Goal: Entertainment & Leisure: Browse casually

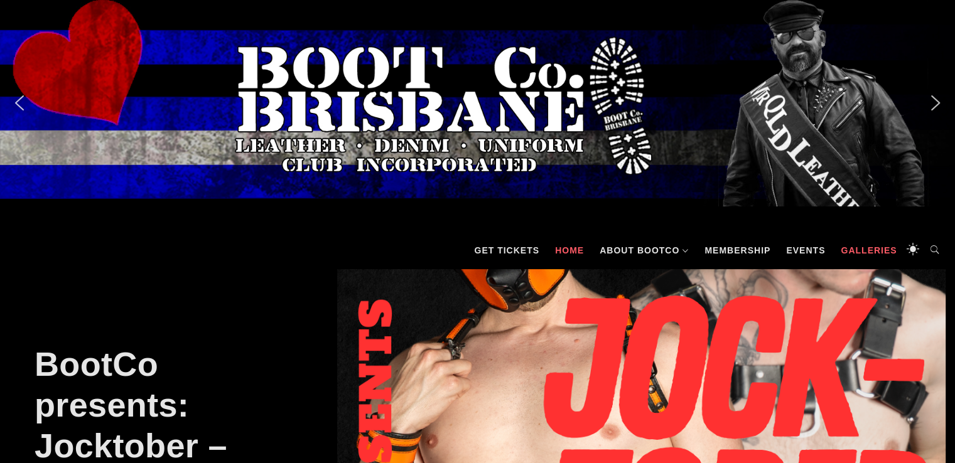
click at [859, 248] on link "Galleries" at bounding box center [869, 251] width 68 height 38
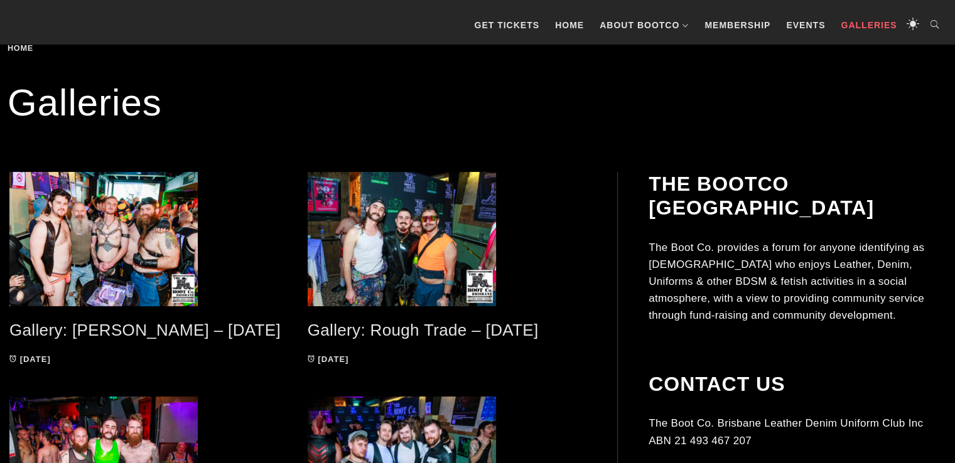
scroll to position [251, 0]
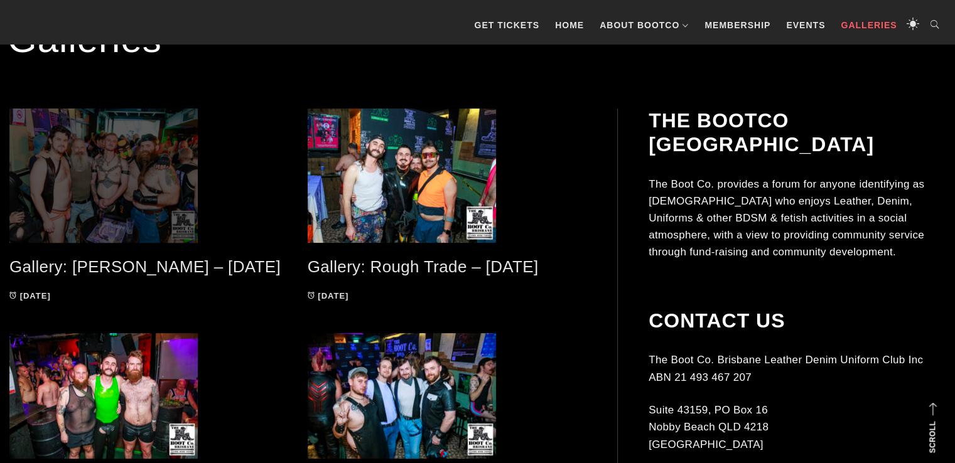
click at [139, 212] on span at bounding box center [148, 176] width 279 height 134
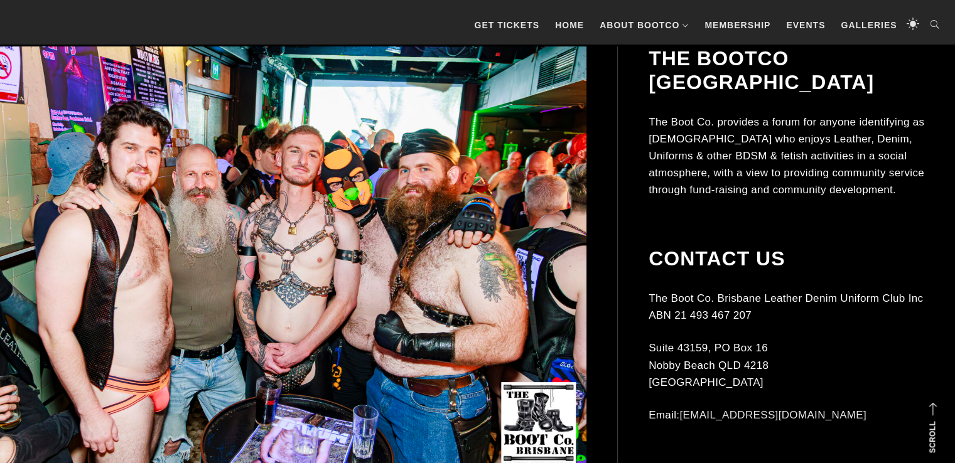
scroll to position [377, 0]
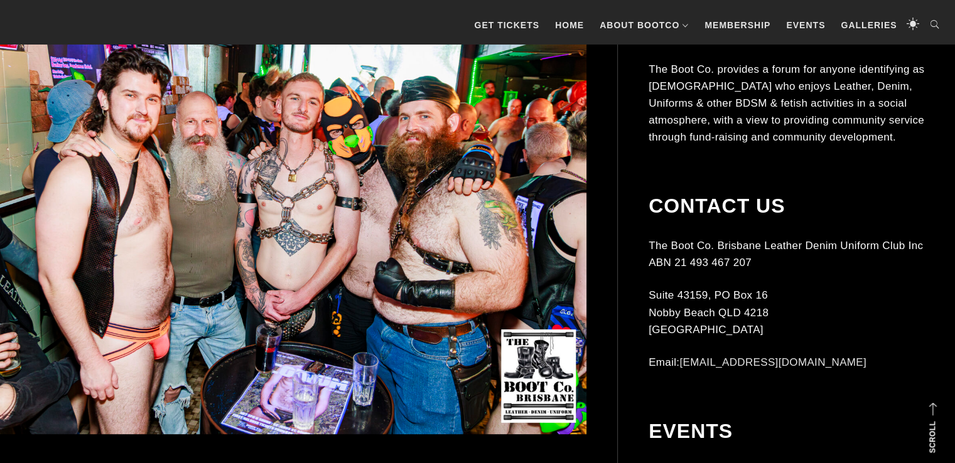
click at [403, 264] on img at bounding box center [277, 214] width 617 height 441
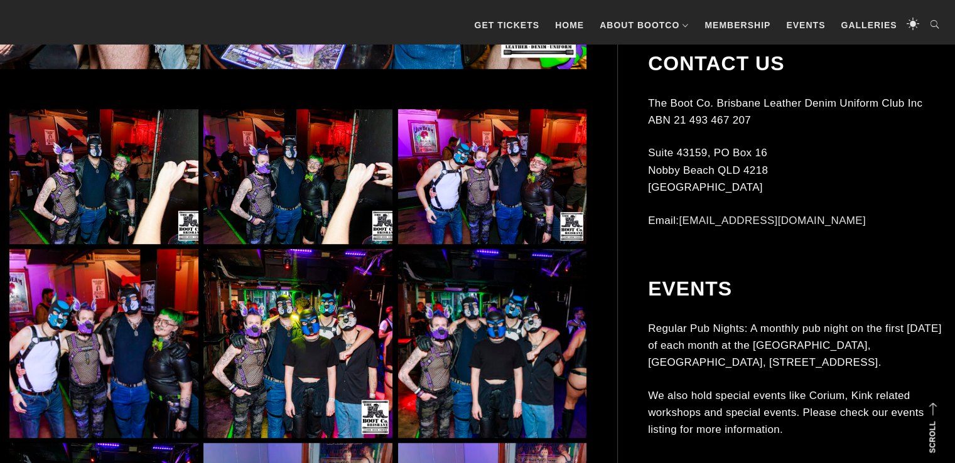
scroll to position [754, 0]
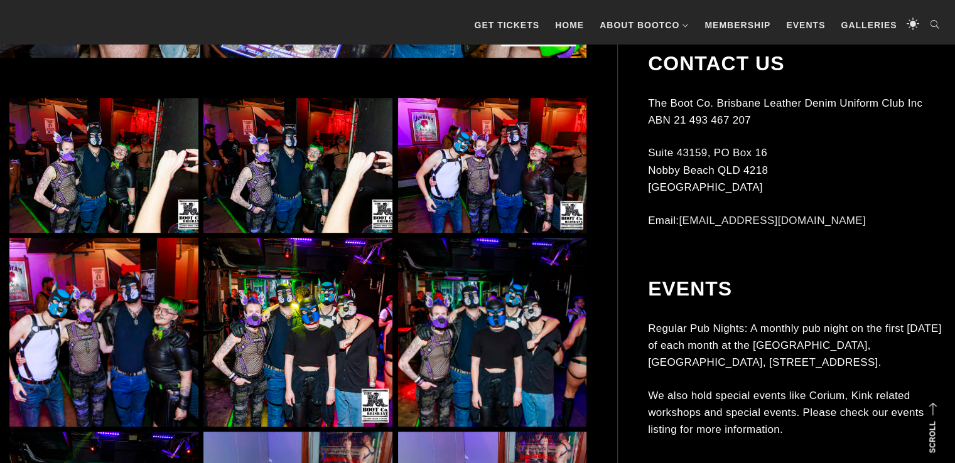
click at [106, 178] on img at bounding box center [103, 165] width 189 height 135
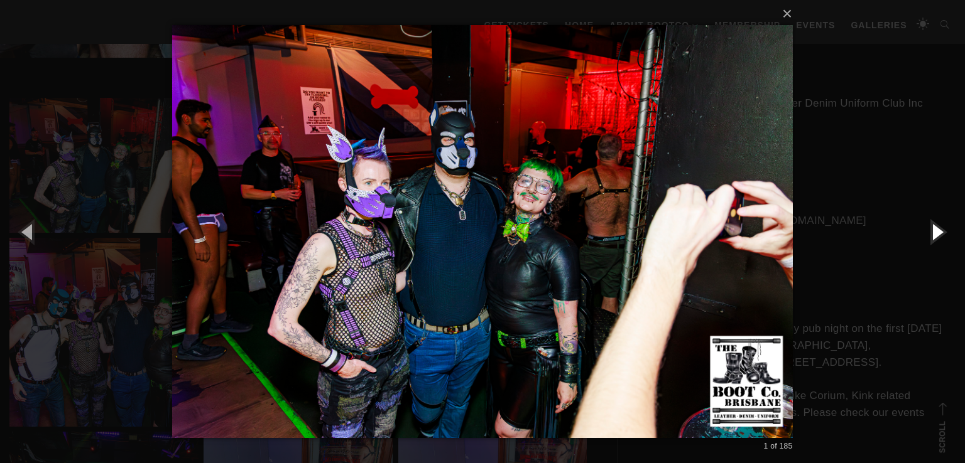
click at [929, 230] on button "button" at bounding box center [936, 231] width 57 height 69
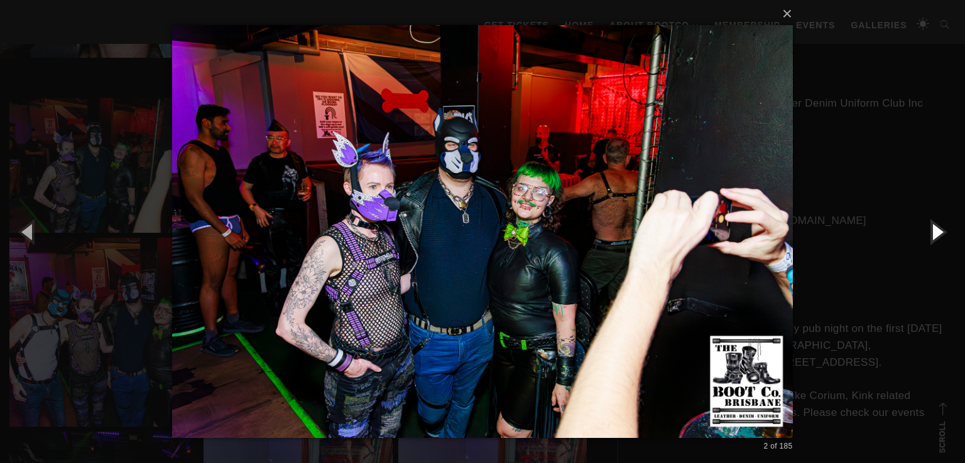
click at [929, 230] on button "button" at bounding box center [936, 231] width 57 height 69
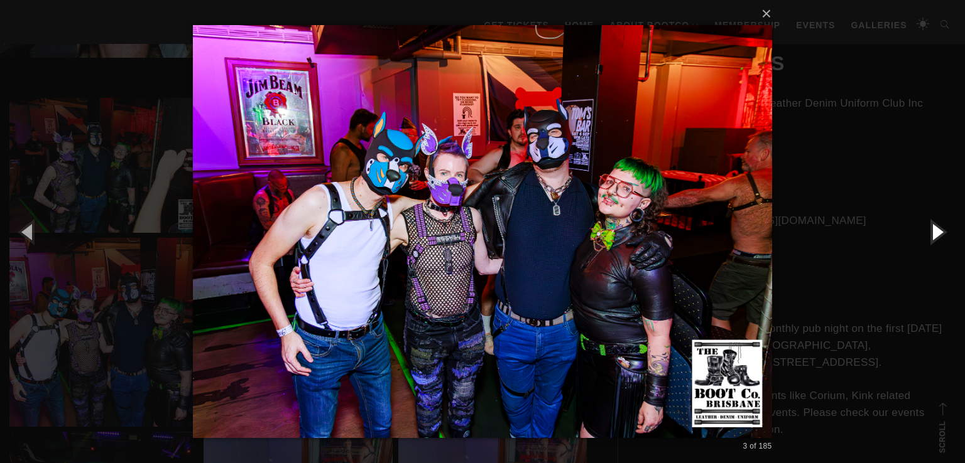
click at [929, 230] on button "button" at bounding box center [936, 231] width 57 height 69
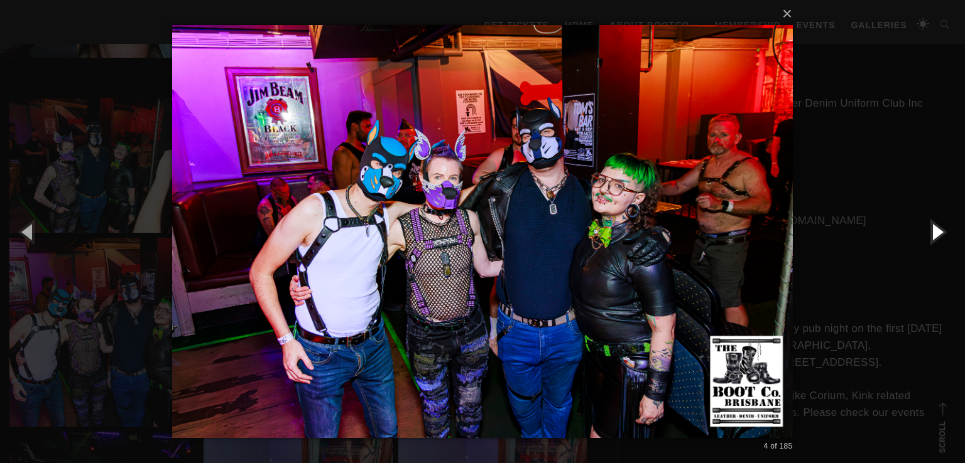
click at [929, 230] on button "button" at bounding box center [936, 231] width 57 height 69
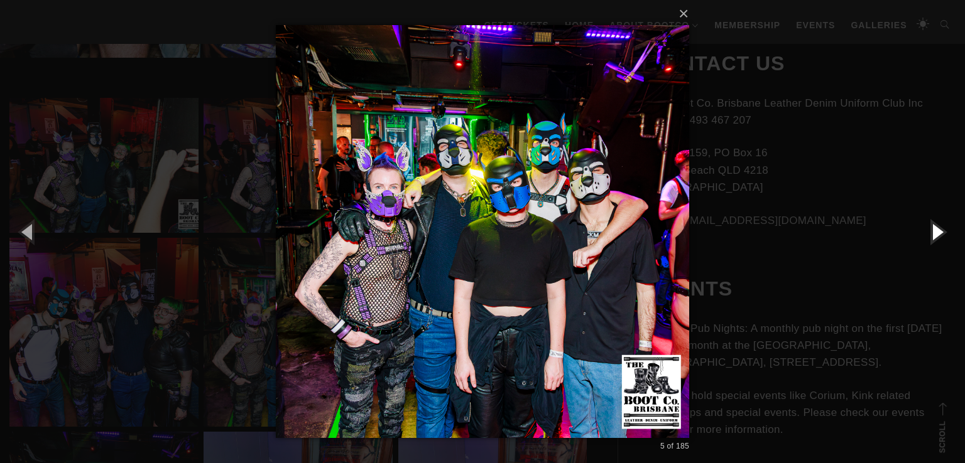
click at [929, 230] on button "button" at bounding box center [936, 231] width 57 height 69
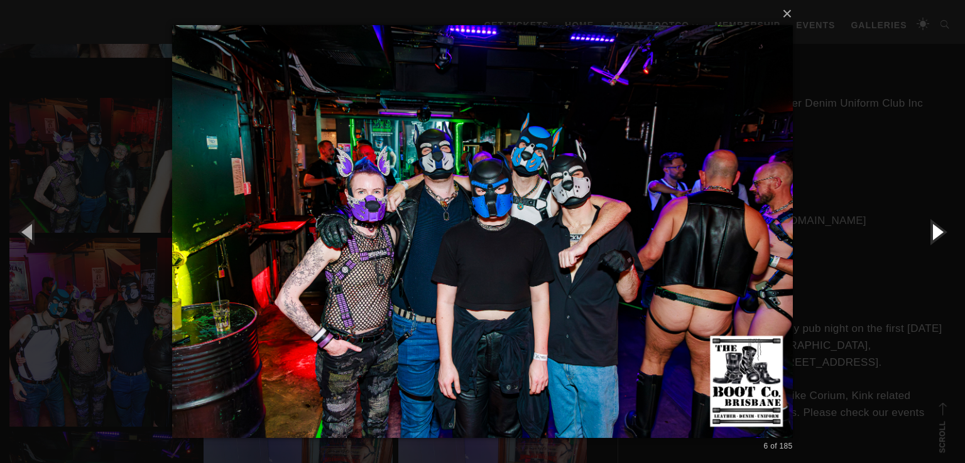
click at [933, 230] on button "button" at bounding box center [936, 231] width 57 height 69
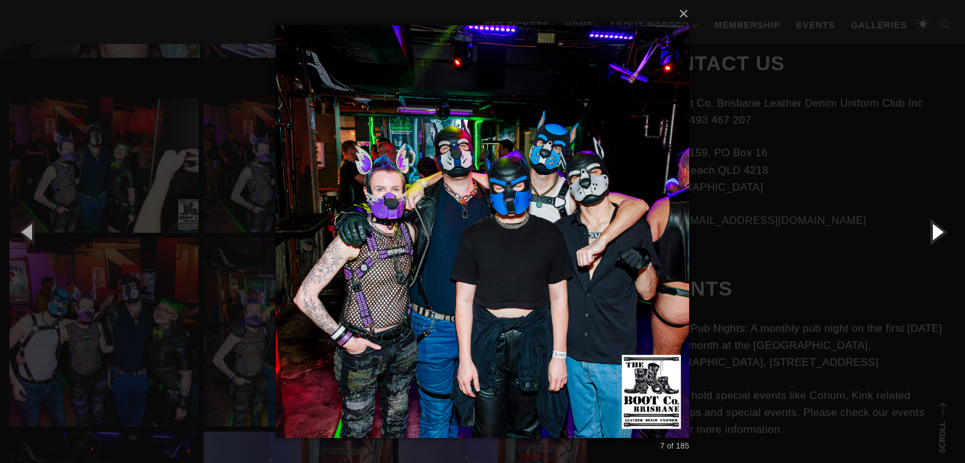
click at [933, 230] on button "button" at bounding box center [936, 231] width 57 height 69
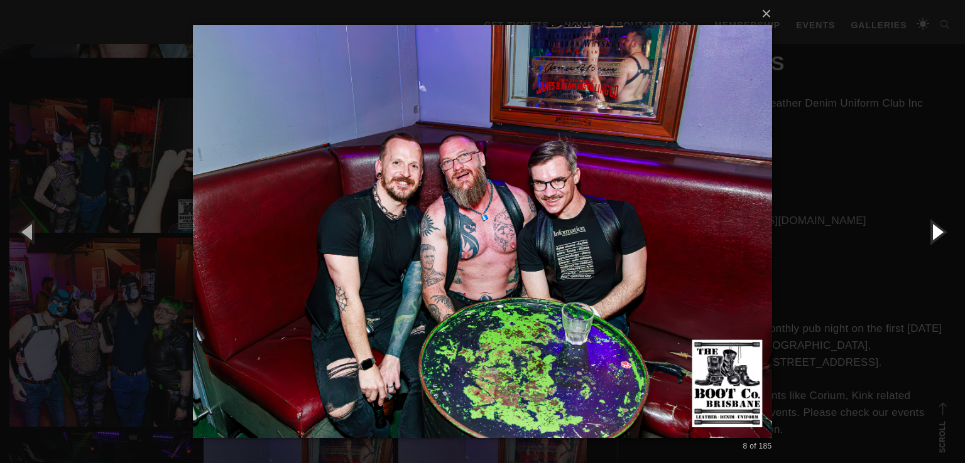
click at [931, 229] on button "button" at bounding box center [936, 231] width 57 height 69
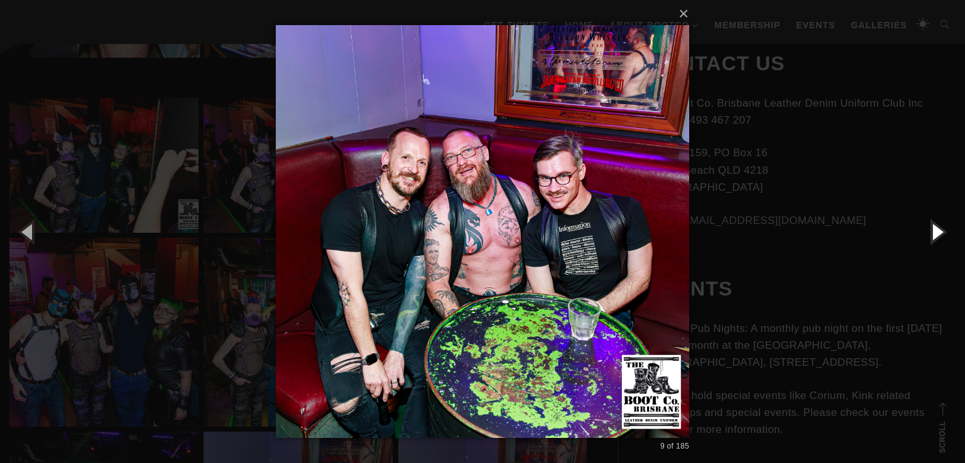
click at [929, 228] on button "button" at bounding box center [936, 231] width 57 height 69
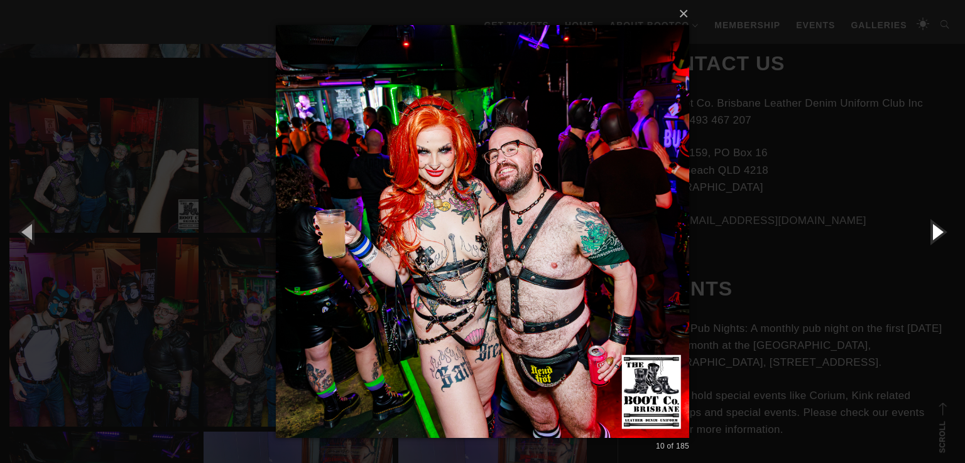
click at [925, 232] on button "button" at bounding box center [936, 231] width 57 height 69
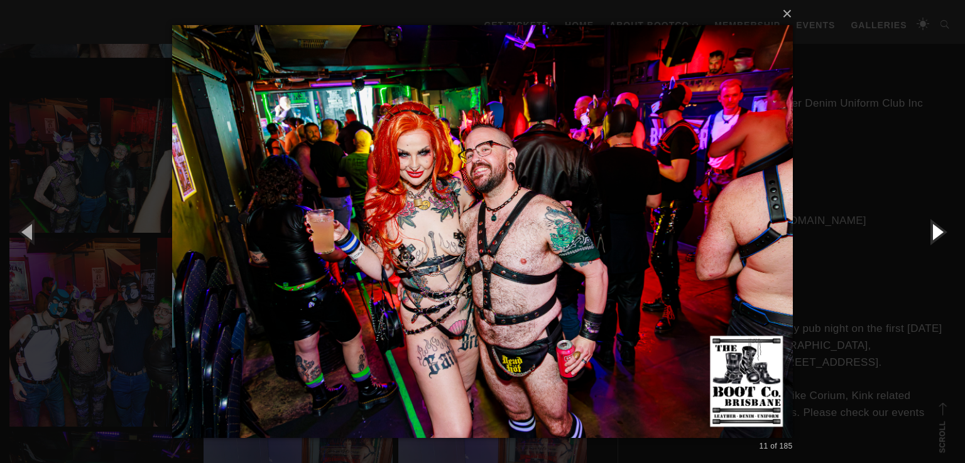
click at [924, 232] on button "button" at bounding box center [936, 231] width 57 height 69
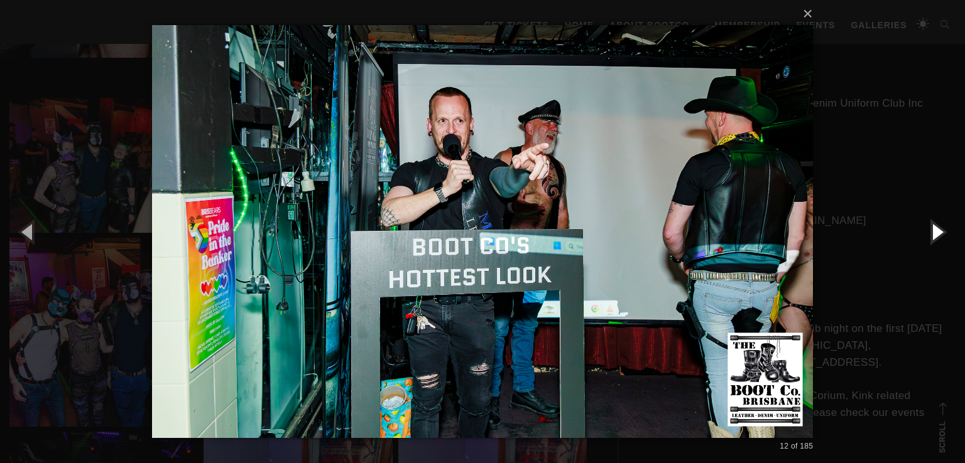
click at [924, 232] on button "button" at bounding box center [936, 231] width 57 height 69
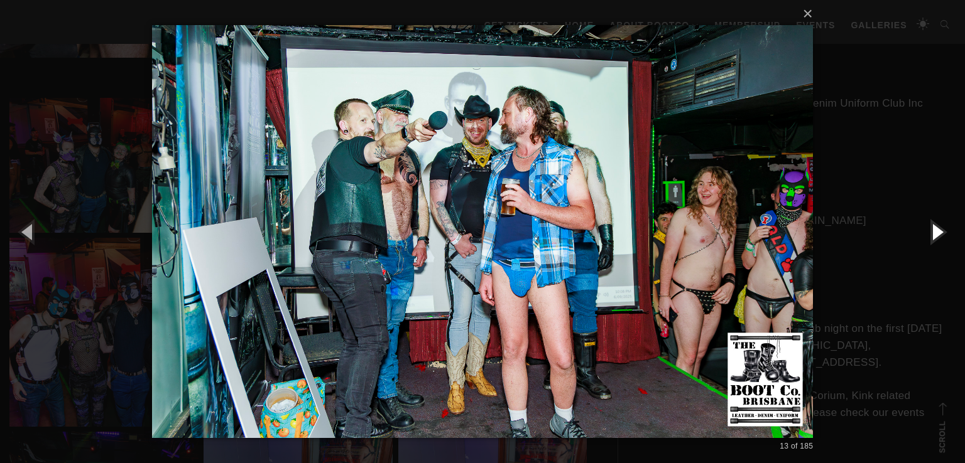
click at [921, 229] on button "button" at bounding box center [936, 231] width 57 height 69
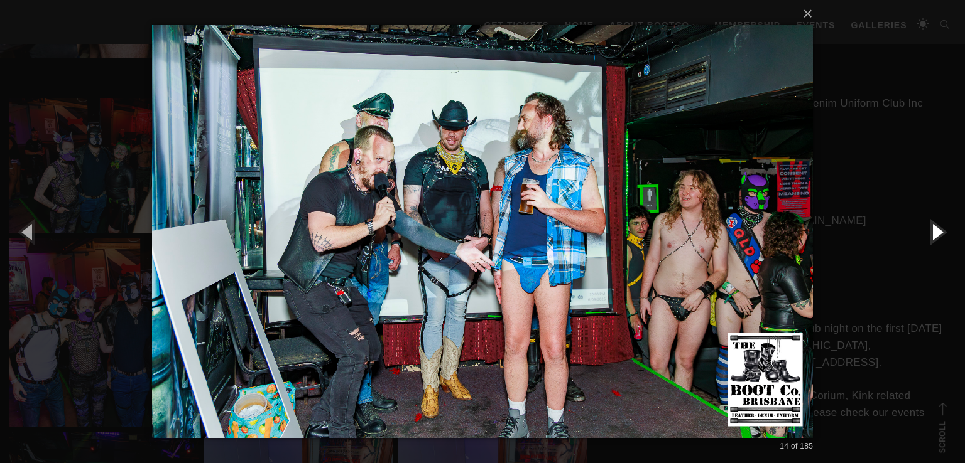
click at [921, 229] on button "button" at bounding box center [936, 231] width 57 height 69
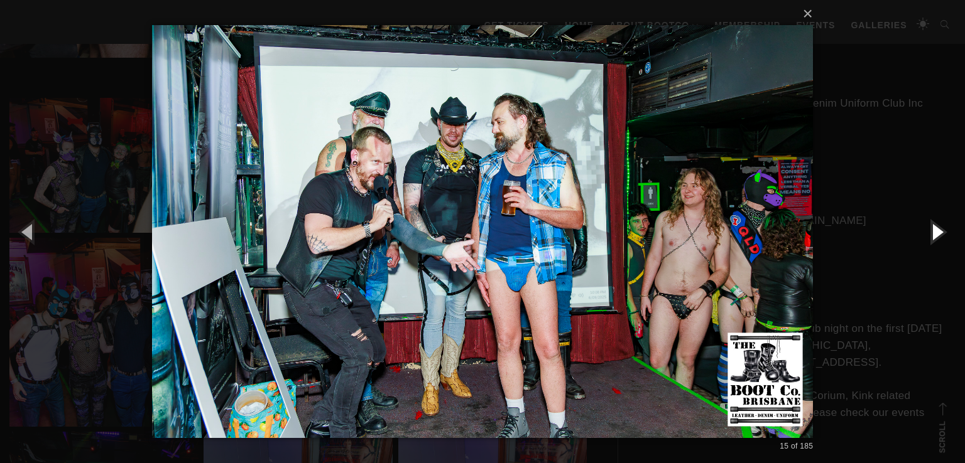
click at [921, 229] on button "button" at bounding box center [936, 231] width 57 height 69
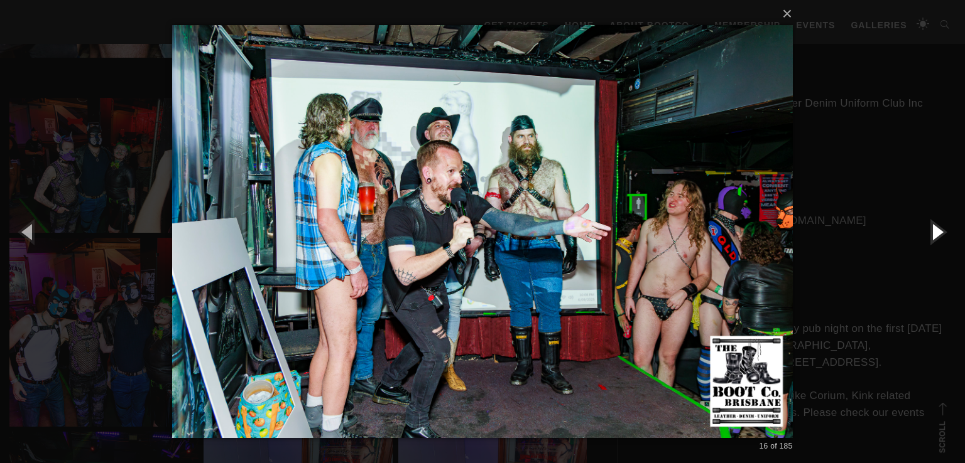
click at [921, 229] on button "button" at bounding box center [936, 231] width 57 height 69
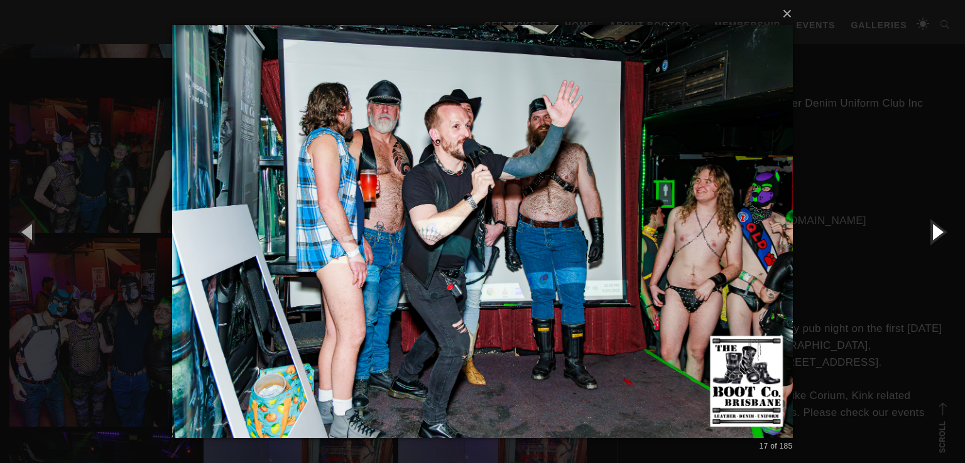
click at [921, 229] on button "button" at bounding box center [936, 231] width 57 height 69
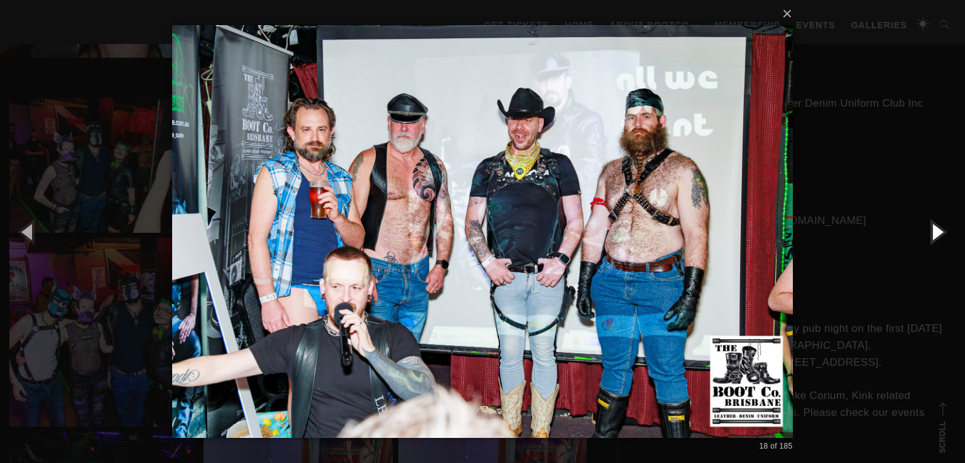
click at [921, 229] on button "button" at bounding box center [936, 231] width 57 height 69
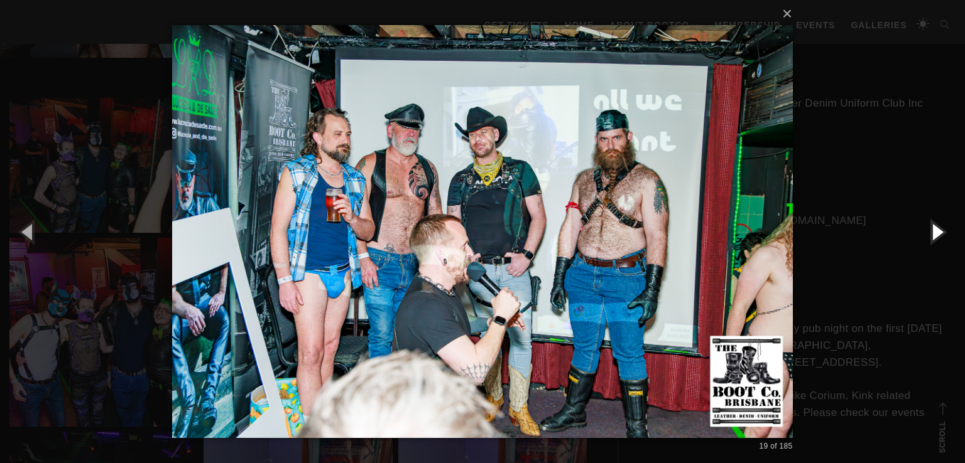
click at [921, 229] on button "button" at bounding box center [936, 231] width 57 height 69
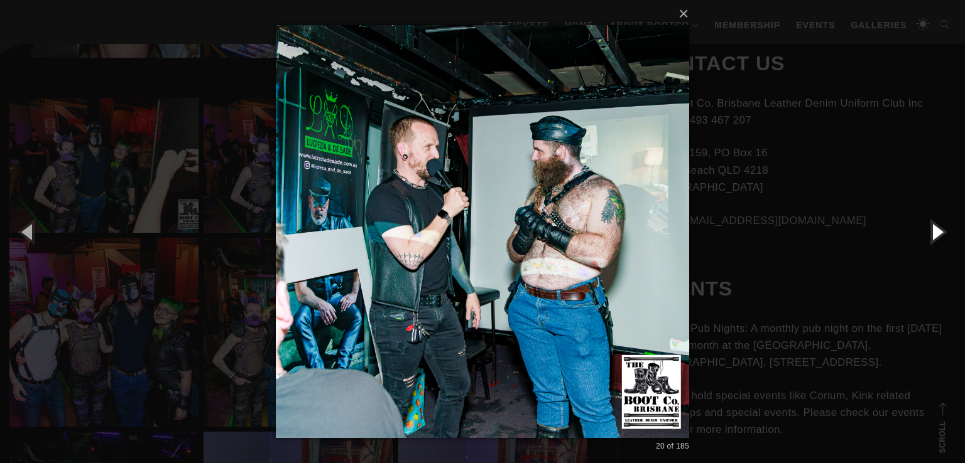
click at [921, 229] on button "button" at bounding box center [936, 231] width 57 height 69
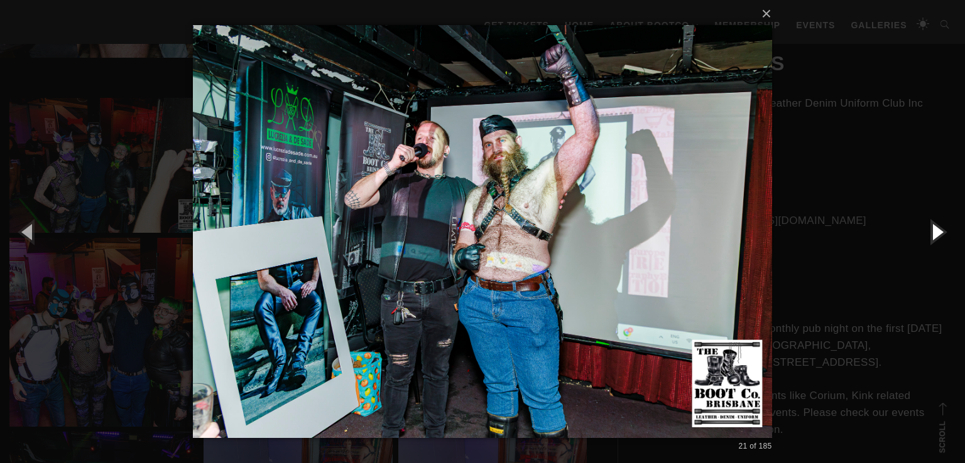
click at [921, 229] on button "button" at bounding box center [936, 231] width 57 height 69
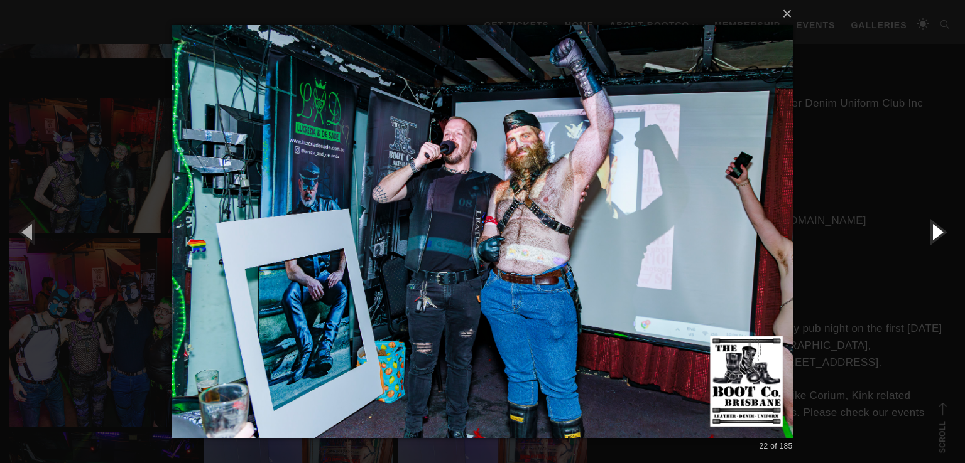
click at [921, 229] on button "button" at bounding box center [936, 231] width 57 height 69
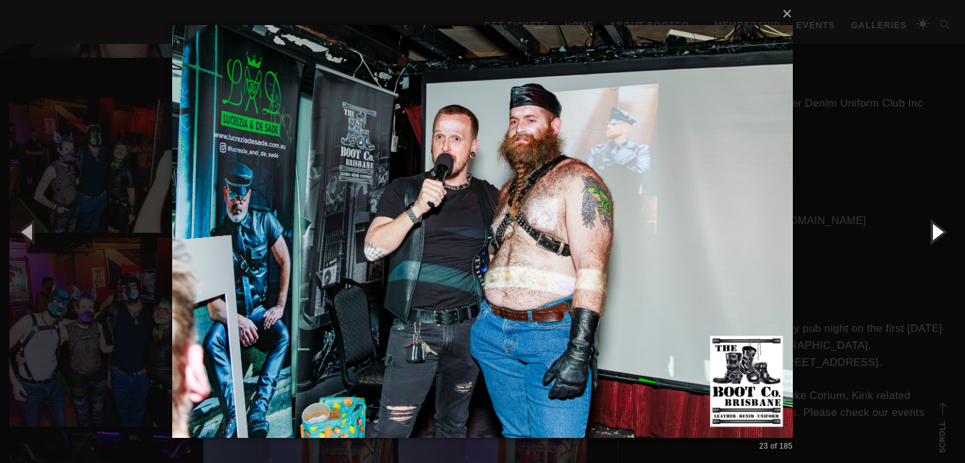
click at [921, 229] on button "button" at bounding box center [936, 231] width 57 height 69
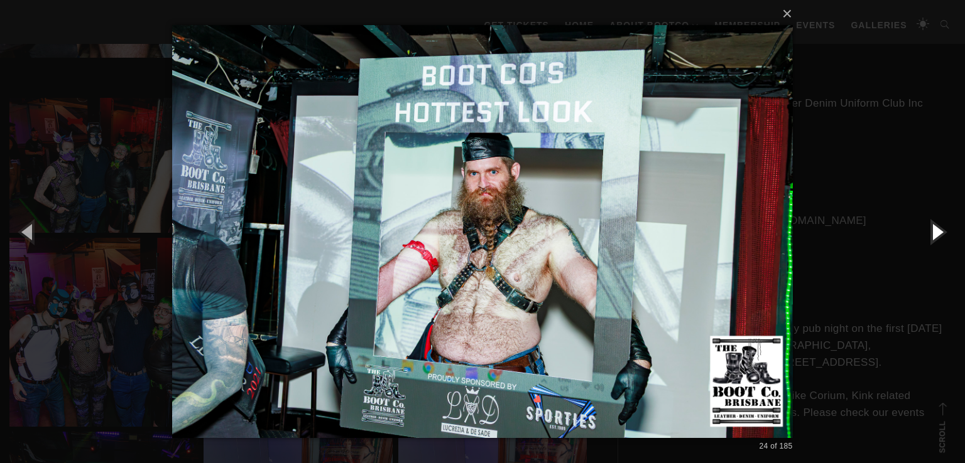
click at [921, 229] on button "button" at bounding box center [936, 231] width 57 height 69
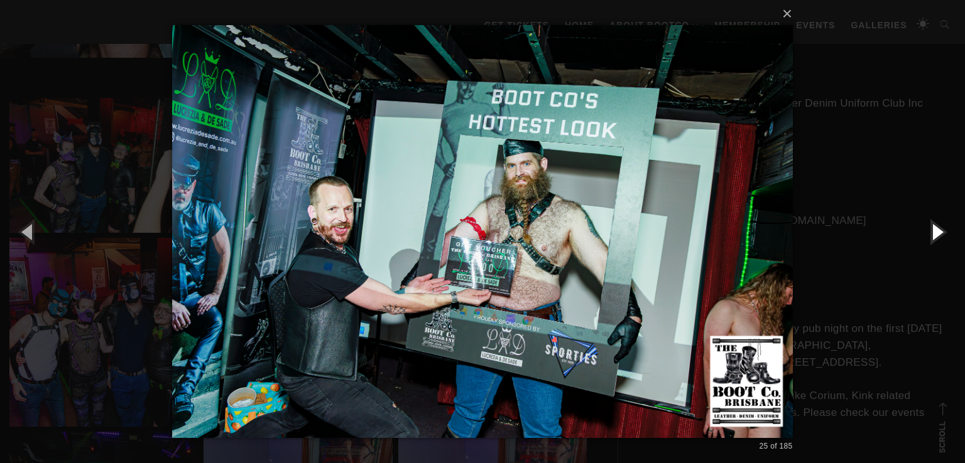
click at [921, 229] on button "button" at bounding box center [936, 231] width 57 height 69
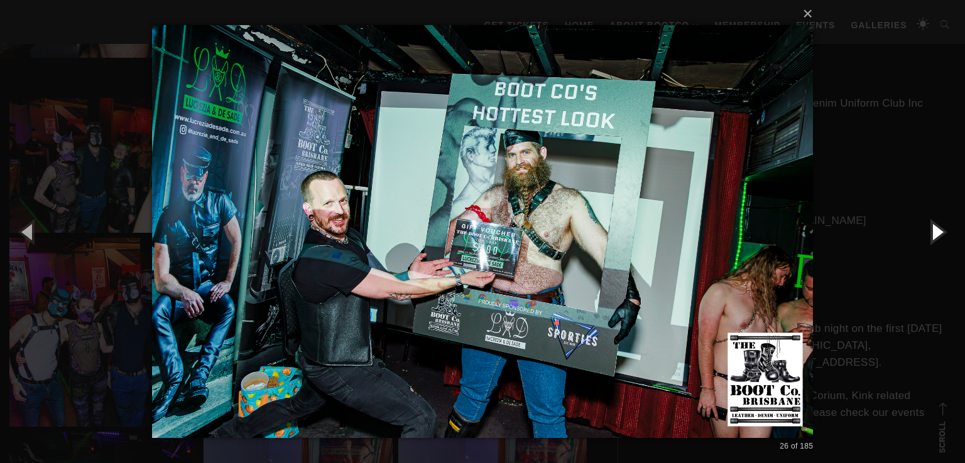
click at [921, 229] on button "button" at bounding box center [936, 231] width 57 height 69
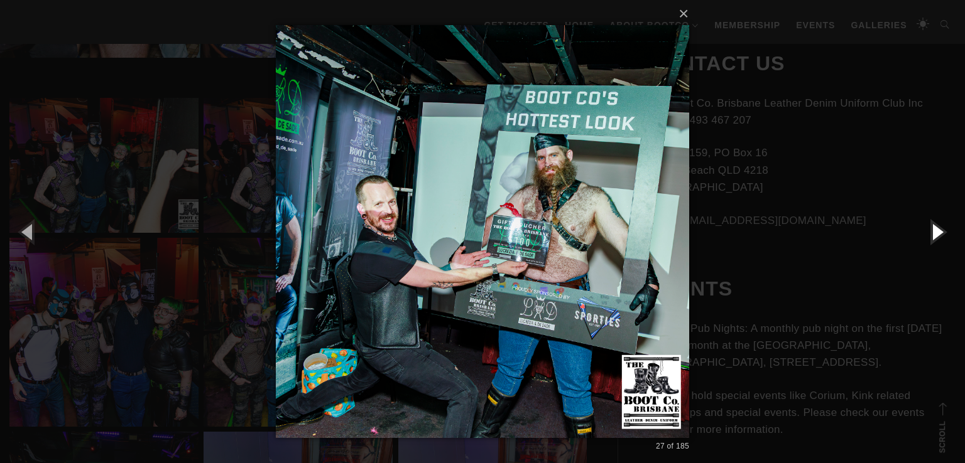
click at [921, 229] on button "button" at bounding box center [936, 231] width 57 height 69
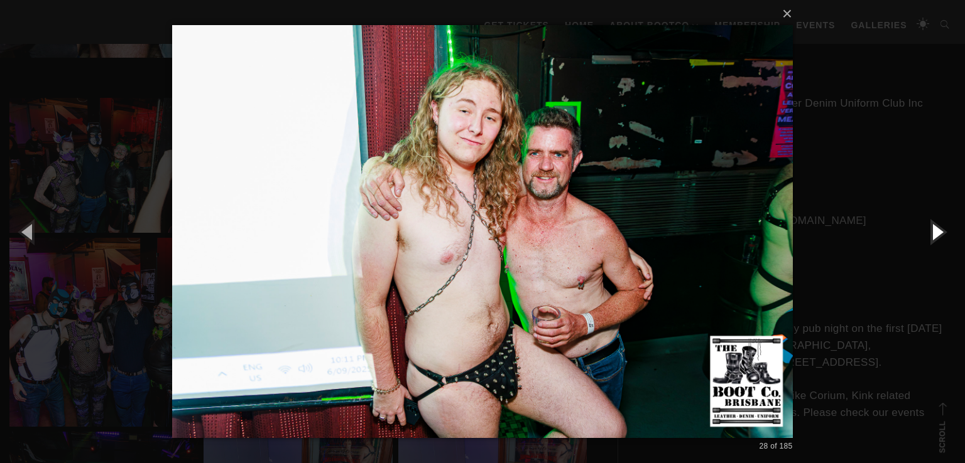
click at [921, 229] on button "button" at bounding box center [936, 231] width 57 height 69
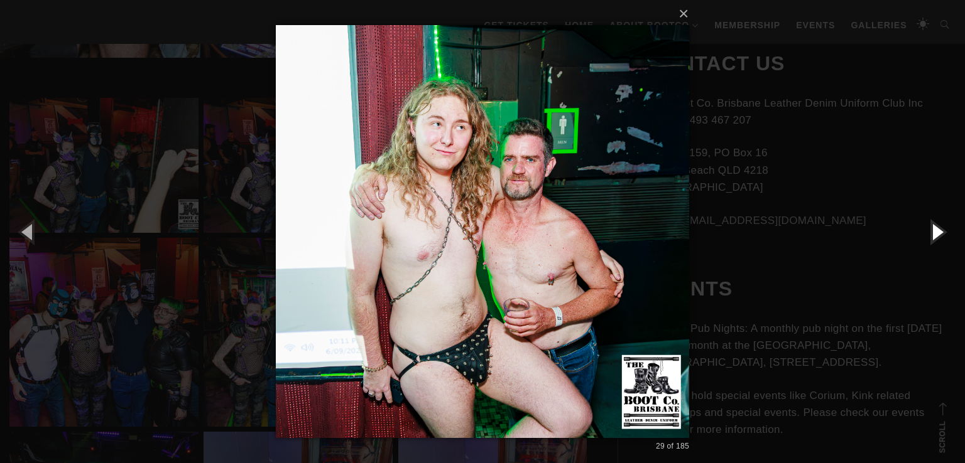
click at [921, 229] on button "button" at bounding box center [936, 231] width 57 height 69
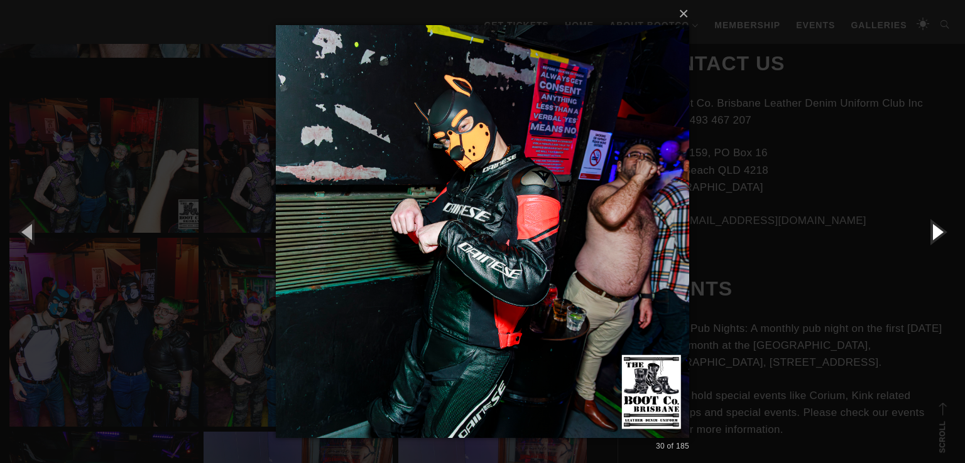
click at [921, 229] on button "button" at bounding box center [936, 231] width 57 height 69
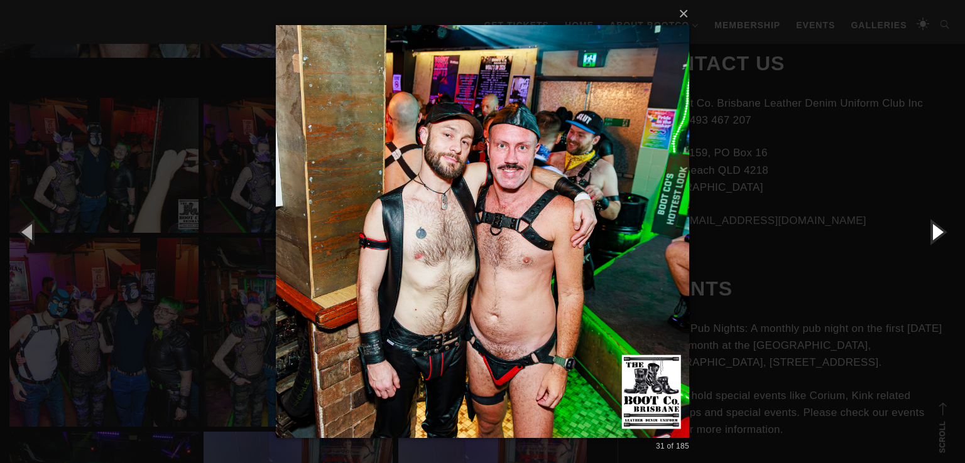
click at [921, 229] on button "button" at bounding box center [936, 231] width 57 height 69
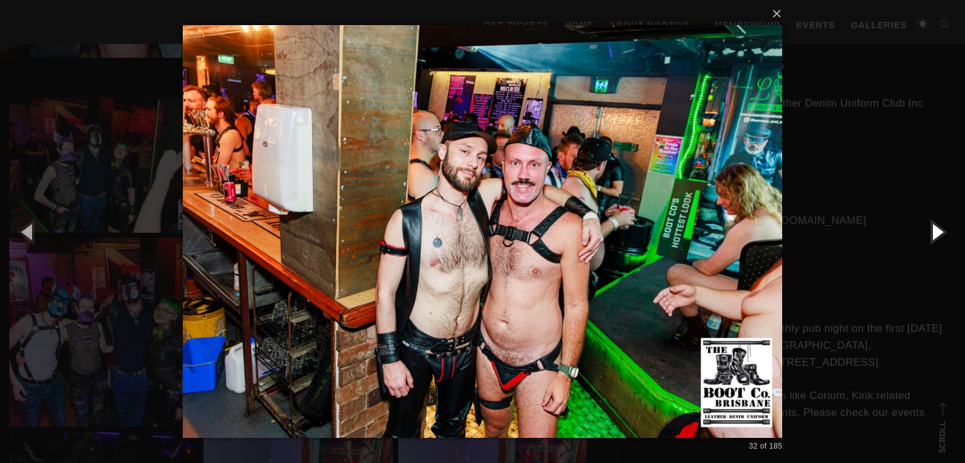
click at [921, 229] on button "button" at bounding box center [936, 231] width 57 height 69
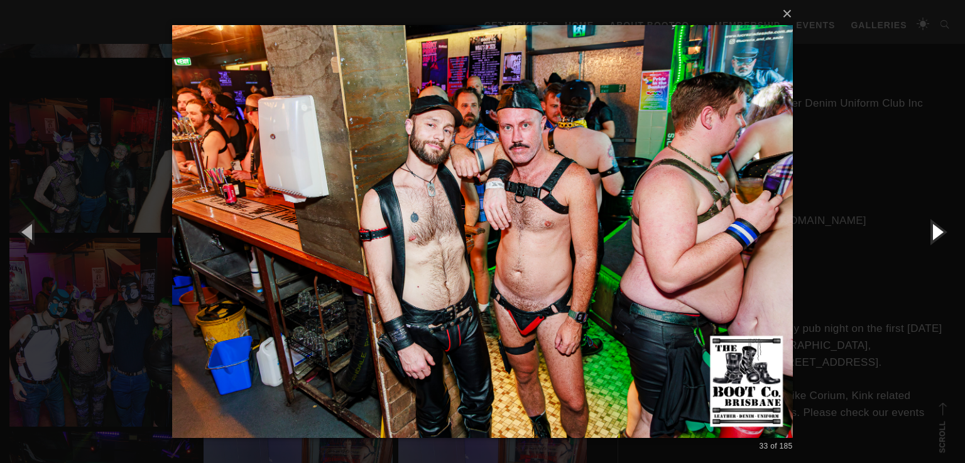
click at [921, 229] on button "button" at bounding box center [936, 231] width 57 height 69
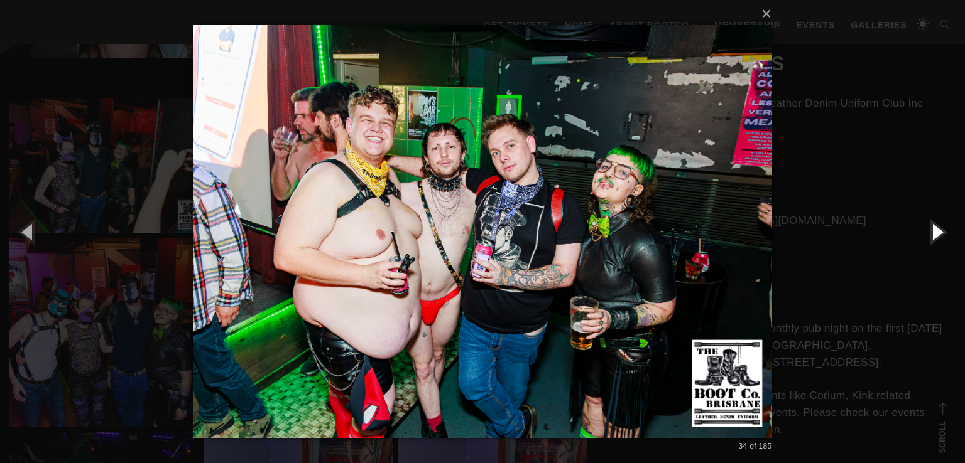
click at [921, 229] on button "button" at bounding box center [936, 231] width 57 height 69
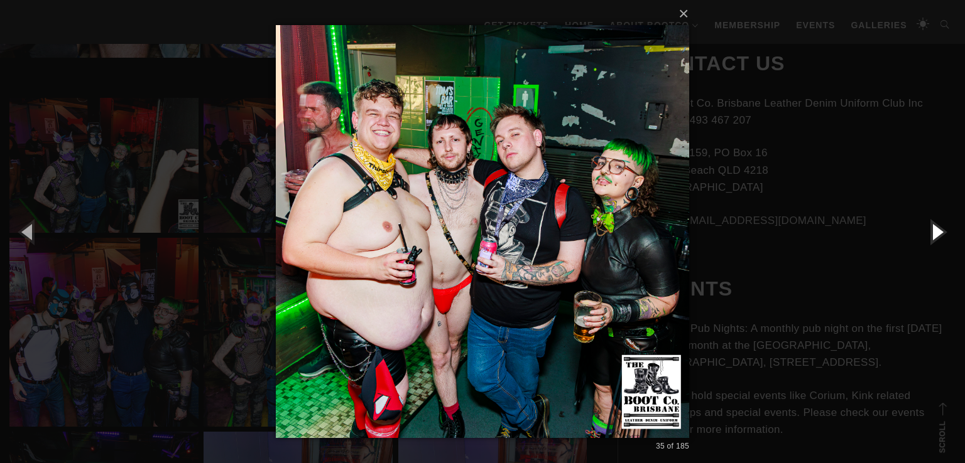
click at [921, 229] on button "button" at bounding box center [936, 231] width 57 height 69
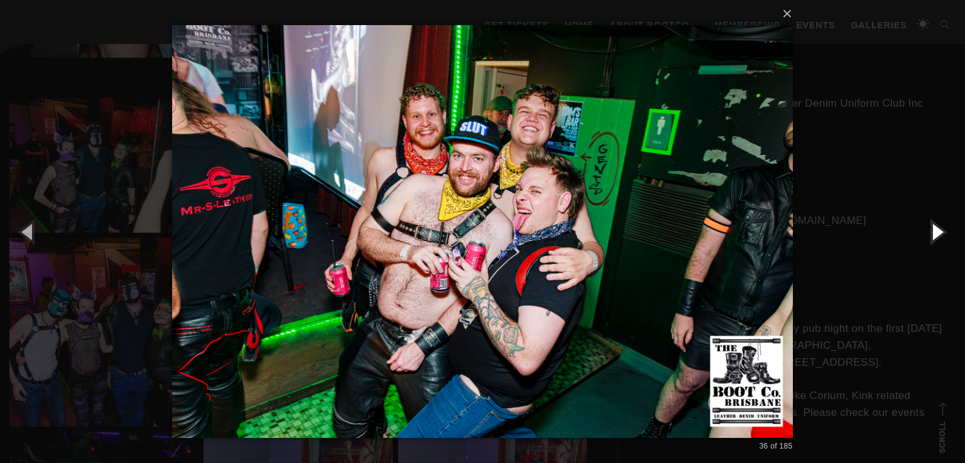
click at [921, 229] on button "button" at bounding box center [936, 231] width 57 height 69
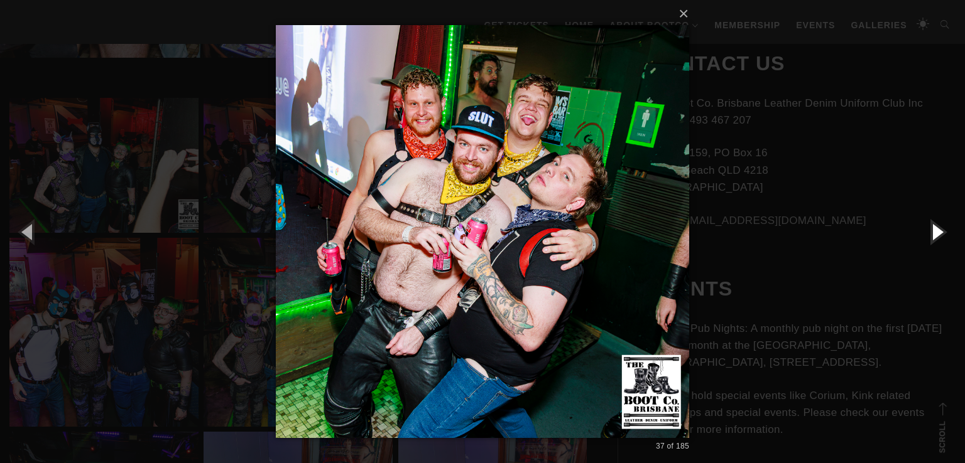
click at [921, 229] on button "button" at bounding box center [936, 231] width 57 height 69
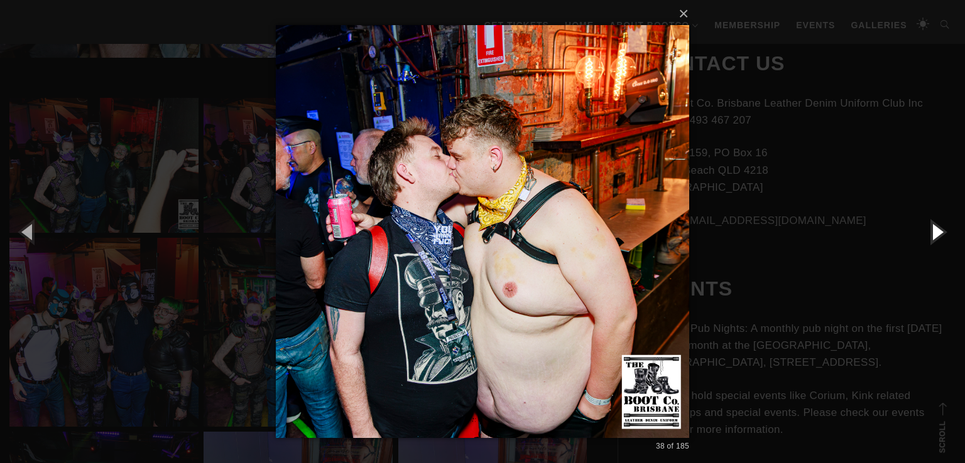
click at [921, 229] on button "button" at bounding box center [936, 231] width 57 height 69
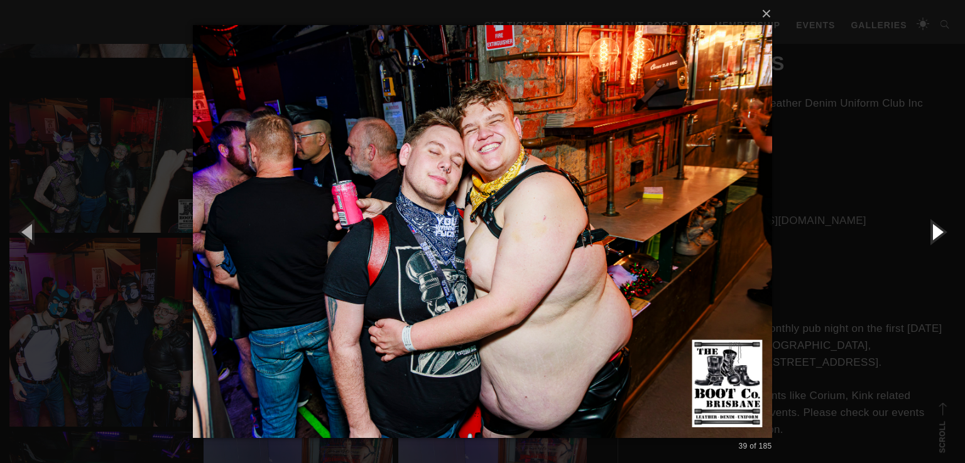
click at [921, 229] on button "button" at bounding box center [936, 231] width 57 height 69
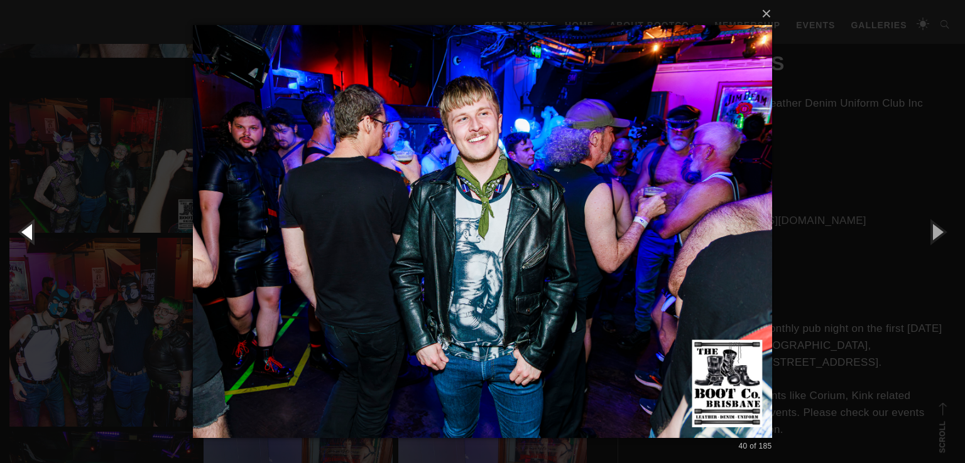
click at [27, 237] on button "button" at bounding box center [28, 231] width 57 height 69
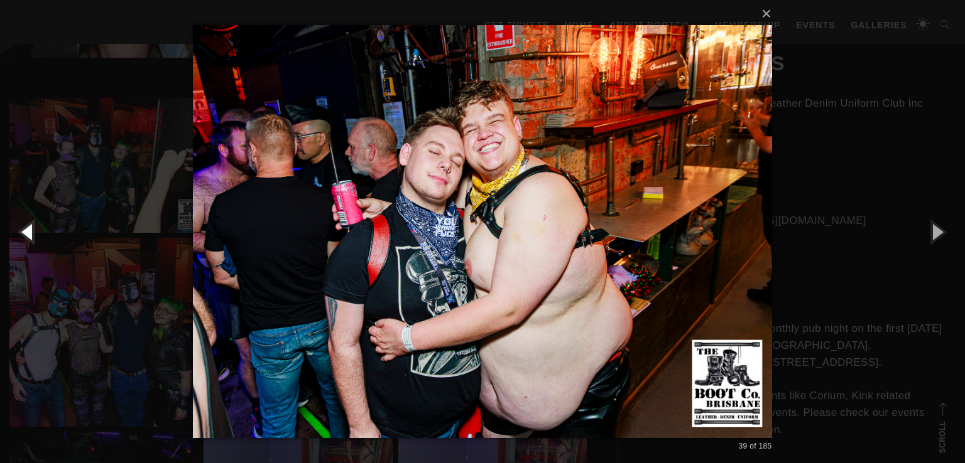
click at [28, 230] on button "button" at bounding box center [28, 231] width 57 height 69
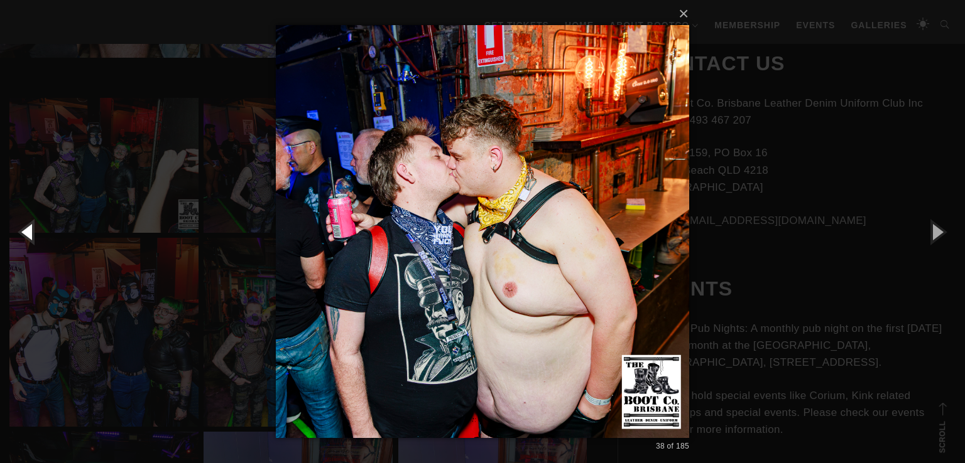
click at [28, 230] on button "button" at bounding box center [28, 231] width 57 height 69
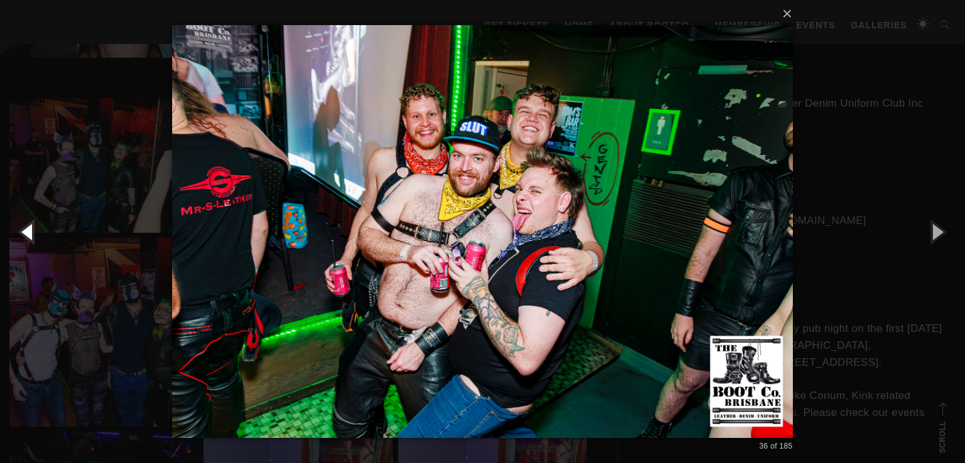
click at [28, 229] on button "button" at bounding box center [28, 231] width 57 height 69
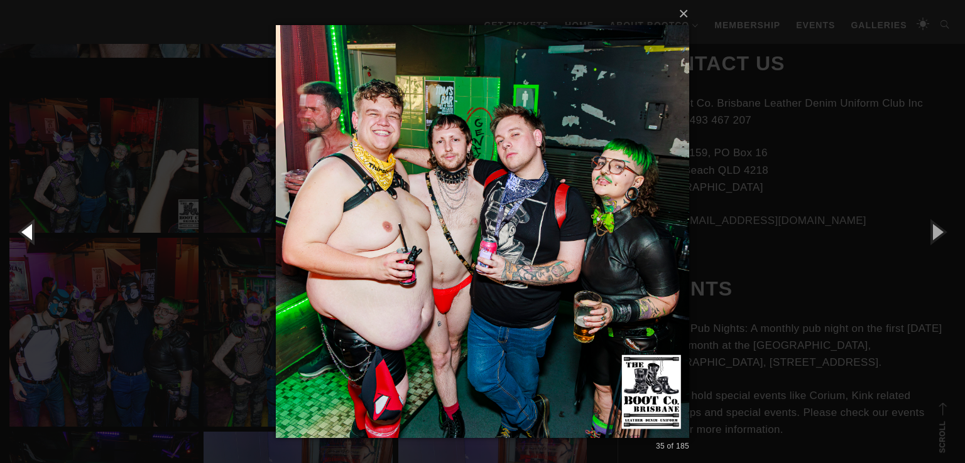
click at [28, 228] on button "button" at bounding box center [28, 231] width 57 height 69
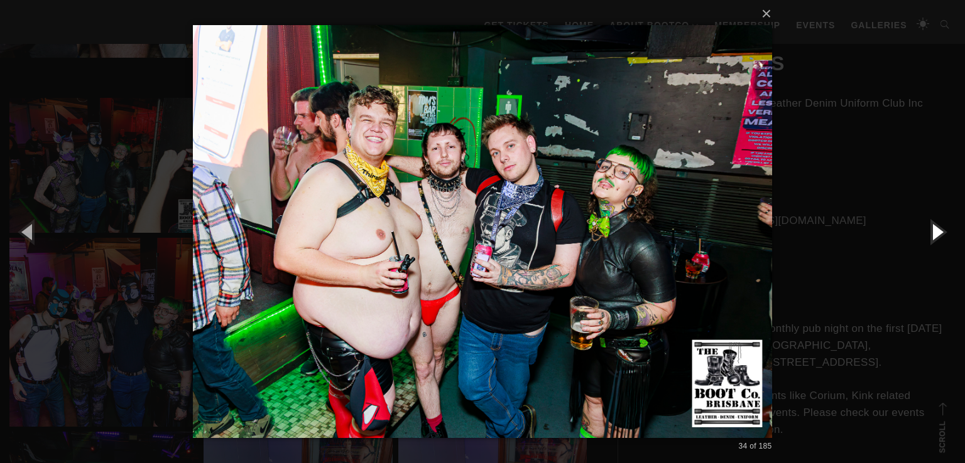
click at [939, 229] on button "button" at bounding box center [936, 231] width 57 height 69
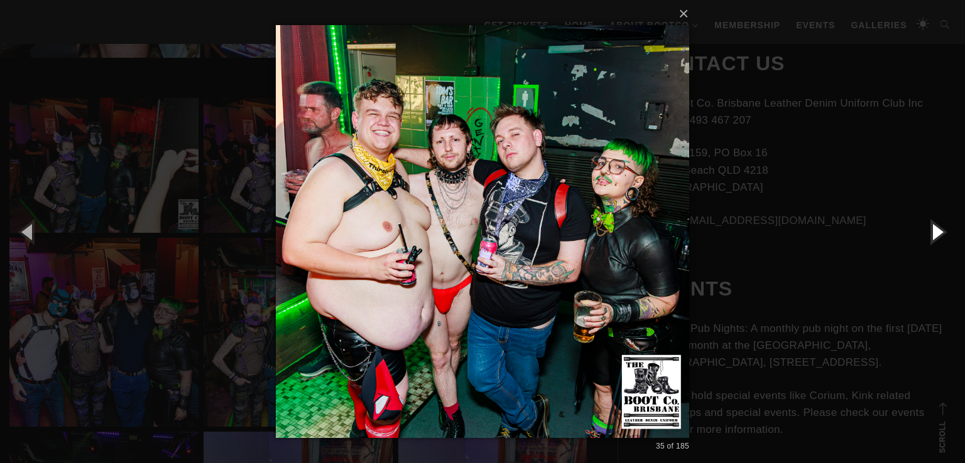
click at [933, 224] on button "button" at bounding box center [936, 231] width 57 height 69
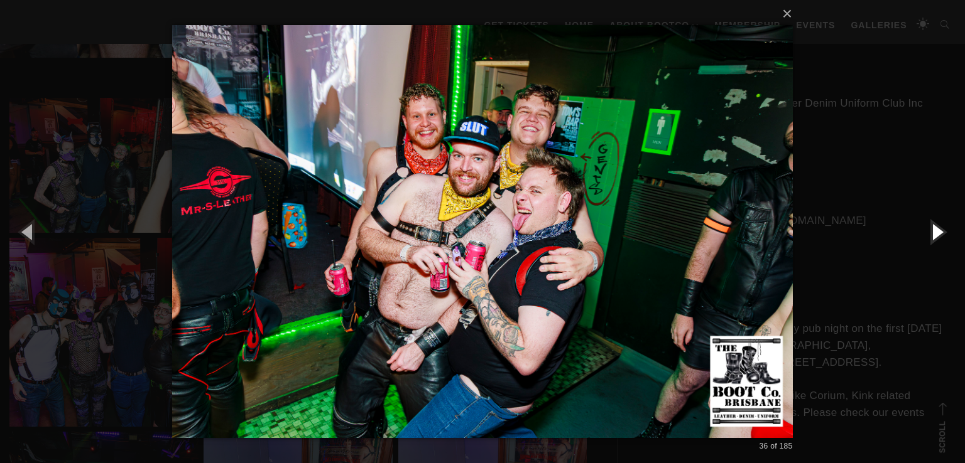
click at [936, 224] on button "button" at bounding box center [936, 231] width 57 height 69
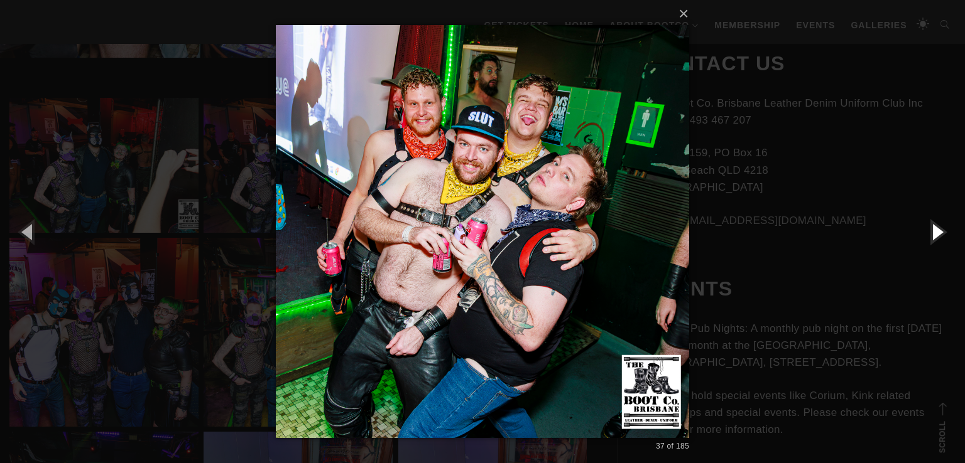
click at [935, 222] on button "button" at bounding box center [936, 231] width 57 height 69
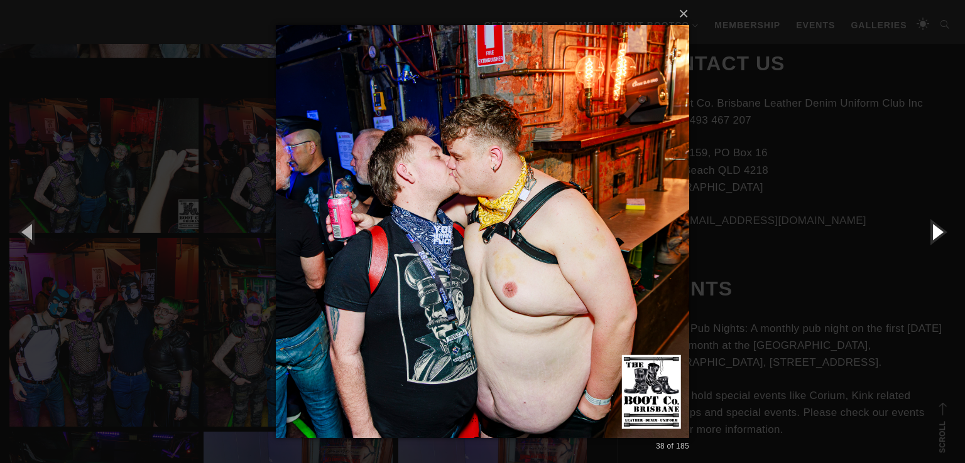
click at [926, 234] on button "button" at bounding box center [936, 231] width 57 height 69
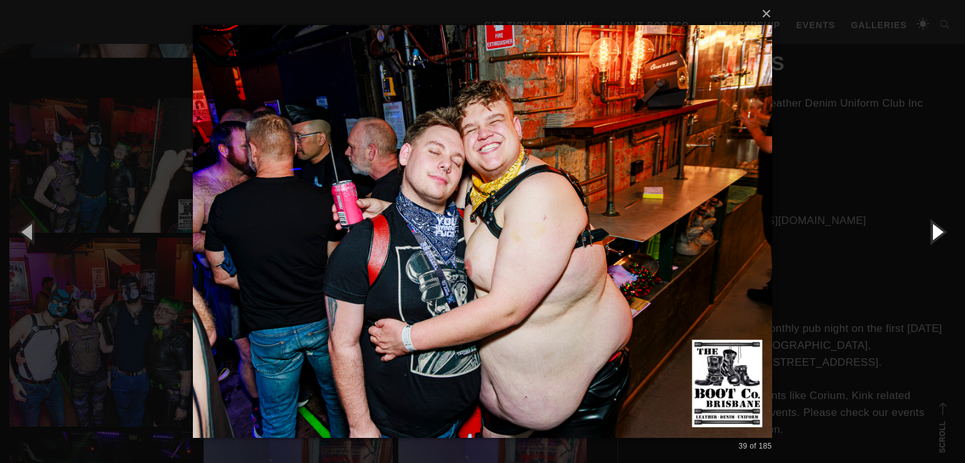
click at [937, 226] on button "button" at bounding box center [936, 231] width 57 height 69
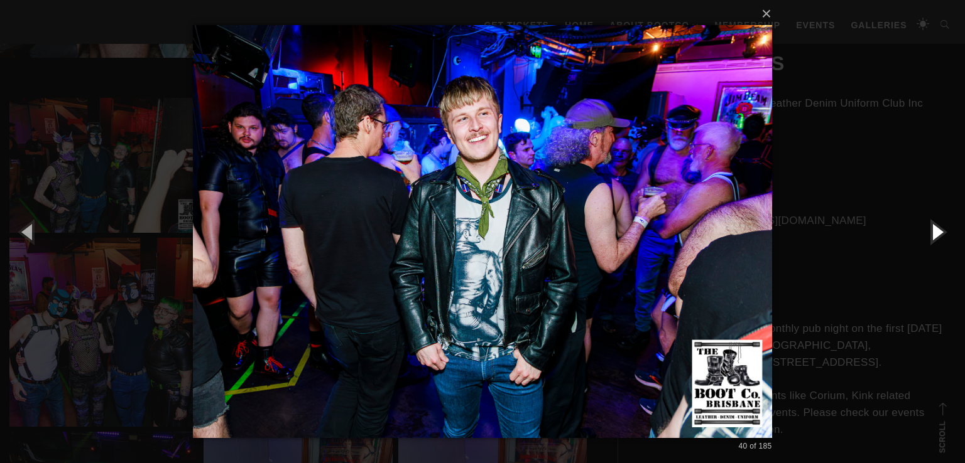
click at [937, 226] on button "button" at bounding box center [936, 231] width 57 height 69
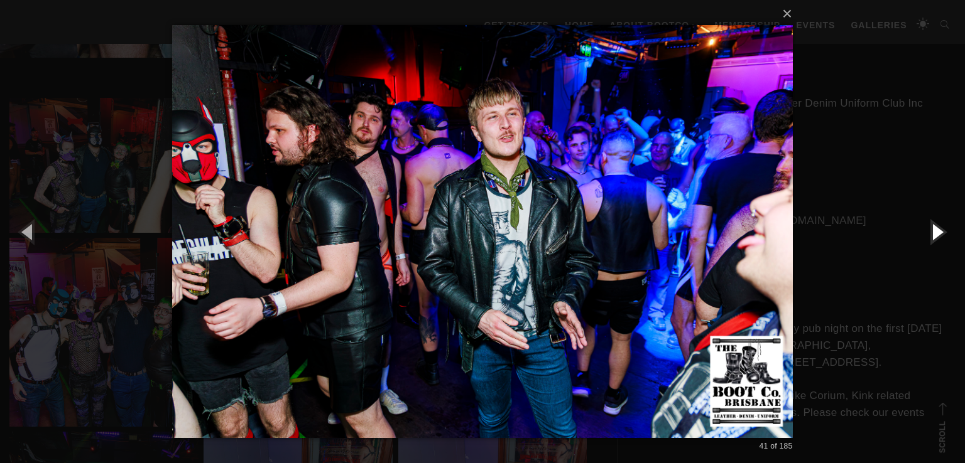
click at [937, 226] on button "button" at bounding box center [936, 231] width 57 height 69
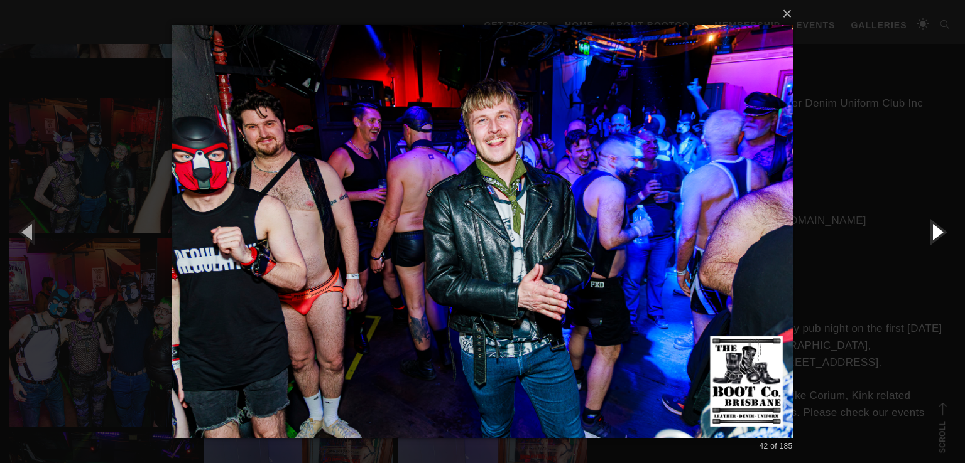
click at [937, 226] on button "button" at bounding box center [936, 231] width 57 height 69
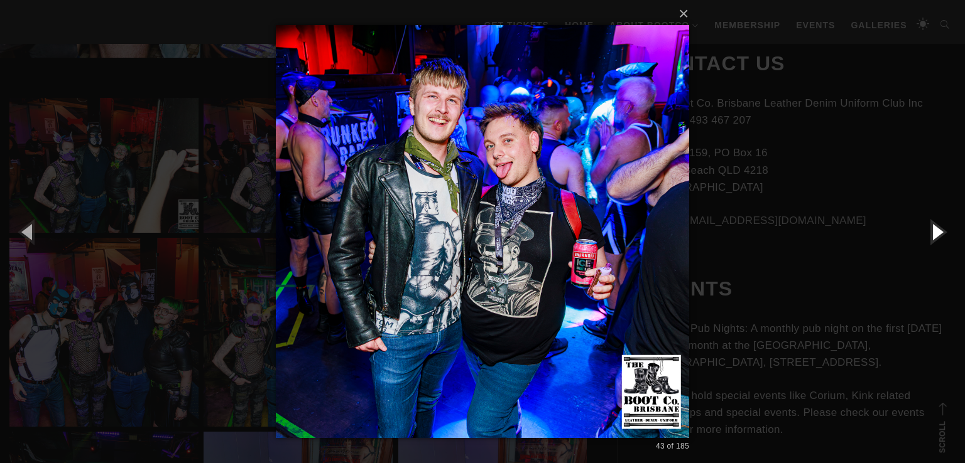
click at [937, 226] on button "button" at bounding box center [936, 231] width 57 height 69
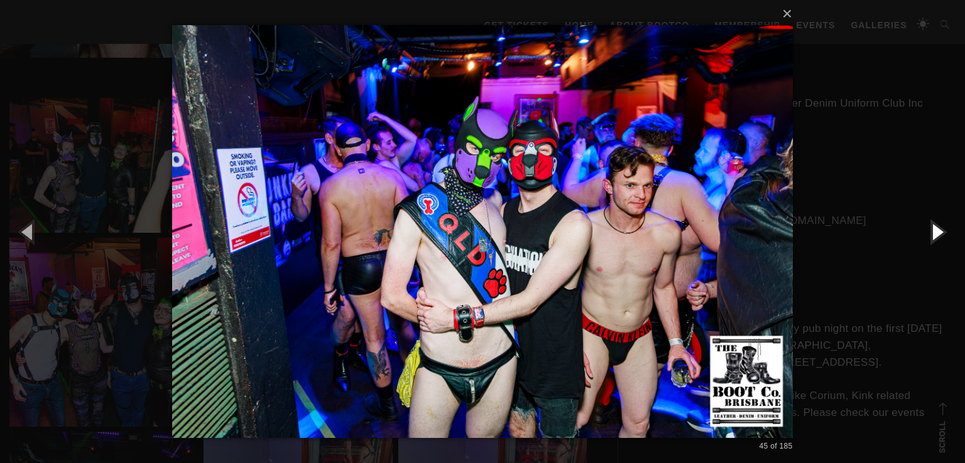
click at [929, 232] on button "button" at bounding box center [936, 231] width 57 height 69
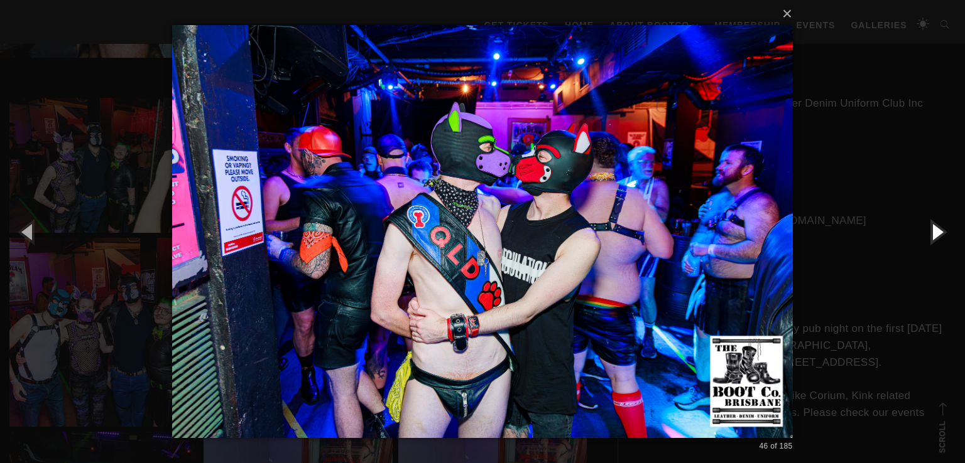
click at [929, 232] on button "button" at bounding box center [936, 231] width 57 height 69
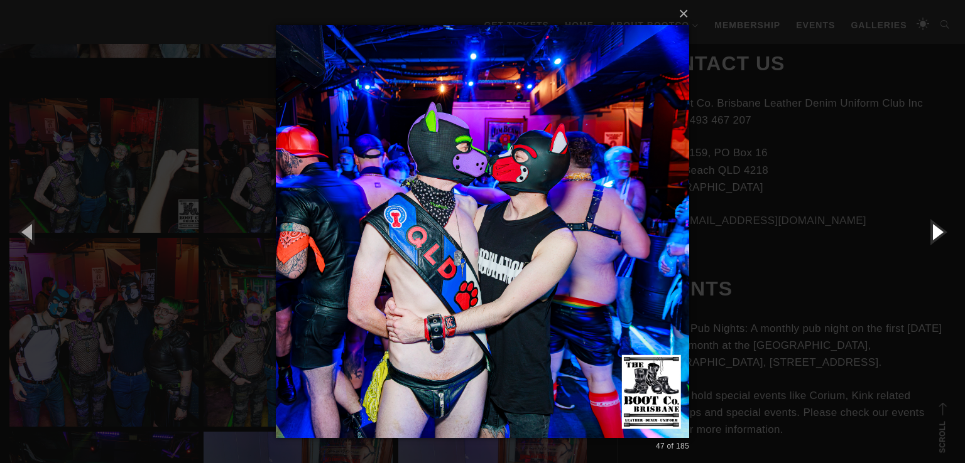
click at [929, 232] on button "button" at bounding box center [936, 231] width 57 height 69
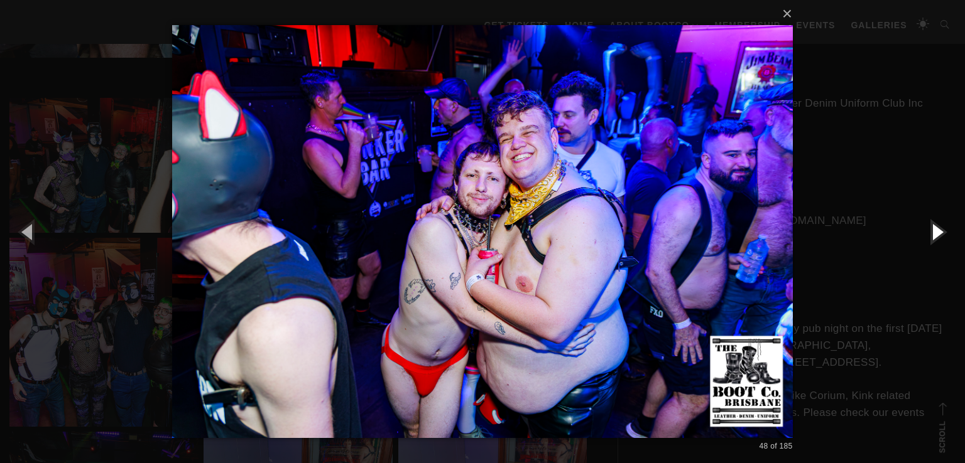
click at [929, 232] on button "button" at bounding box center [936, 231] width 57 height 69
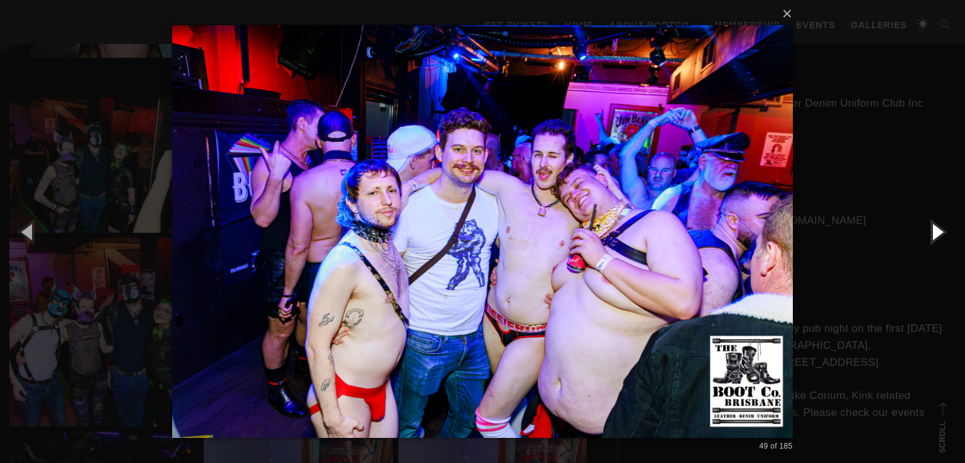
click at [929, 232] on button "button" at bounding box center [936, 231] width 57 height 69
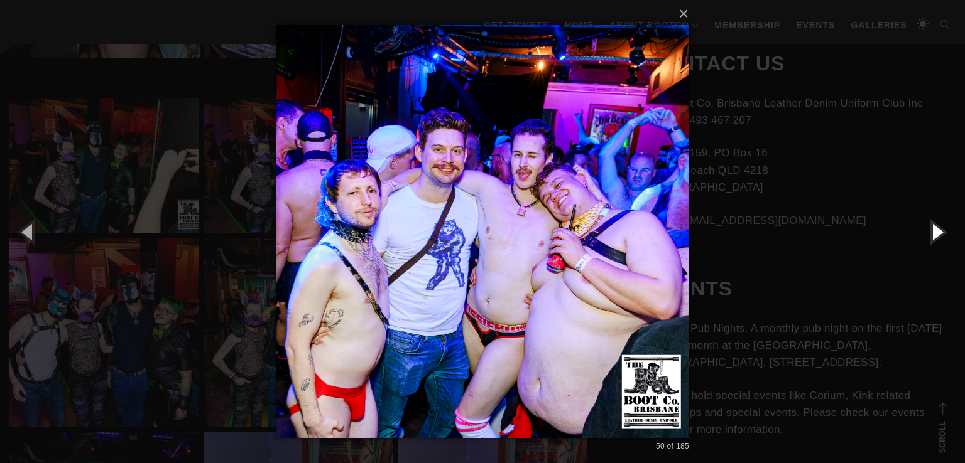
click at [929, 232] on button "button" at bounding box center [936, 231] width 57 height 69
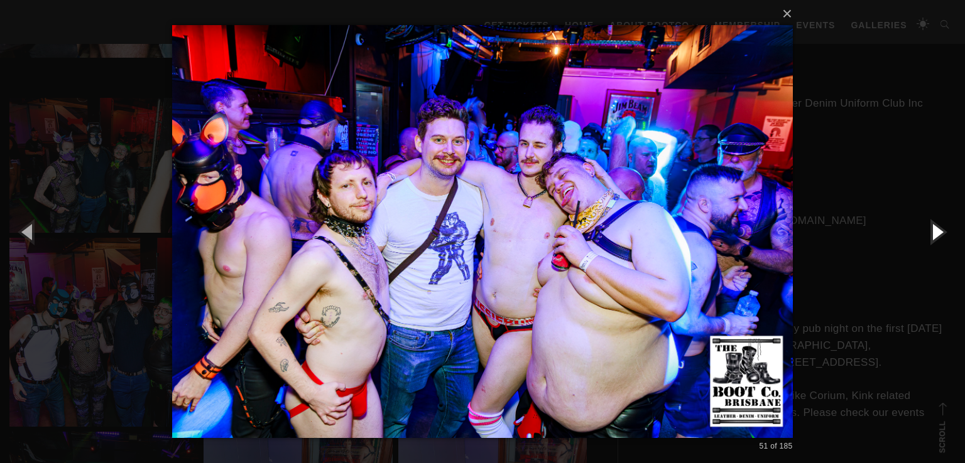
click at [929, 232] on button "button" at bounding box center [936, 231] width 57 height 69
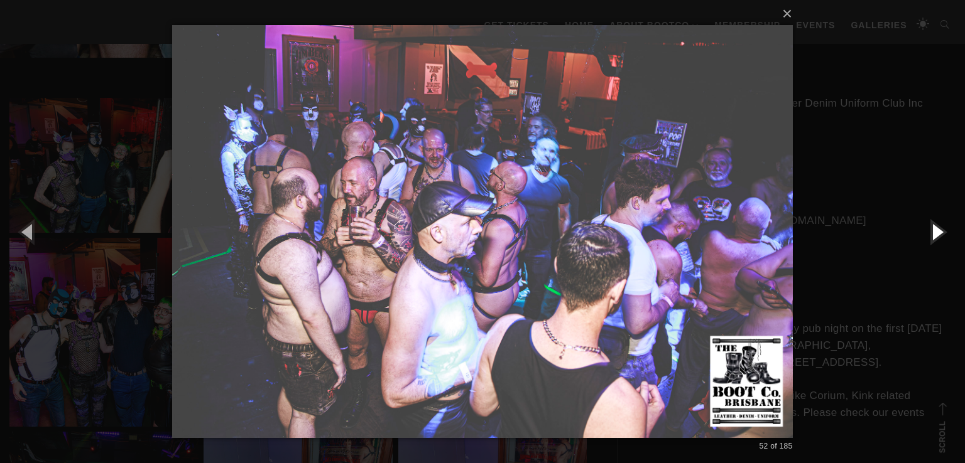
click at [929, 232] on button "button" at bounding box center [936, 231] width 57 height 69
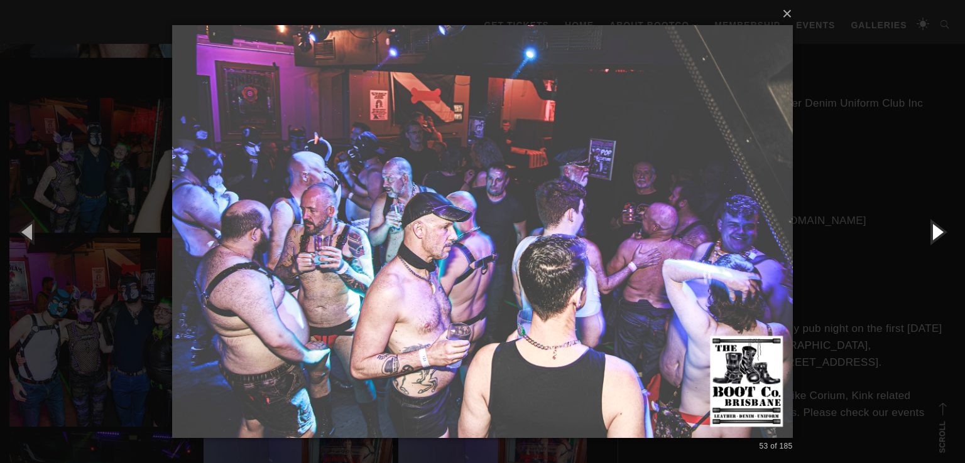
click at [929, 232] on button "button" at bounding box center [936, 231] width 57 height 69
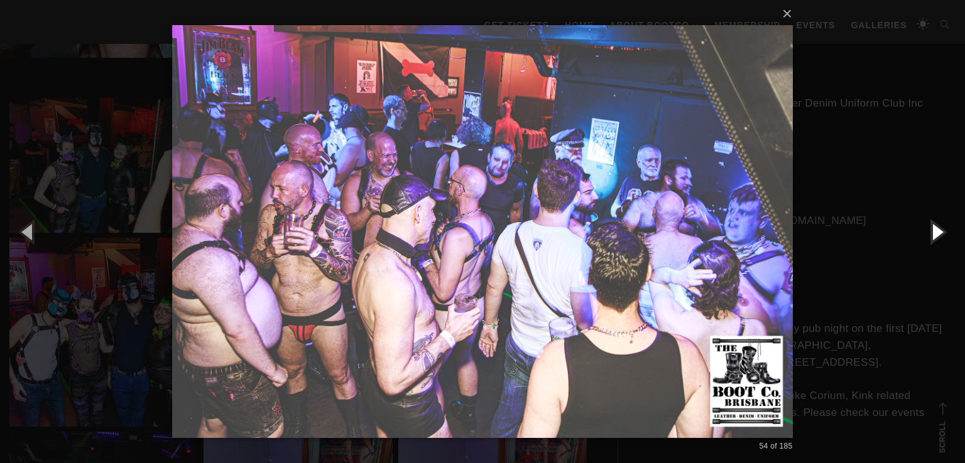
click at [929, 232] on button "button" at bounding box center [936, 231] width 57 height 69
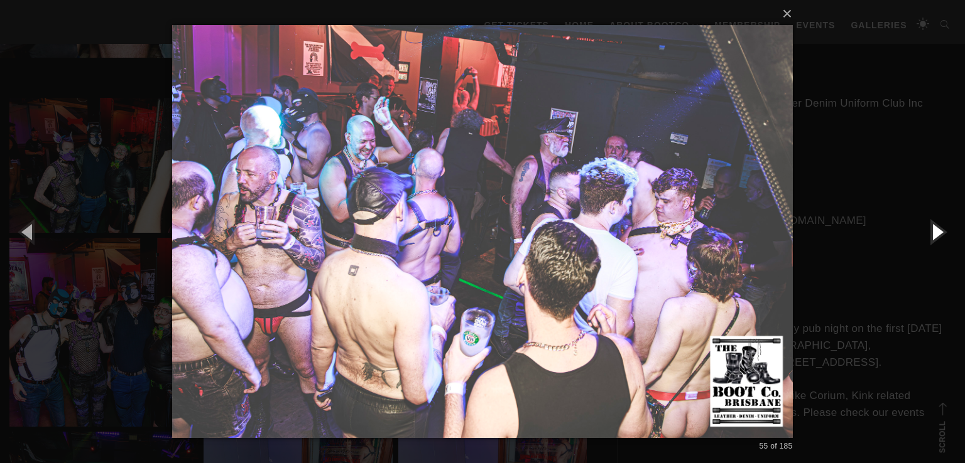
click at [929, 232] on button "button" at bounding box center [936, 231] width 57 height 69
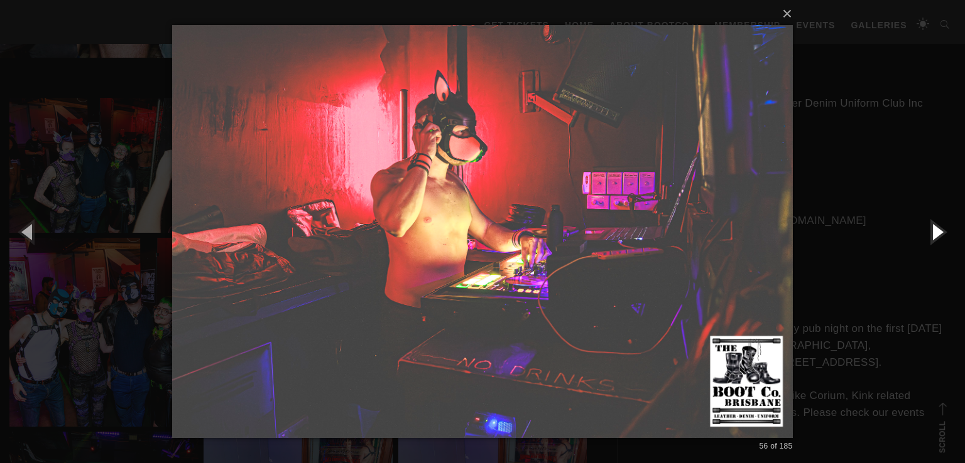
click at [932, 232] on button "button" at bounding box center [936, 231] width 57 height 69
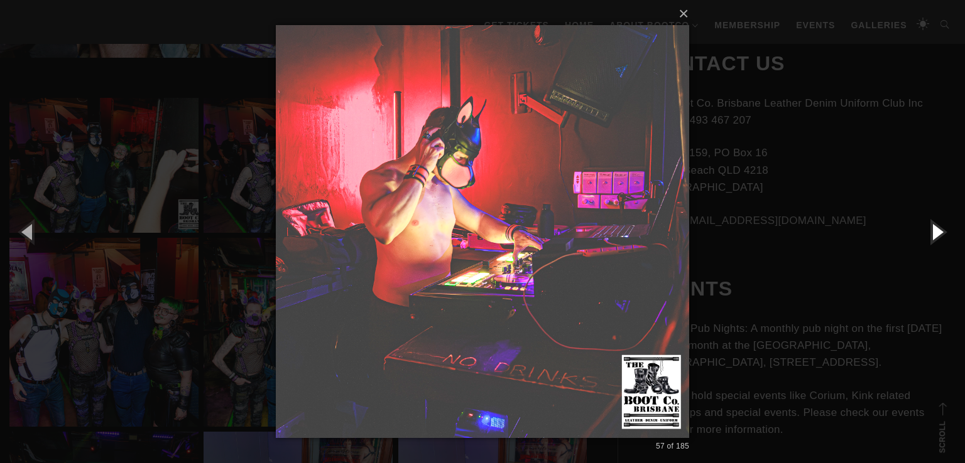
click at [932, 232] on button "button" at bounding box center [936, 231] width 57 height 69
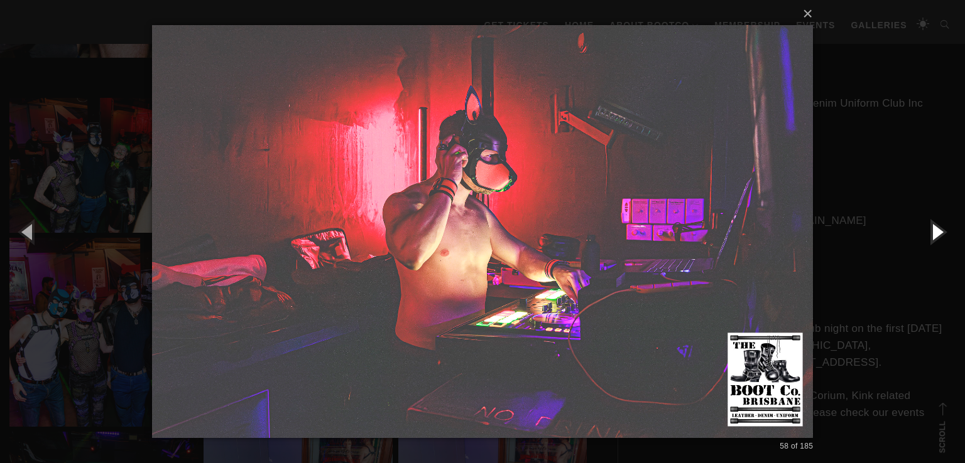
click at [932, 232] on button "button" at bounding box center [936, 231] width 57 height 69
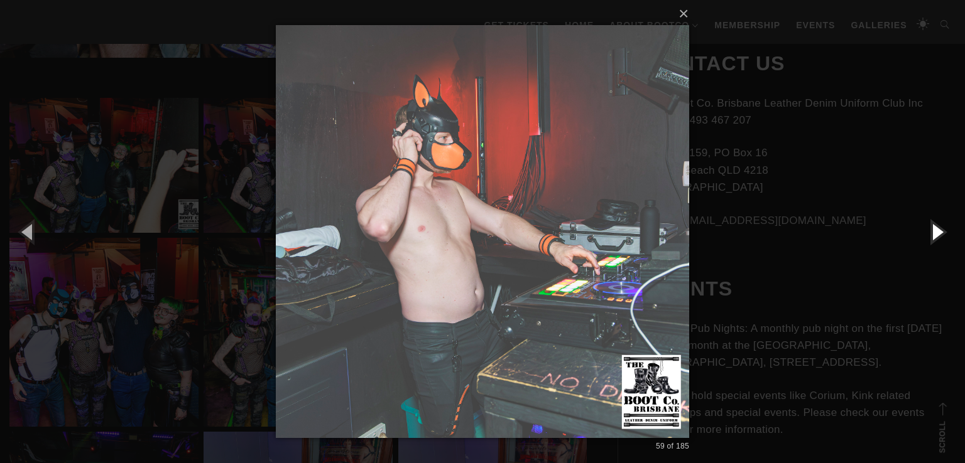
click at [932, 232] on button "button" at bounding box center [936, 231] width 57 height 69
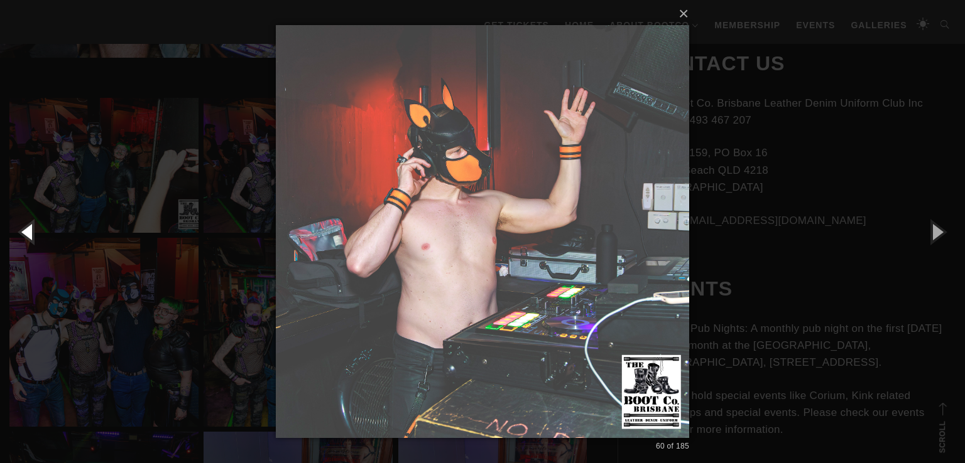
click at [25, 232] on button "button" at bounding box center [28, 231] width 57 height 69
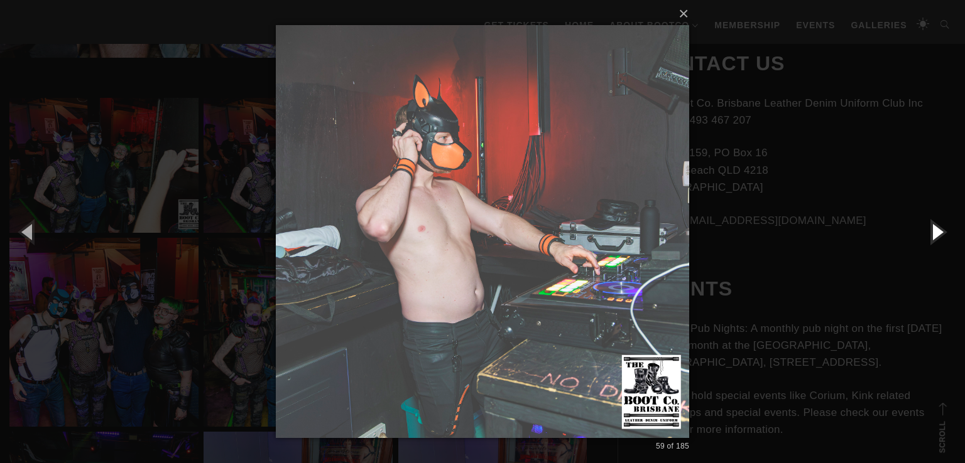
click at [929, 229] on button "button" at bounding box center [936, 231] width 57 height 69
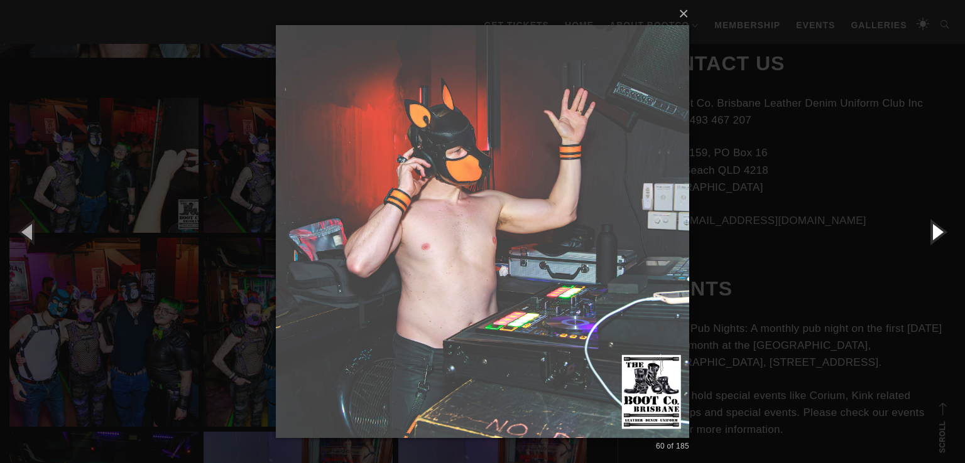
click at [926, 228] on button "button" at bounding box center [936, 231] width 57 height 69
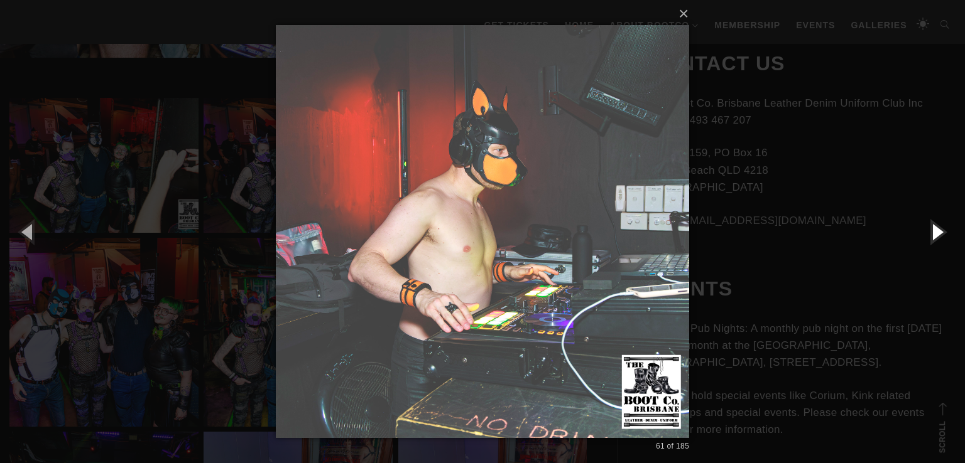
click at [926, 228] on button "button" at bounding box center [936, 231] width 57 height 69
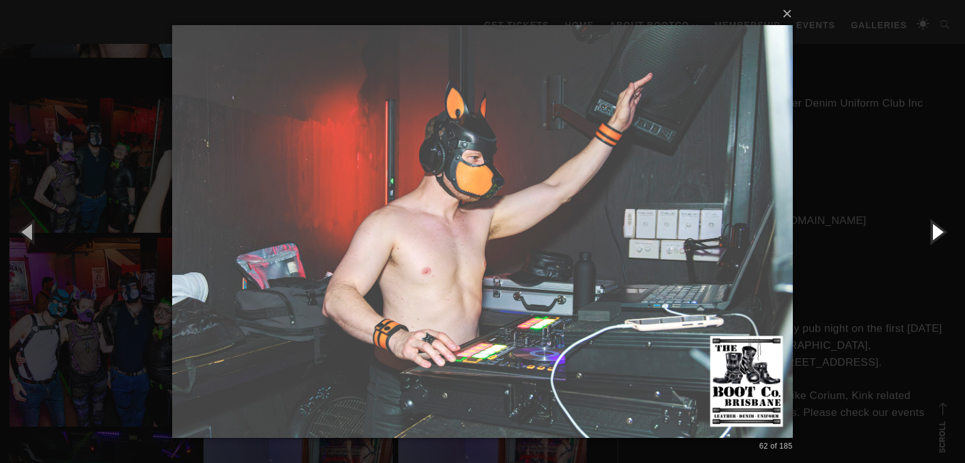
click at [926, 228] on button "button" at bounding box center [936, 231] width 57 height 69
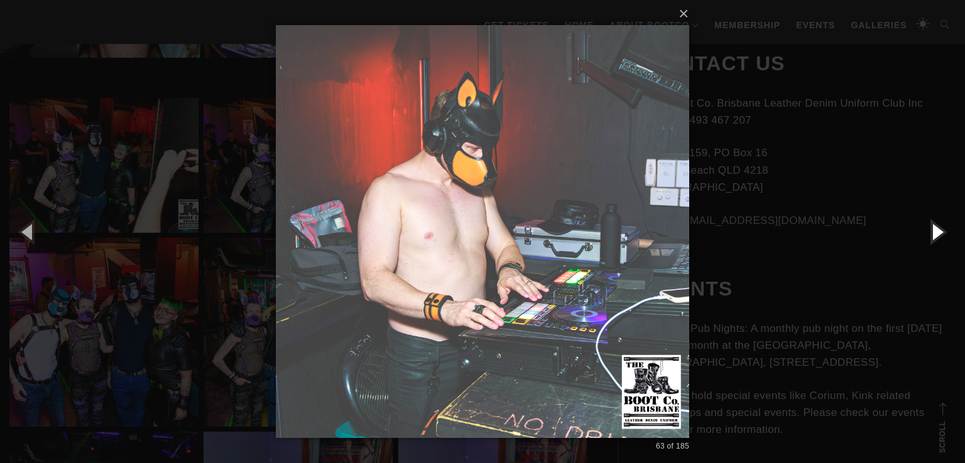
click at [926, 228] on button "button" at bounding box center [936, 231] width 57 height 69
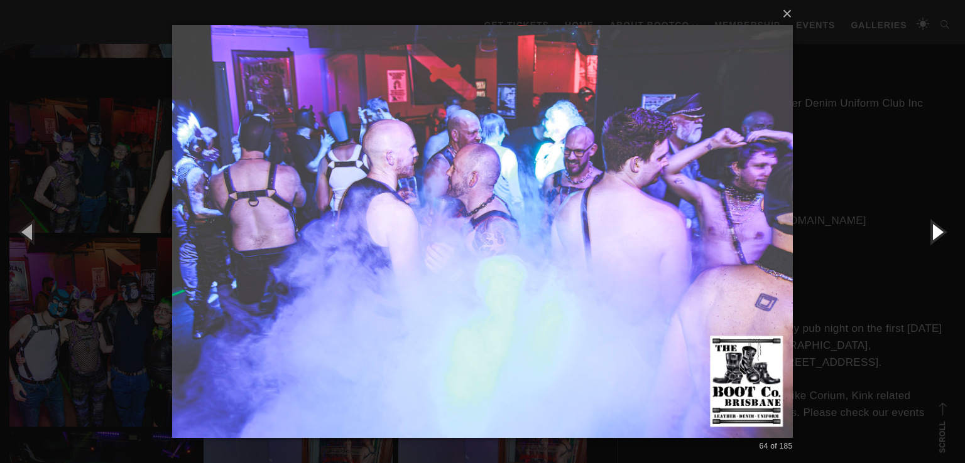
click at [926, 228] on button "button" at bounding box center [936, 231] width 57 height 69
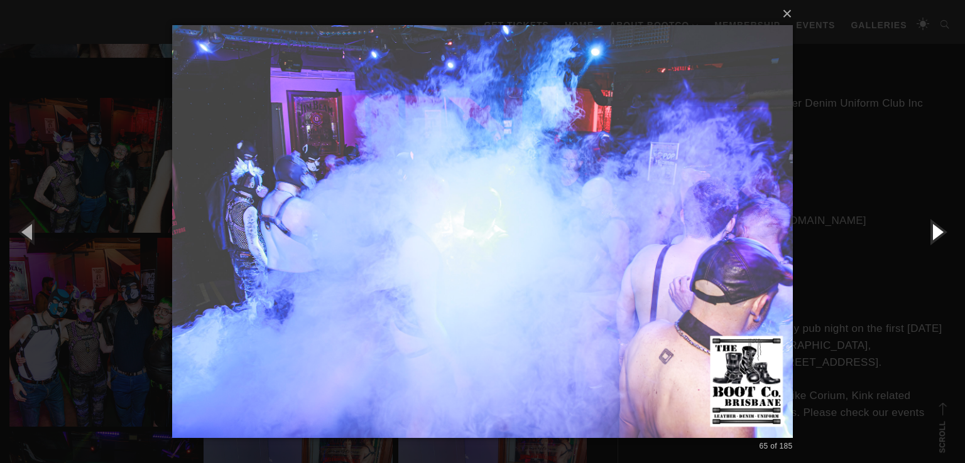
click at [926, 228] on button "button" at bounding box center [936, 231] width 57 height 69
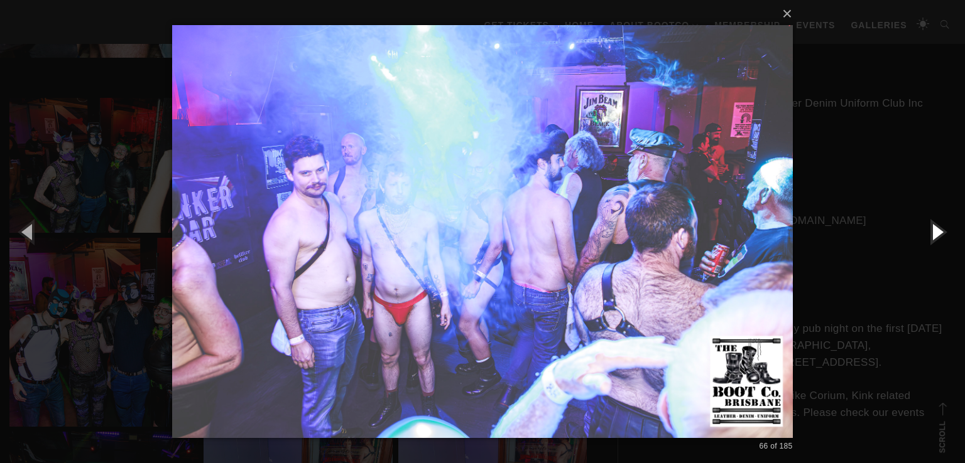
click at [926, 228] on button "button" at bounding box center [936, 231] width 57 height 69
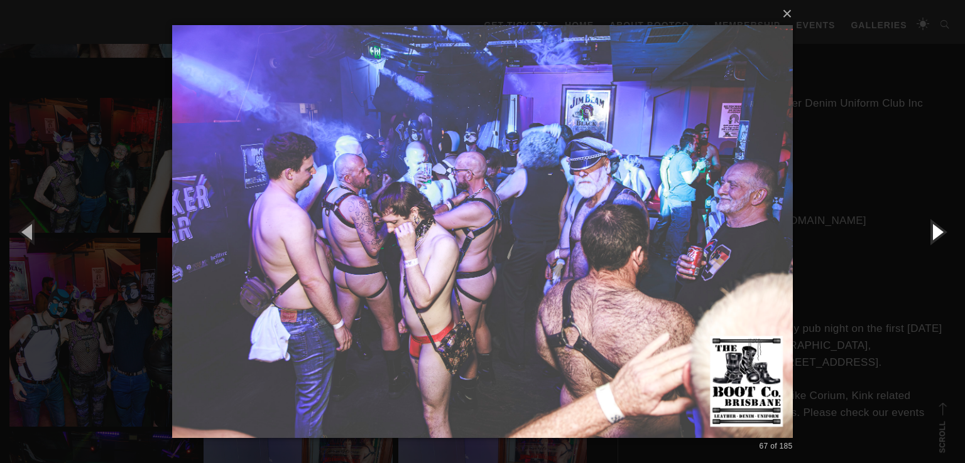
click at [926, 228] on button "button" at bounding box center [936, 231] width 57 height 69
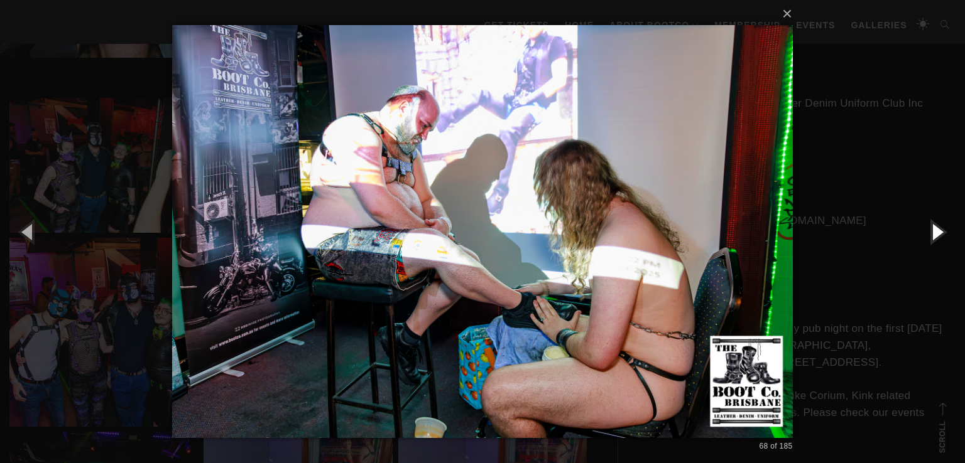
click at [926, 228] on button "button" at bounding box center [936, 231] width 57 height 69
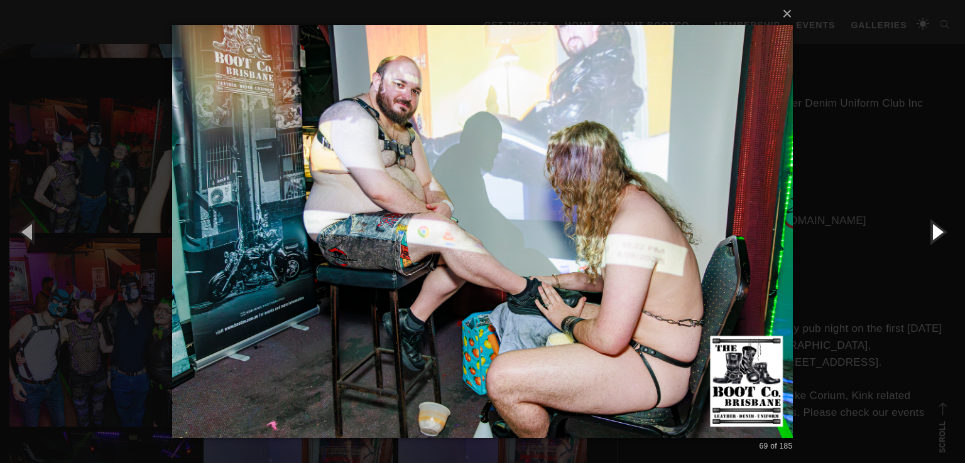
click at [926, 228] on button "button" at bounding box center [936, 231] width 57 height 69
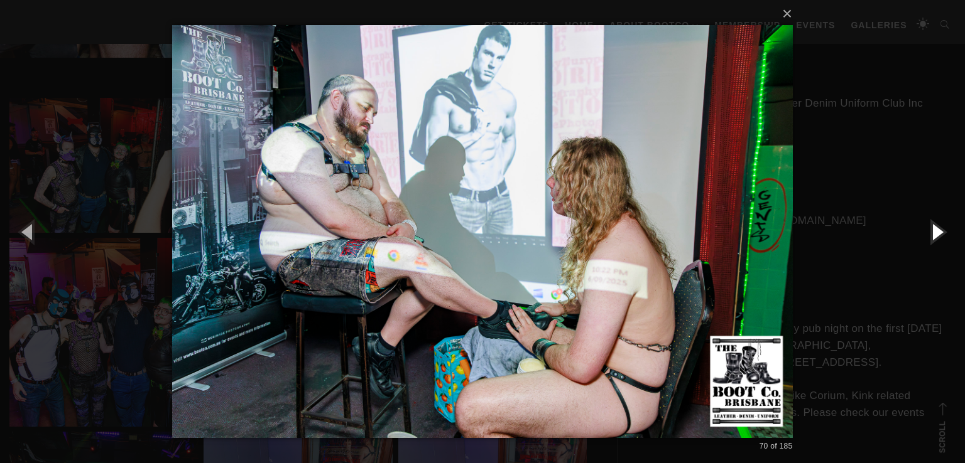
click at [926, 228] on button "button" at bounding box center [936, 231] width 57 height 69
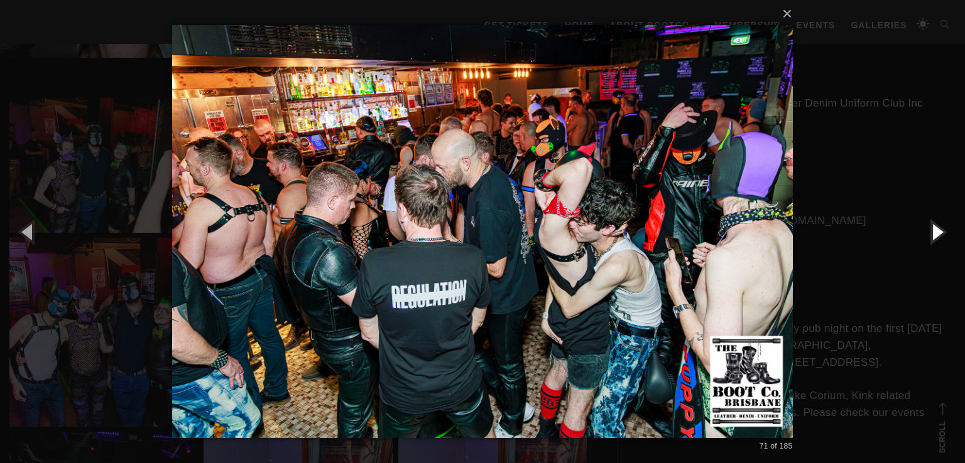
click at [926, 228] on button "button" at bounding box center [936, 231] width 57 height 69
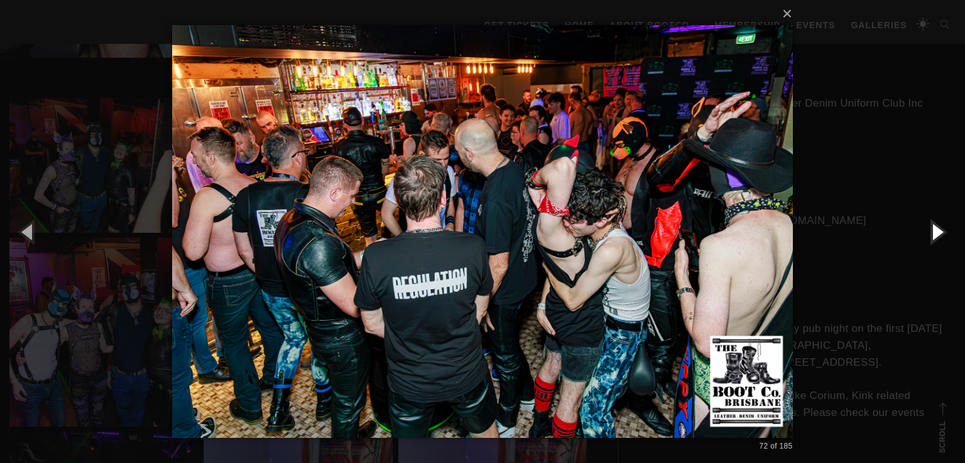
click at [926, 228] on button "button" at bounding box center [936, 231] width 57 height 69
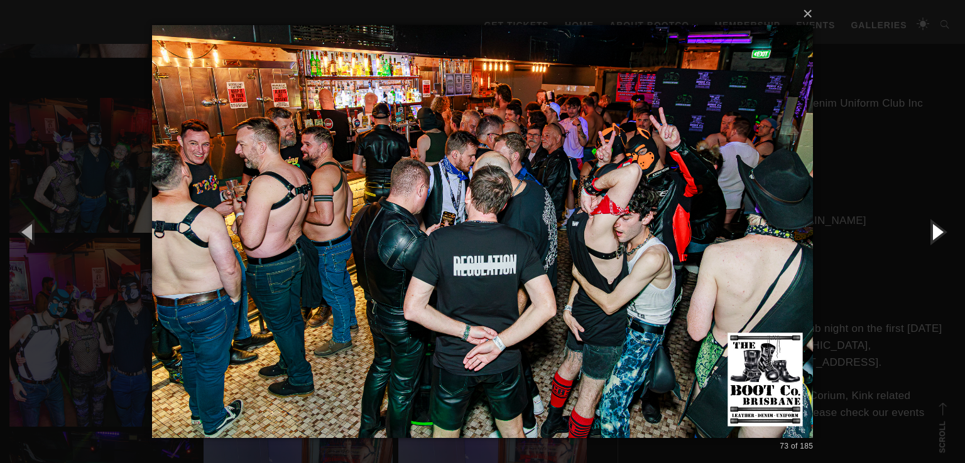
click at [925, 227] on button "button" at bounding box center [936, 231] width 57 height 69
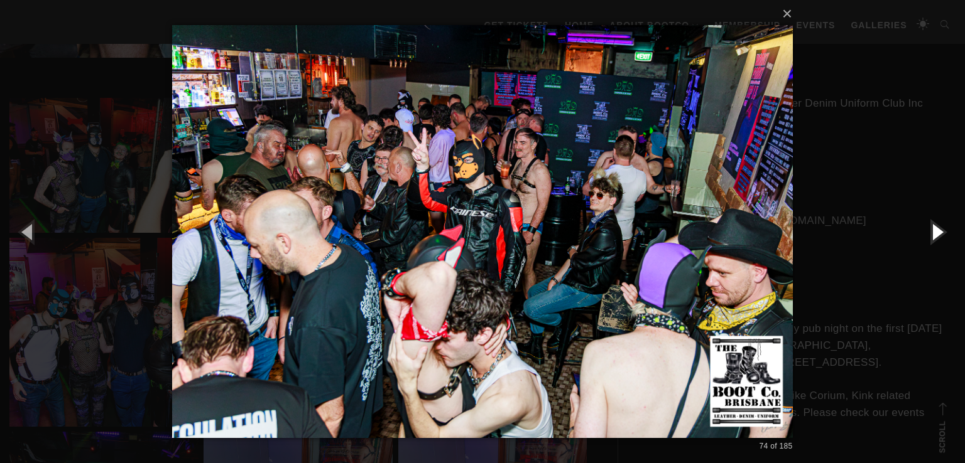
click at [925, 227] on button "button" at bounding box center [936, 231] width 57 height 69
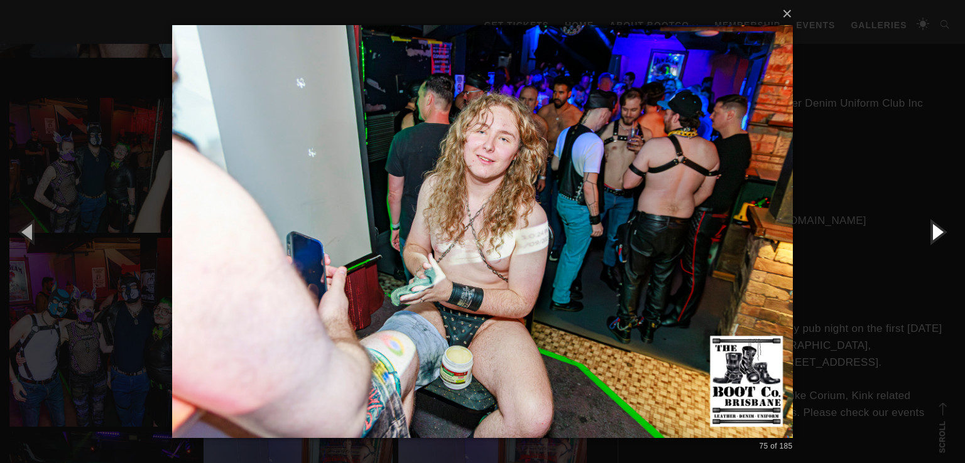
click at [925, 227] on button "button" at bounding box center [936, 231] width 57 height 69
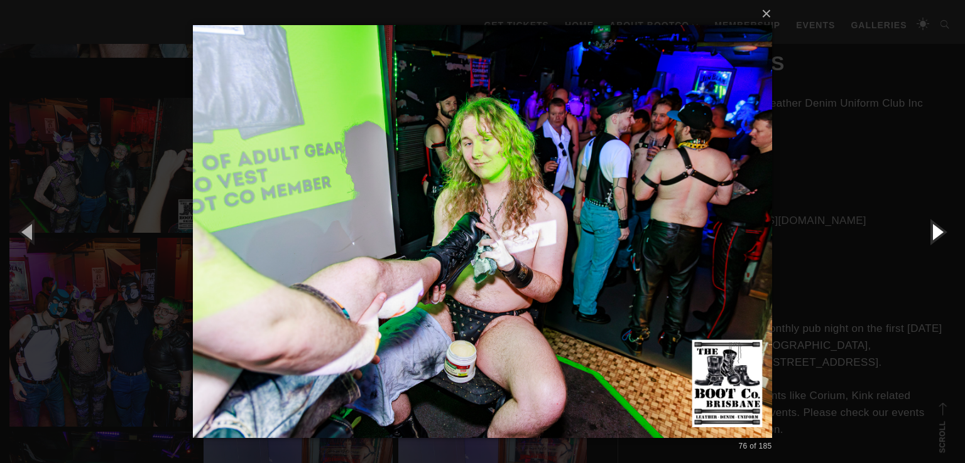
click at [925, 227] on button "button" at bounding box center [936, 231] width 57 height 69
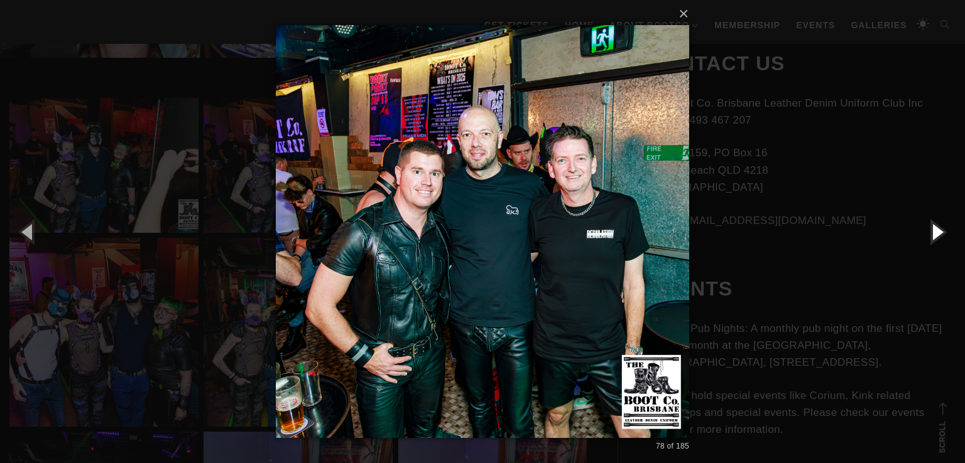
click at [925, 227] on button "button" at bounding box center [936, 231] width 57 height 69
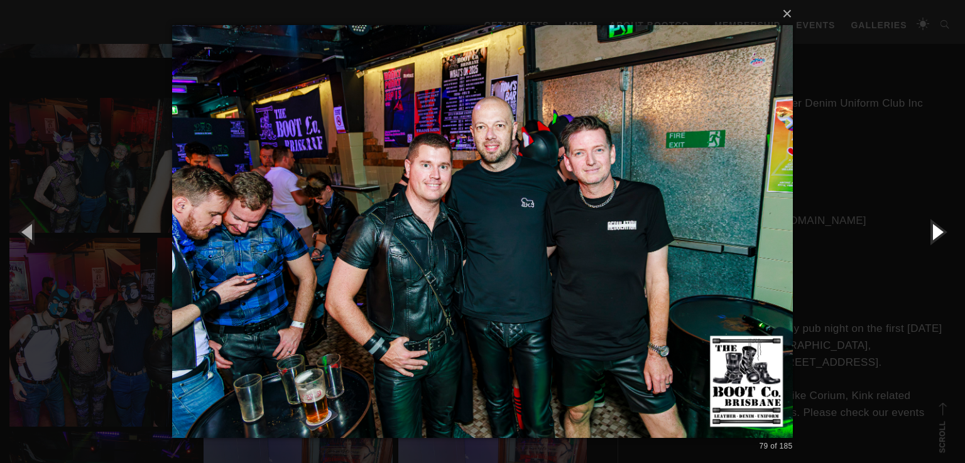
click at [925, 227] on button "button" at bounding box center [936, 231] width 57 height 69
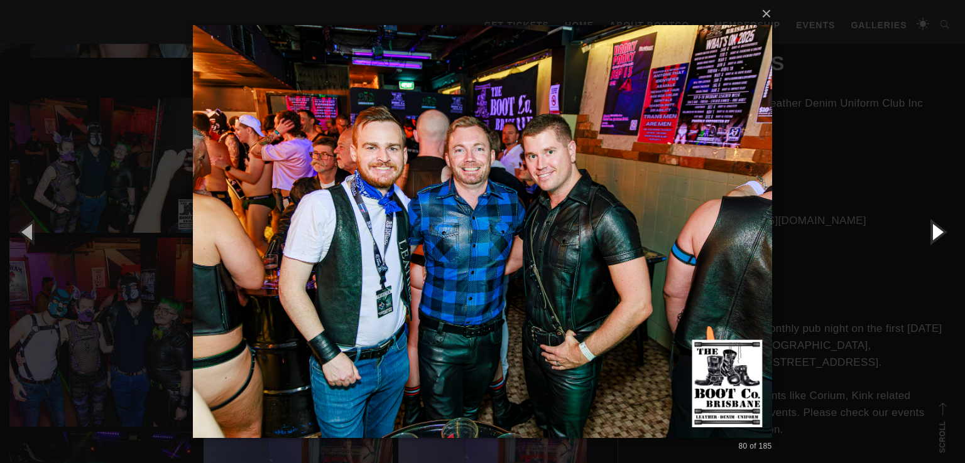
click at [925, 227] on button "button" at bounding box center [936, 231] width 57 height 69
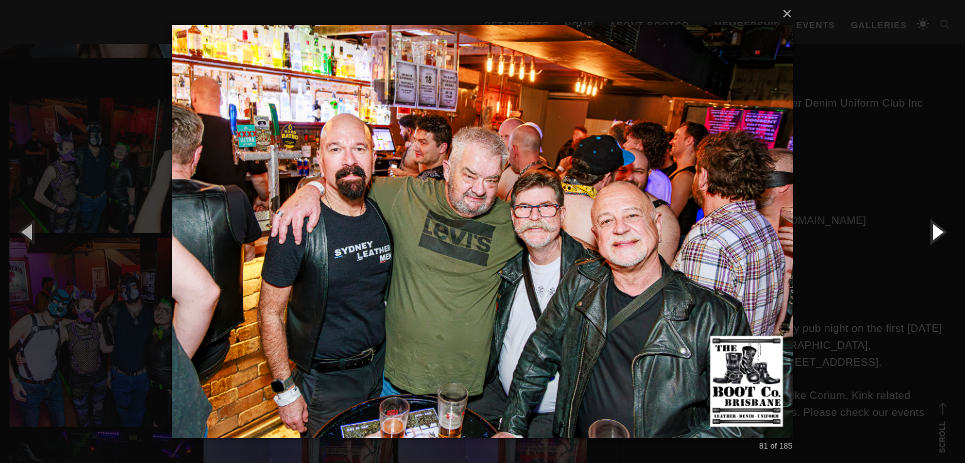
click at [925, 227] on button "button" at bounding box center [936, 231] width 57 height 69
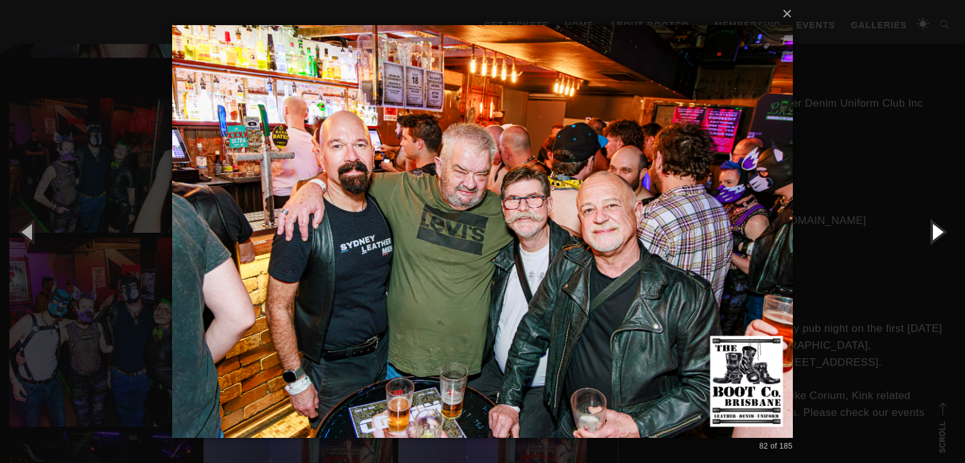
click at [925, 227] on button "button" at bounding box center [936, 231] width 57 height 69
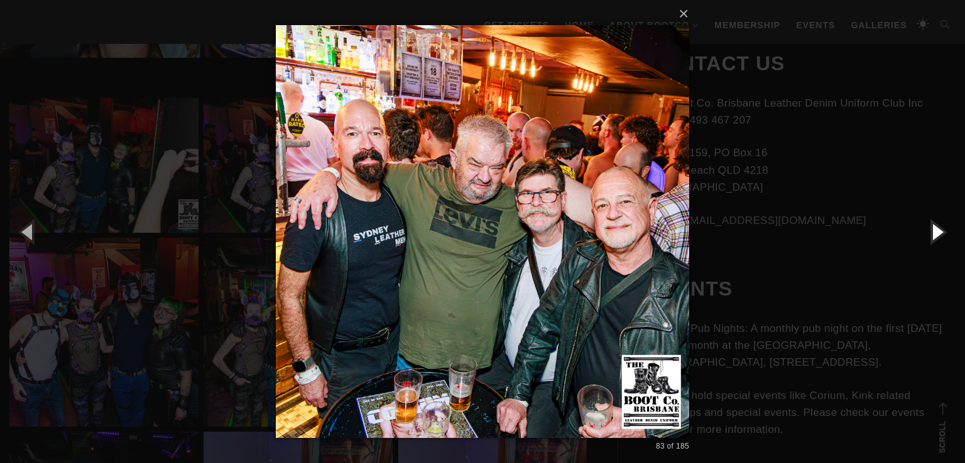
click at [924, 227] on button "button" at bounding box center [936, 231] width 57 height 69
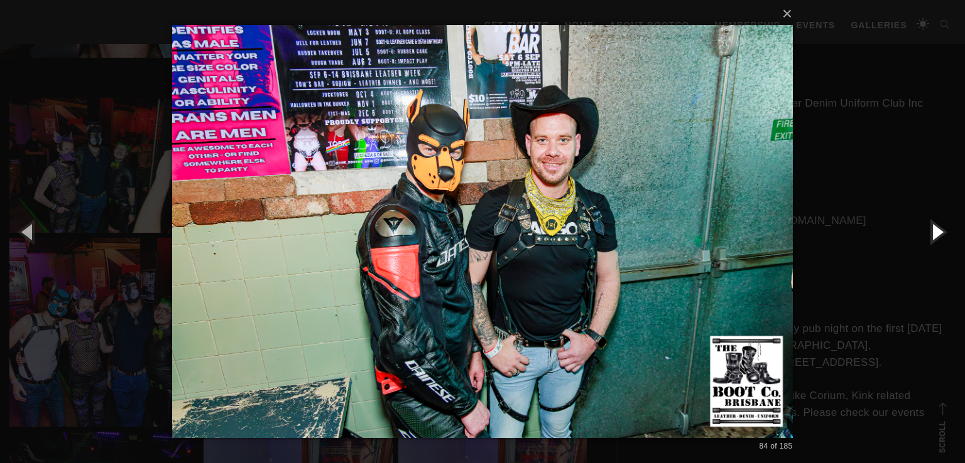
click at [924, 227] on button "button" at bounding box center [936, 231] width 57 height 69
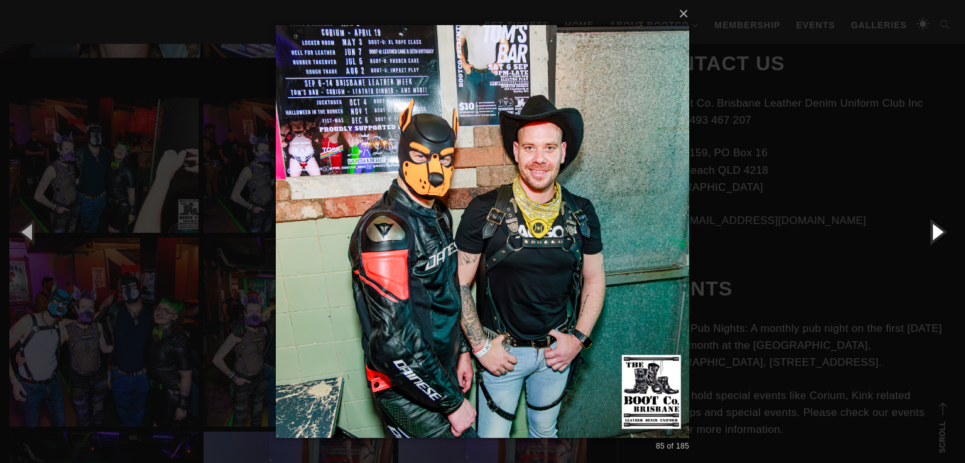
click at [924, 227] on button "button" at bounding box center [936, 231] width 57 height 69
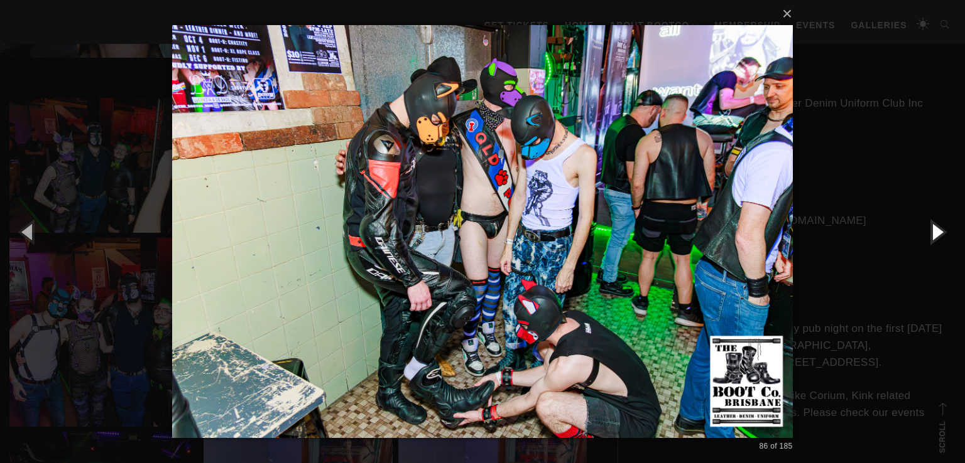
click at [924, 227] on button "button" at bounding box center [936, 231] width 57 height 69
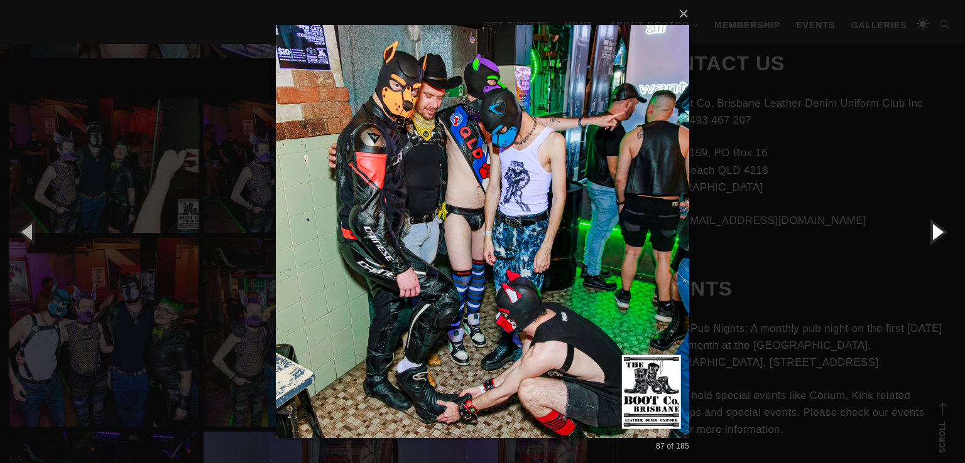
click at [924, 227] on button "button" at bounding box center [936, 231] width 57 height 69
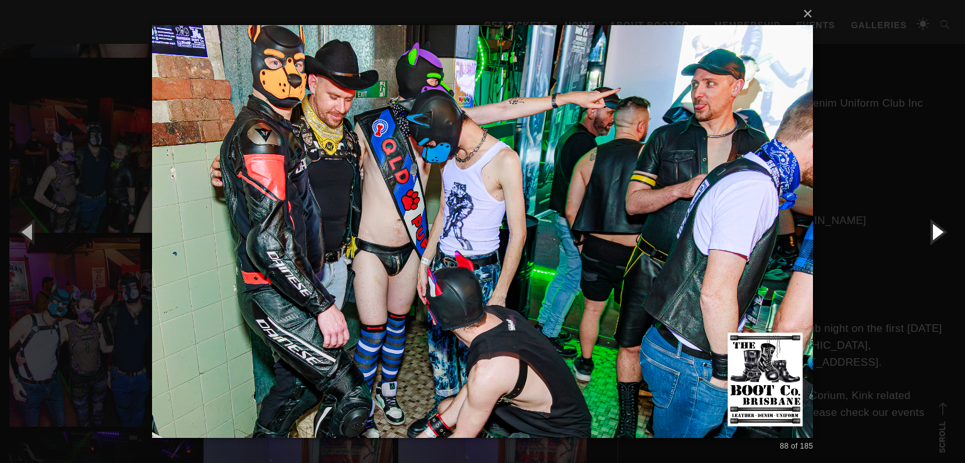
click at [924, 227] on button "button" at bounding box center [936, 231] width 57 height 69
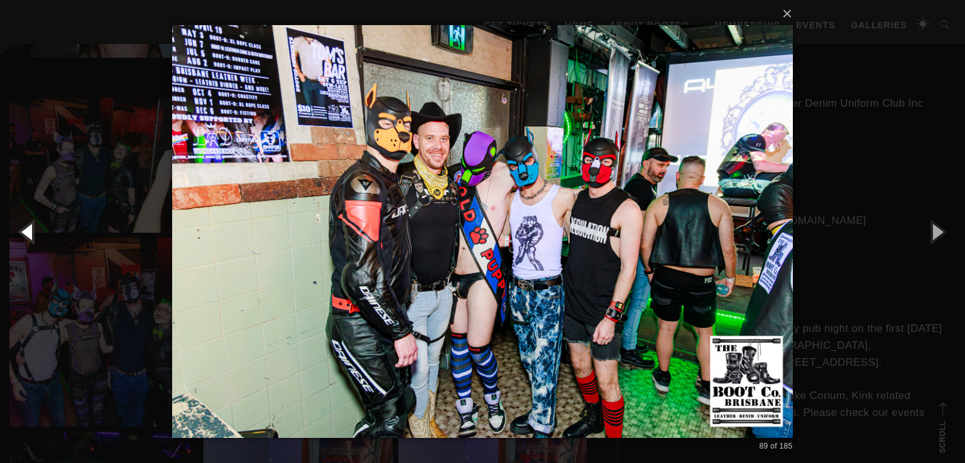
click at [27, 234] on button "button" at bounding box center [28, 231] width 57 height 69
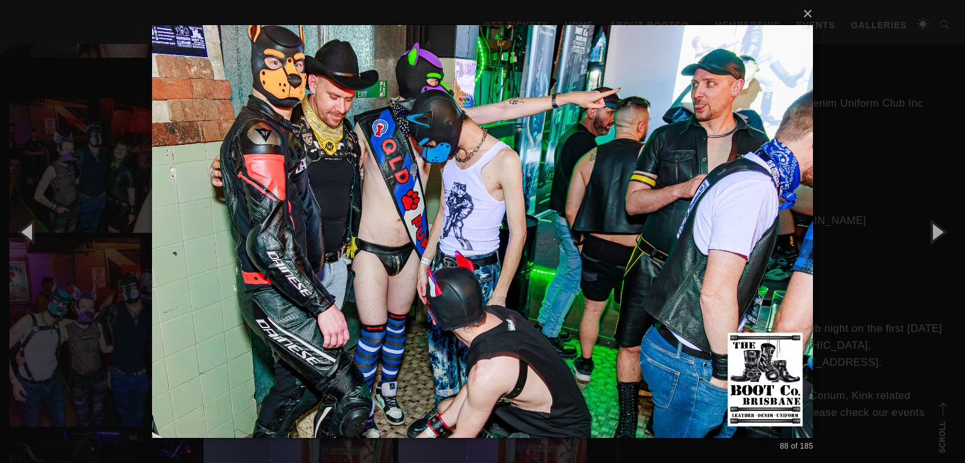
click at [707, 101] on img at bounding box center [482, 231] width 661 height 463
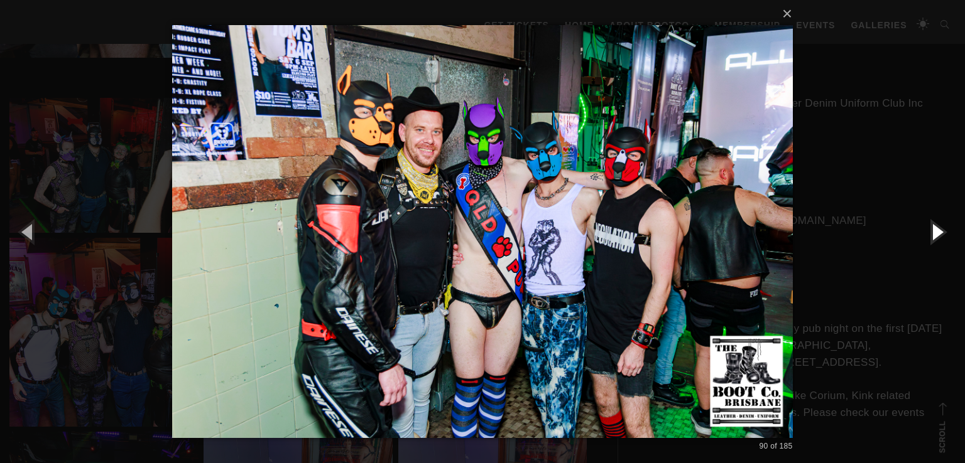
click at [933, 232] on button "button" at bounding box center [936, 231] width 57 height 69
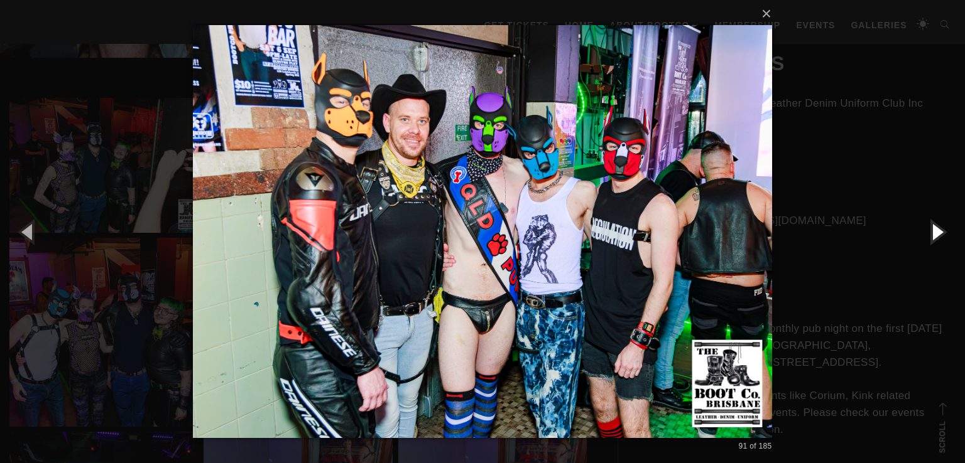
click at [933, 232] on button "button" at bounding box center [936, 231] width 57 height 69
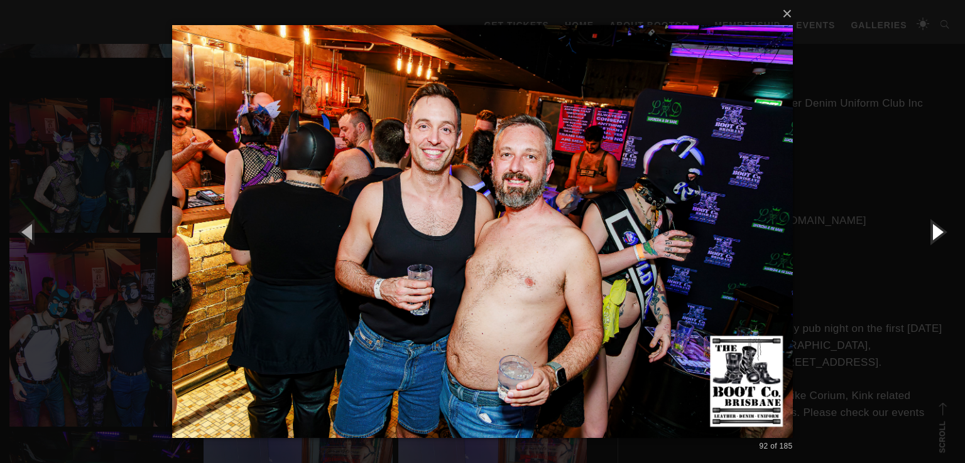
click at [933, 232] on button "button" at bounding box center [936, 231] width 57 height 69
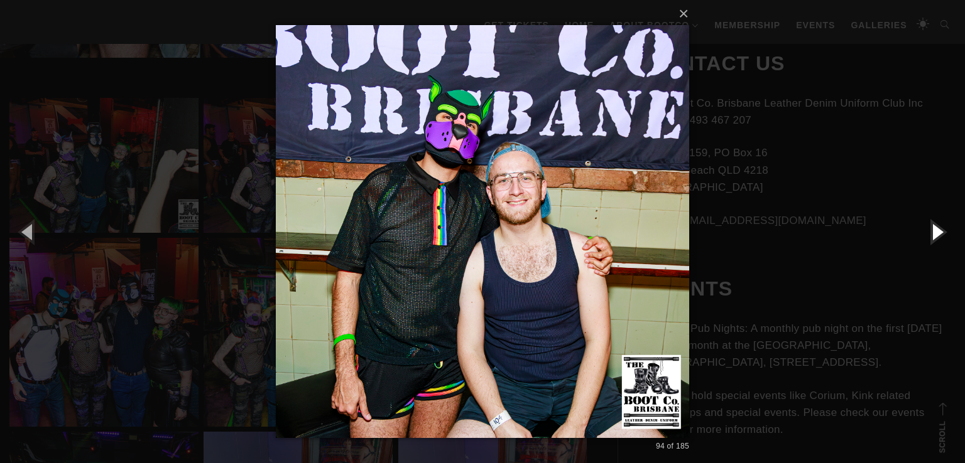
click at [933, 232] on button "button" at bounding box center [936, 231] width 57 height 69
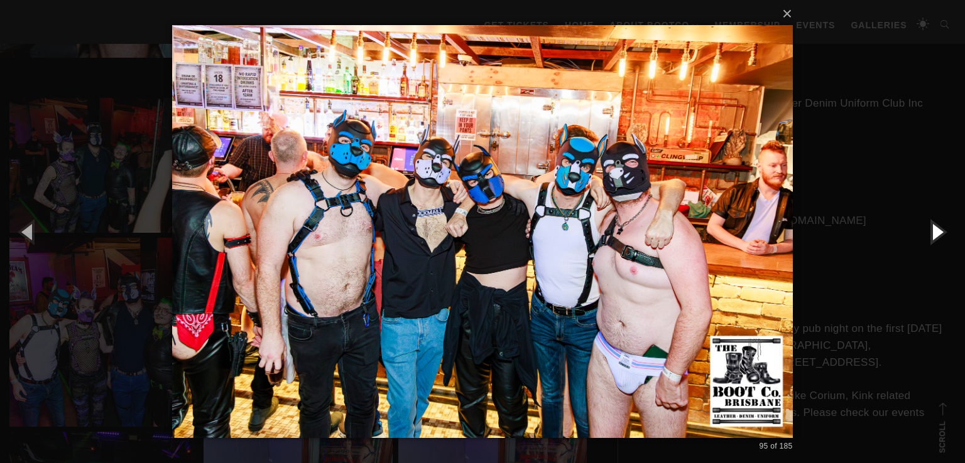
click at [933, 232] on button "button" at bounding box center [936, 231] width 57 height 69
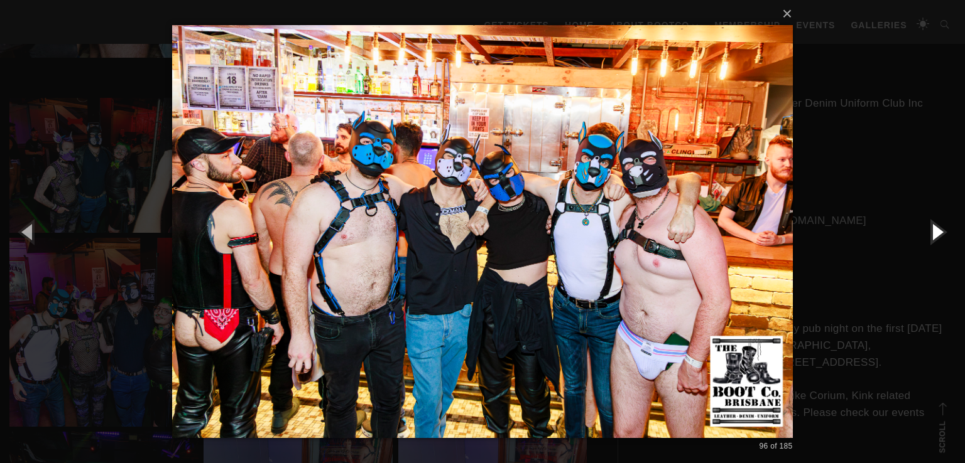
click at [933, 232] on button "button" at bounding box center [936, 231] width 57 height 69
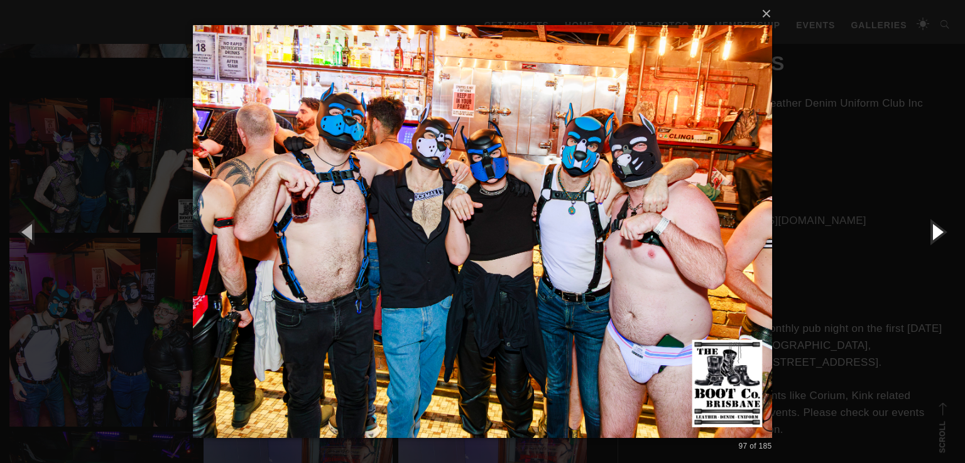
click at [933, 232] on button "button" at bounding box center [936, 231] width 57 height 69
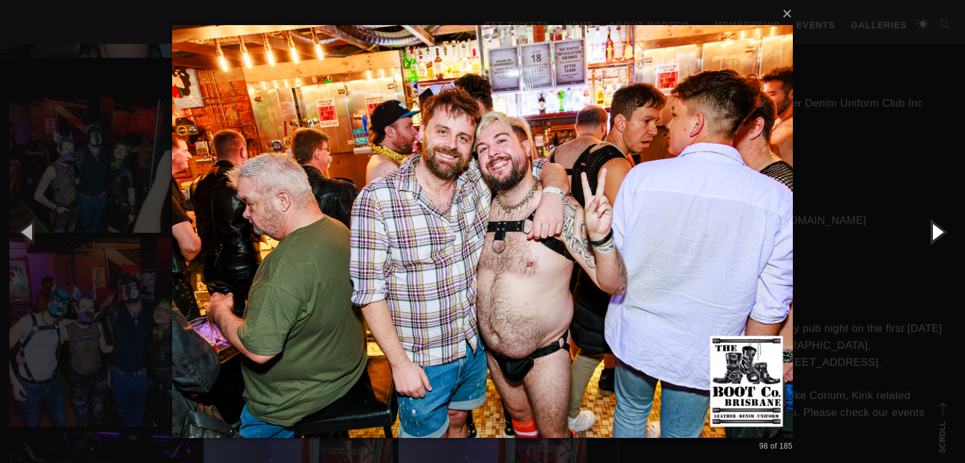
click at [933, 232] on button "button" at bounding box center [936, 231] width 57 height 69
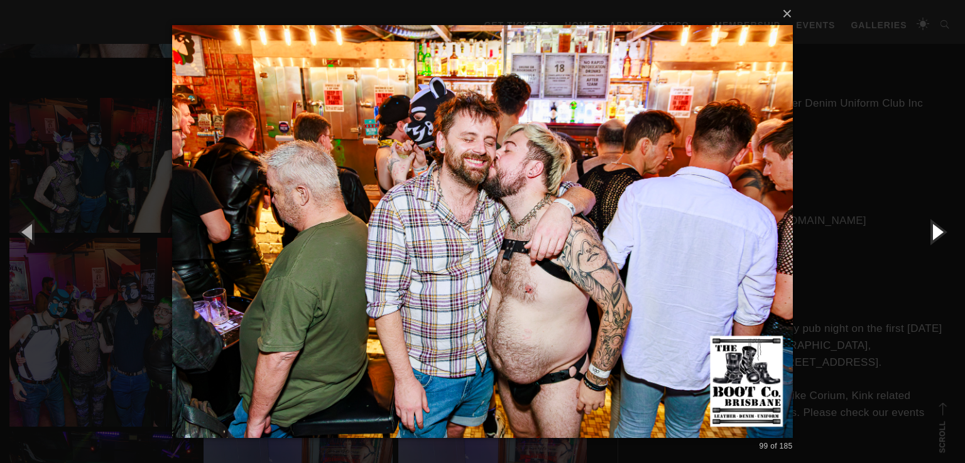
click at [933, 232] on button "button" at bounding box center [936, 231] width 57 height 69
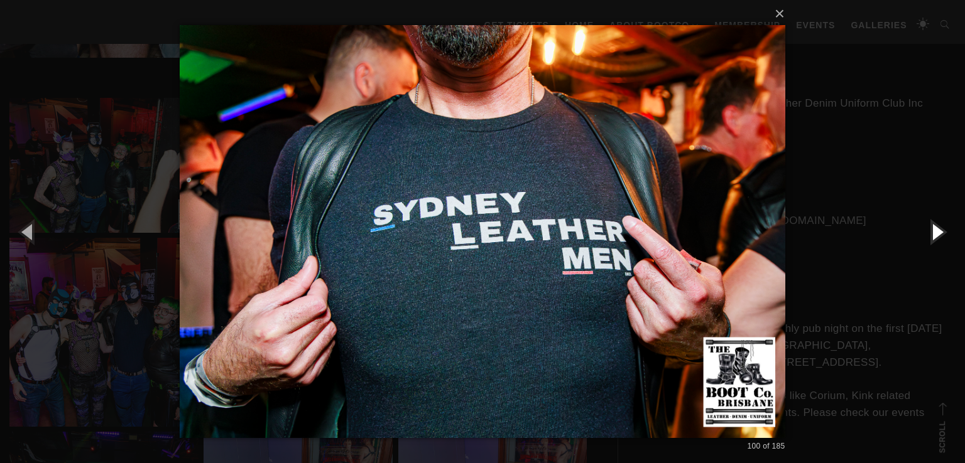
click at [933, 232] on button "button" at bounding box center [936, 231] width 57 height 69
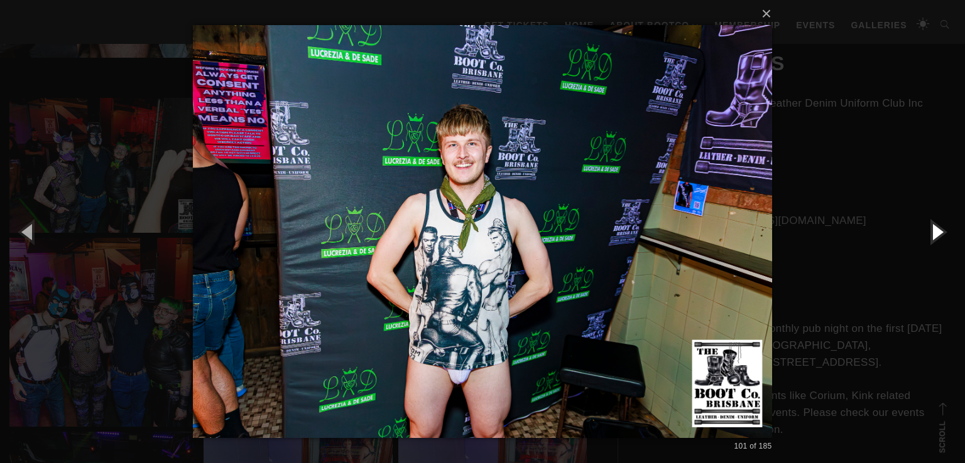
click at [933, 232] on button "button" at bounding box center [936, 231] width 57 height 69
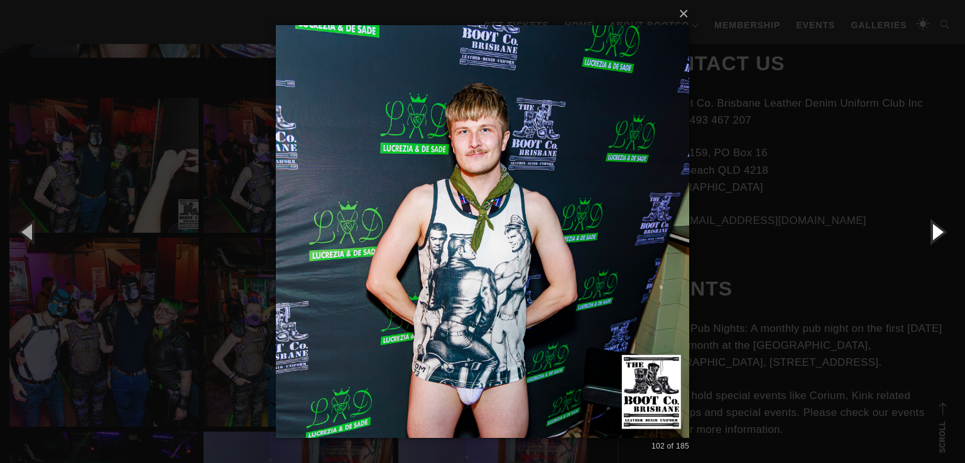
click at [933, 232] on button "button" at bounding box center [936, 231] width 57 height 69
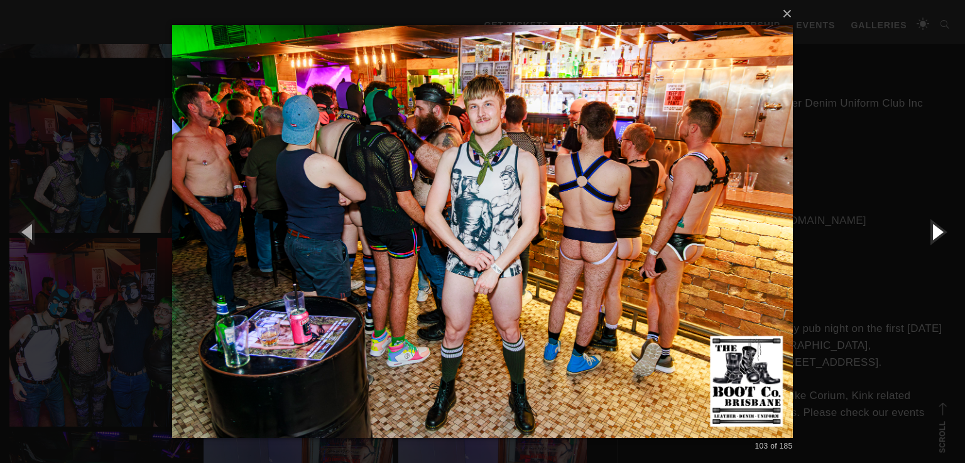
click at [933, 232] on button "button" at bounding box center [936, 231] width 57 height 69
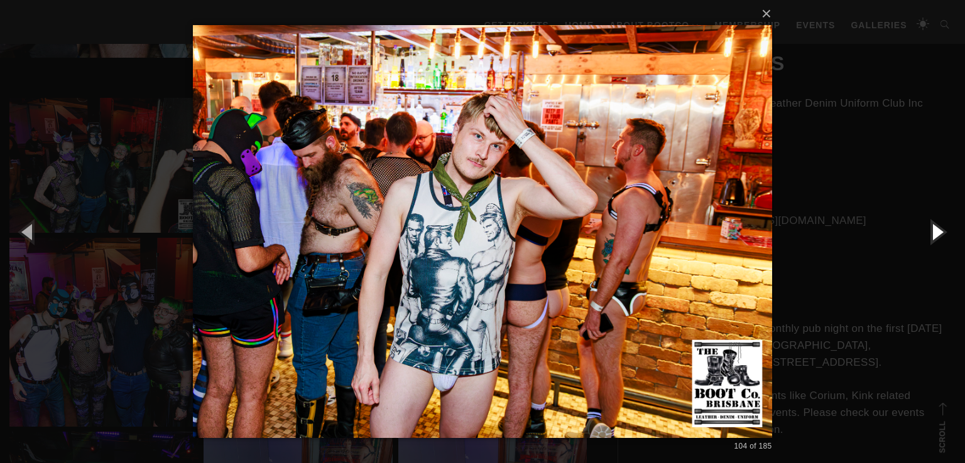
click at [933, 232] on button "button" at bounding box center [936, 231] width 57 height 69
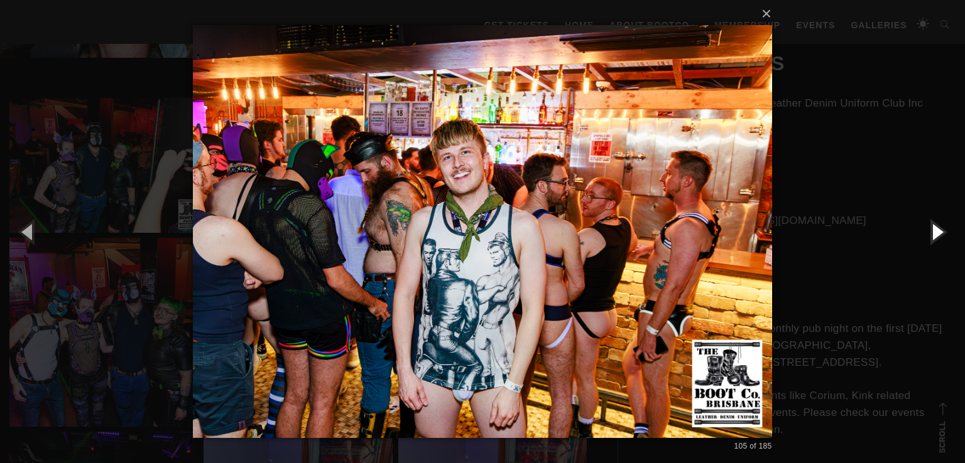
click at [933, 232] on button "button" at bounding box center [936, 231] width 57 height 69
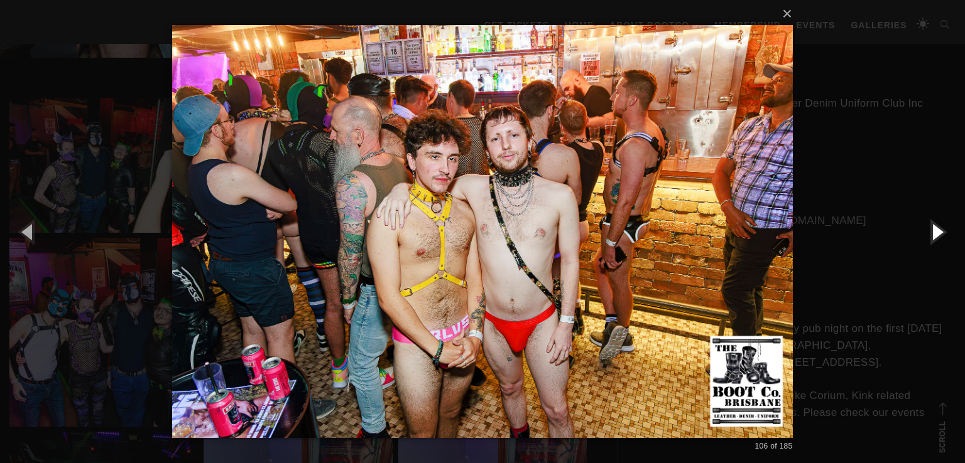
click at [933, 232] on button "button" at bounding box center [936, 231] width 57 height 69
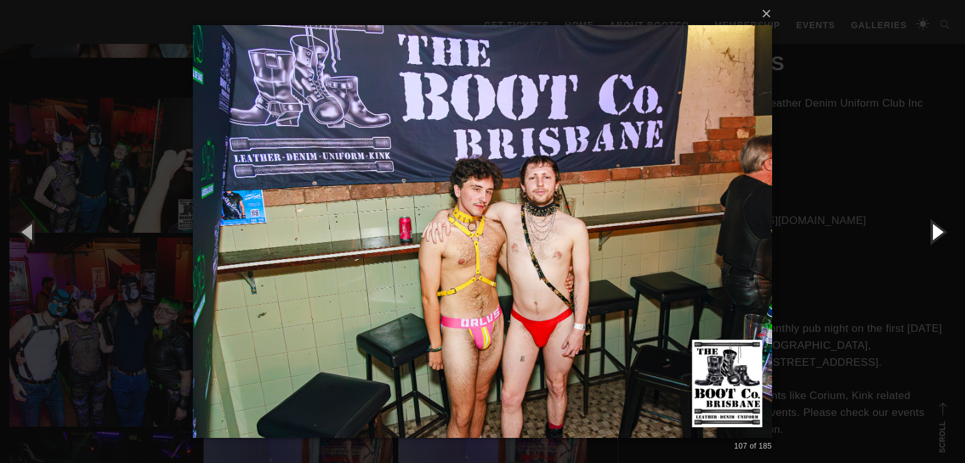
drag, startPoint x: 933, startPoint y: 232, endPoint x: 572, endPoint y: 222, distance: 360.6
click at [572, 222] on div "× 107 of 185 Loading..." at bounding box center [482, 231] width 965 height 463
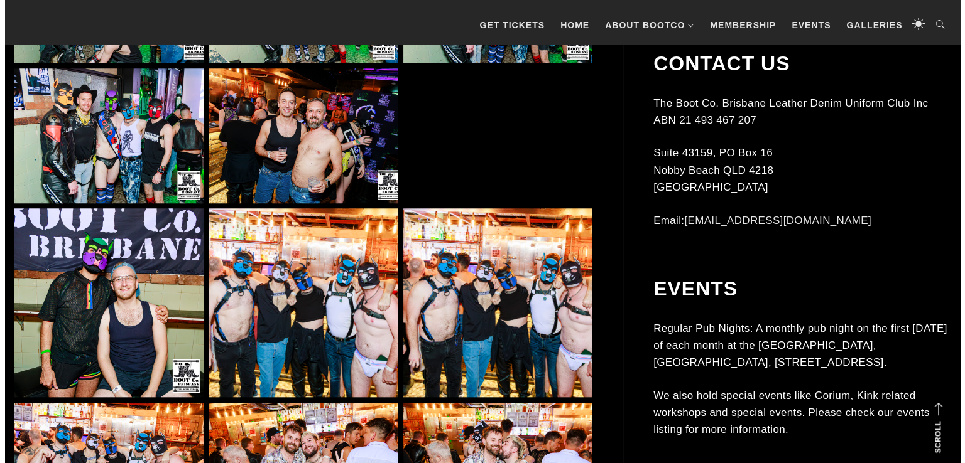
scroll to position [6029, 0]
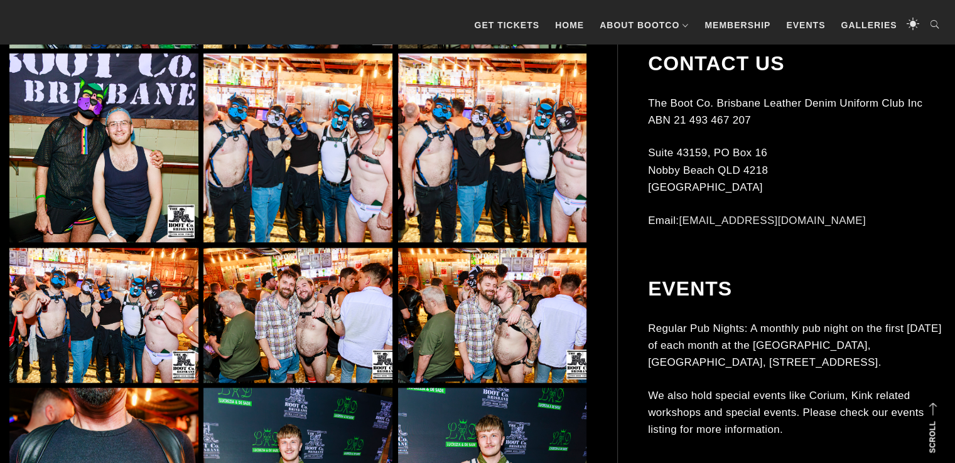
click at [100, 264] on img at bounding box center [103, 315] width 189 height 135
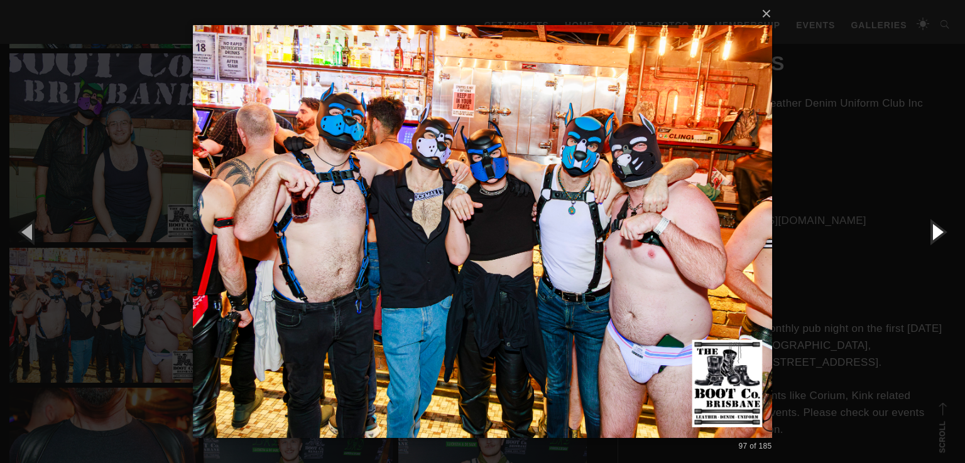
click at [939, 239] on button "button" at bounding box center [936, 231] width 57 height 69
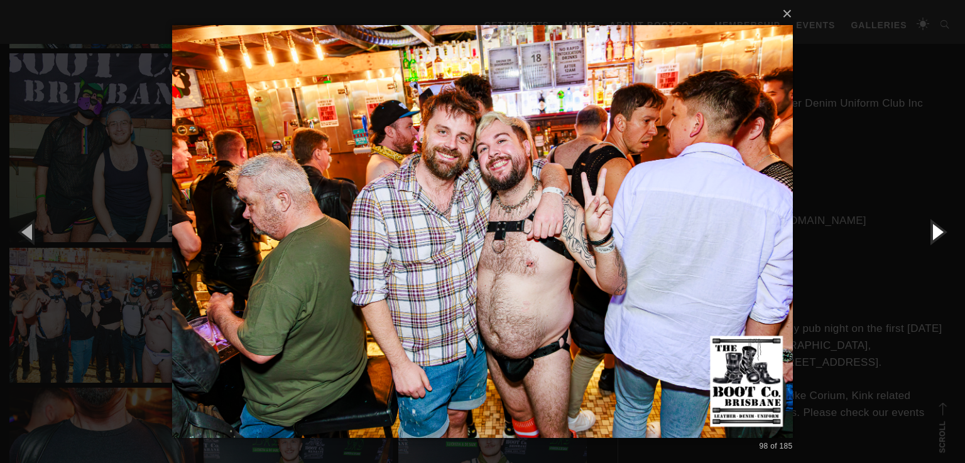
click at [939, 239] on button "button" at bounding box center [936, 231] width 57 height 69
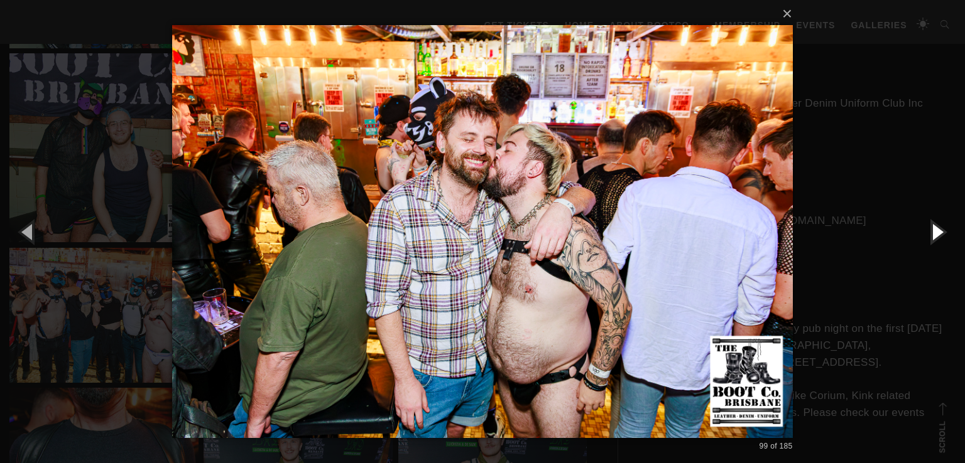
click at [939, 239] on button "button" at bounding box center [936, 231] width 57 height 69
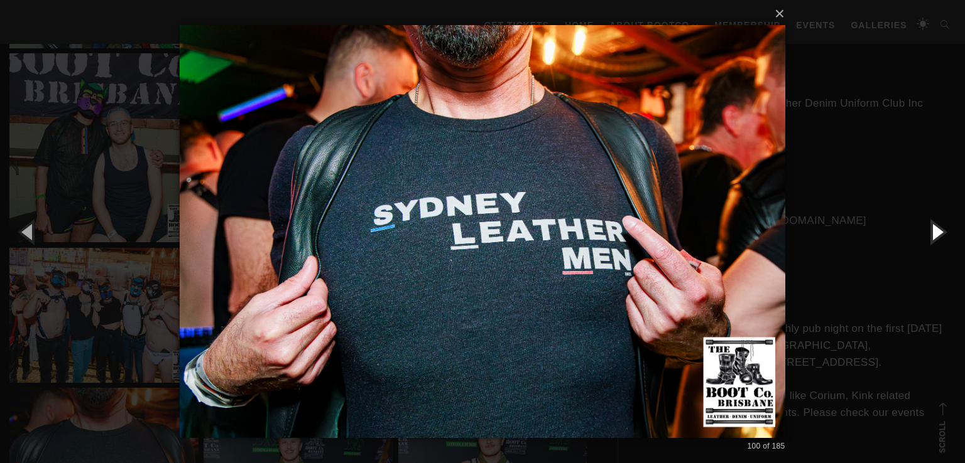
click at [939, 239] on button "button" at bounding box center [936, 231] width 57 height 69
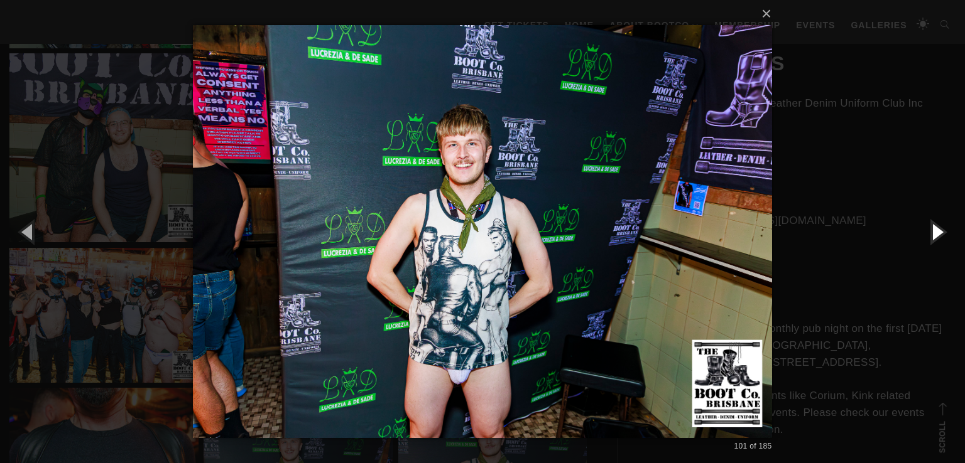
click at [939, 239] on button "button" at bounding box center [936, 231] width 57 height 69
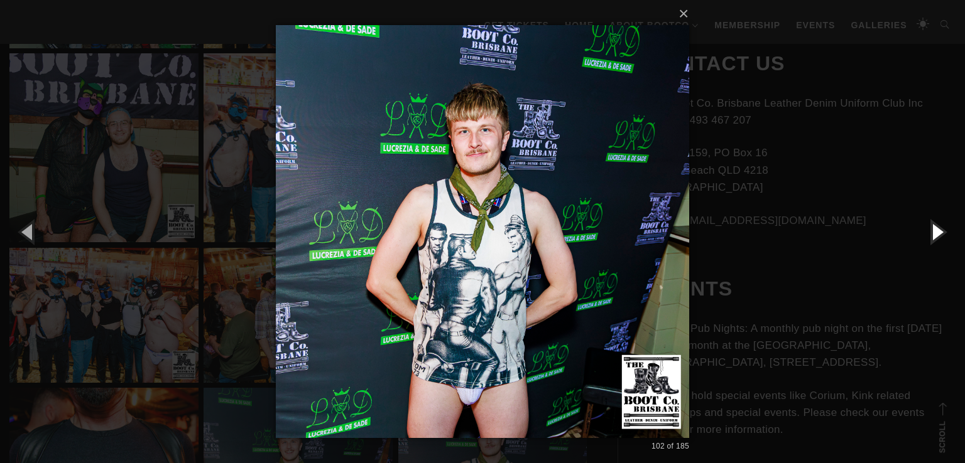
click at [939, 239] on button "button" at bounding box center [936, 231] width 57 height 69
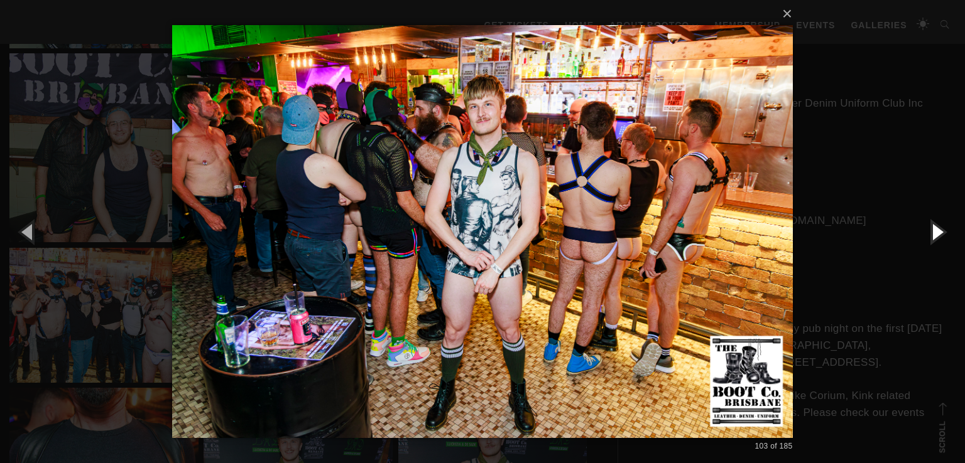
click at [939, 239] on button "button" at bounding box center [936, 231] width 57 height 69
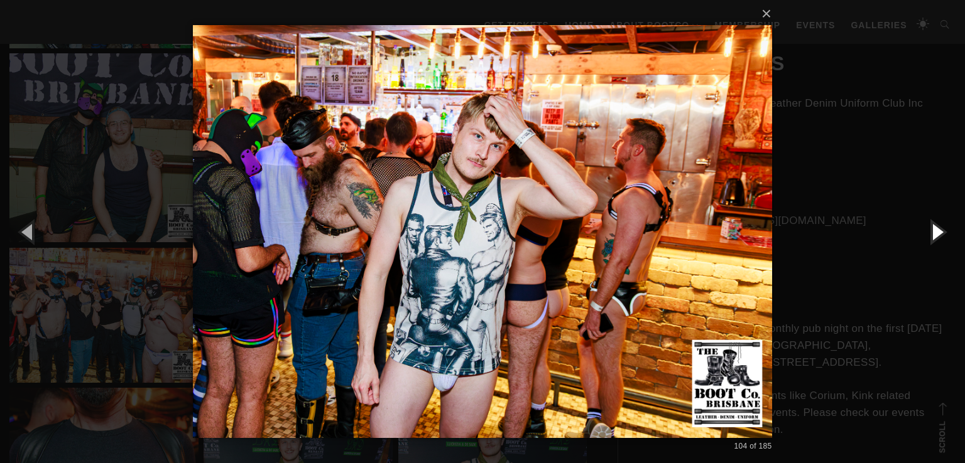
click at [939, 239] on button "button" at bounding box center [936, 231] width 57 height 69
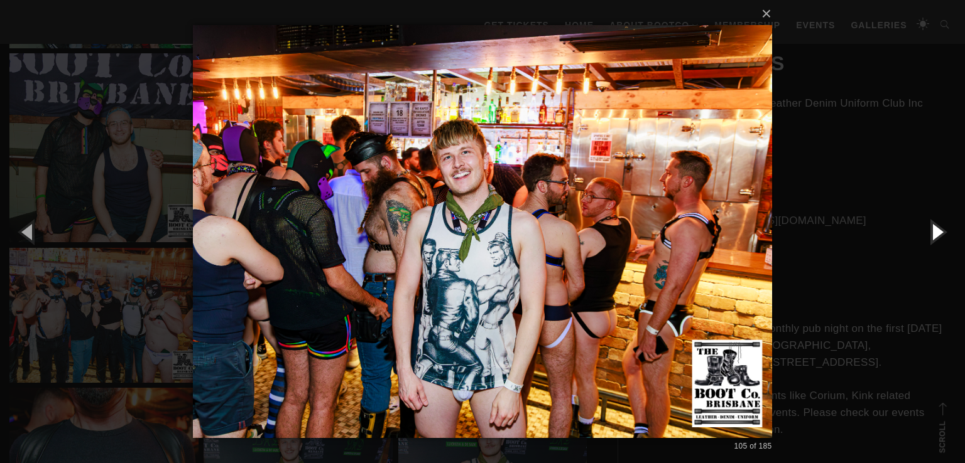
click at [939, 239] on button "button" at bounding box center [936, 231] width 57 height 69
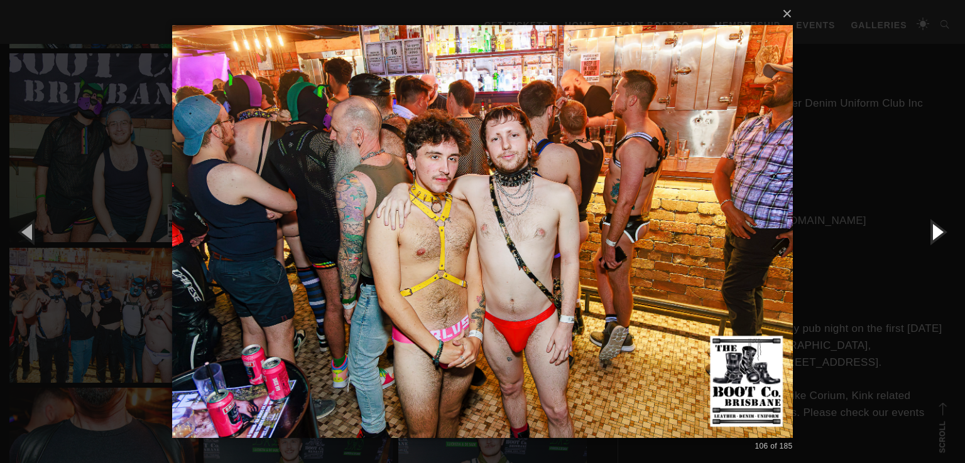
click at [940, 232] on button "button" at bounding box center [936, 231] width 57 height 69
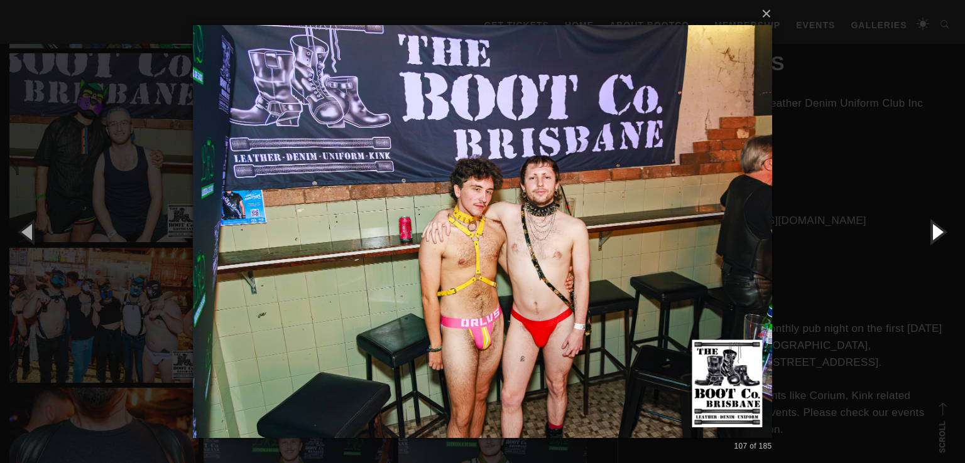
click at [938, 232] on button "button" at bounding box center [936, 231] width 57 height 69
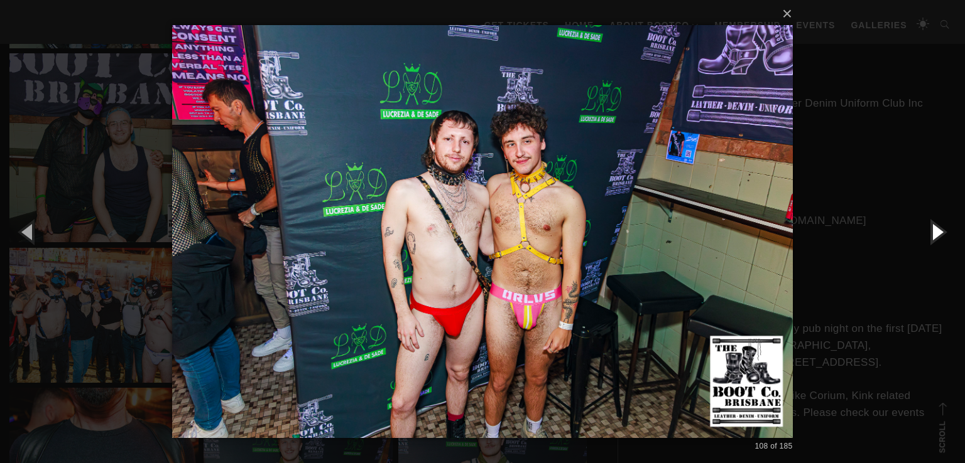
click at [938, 232] on button "button" at bounding box center [936, 231] width 57 height 69
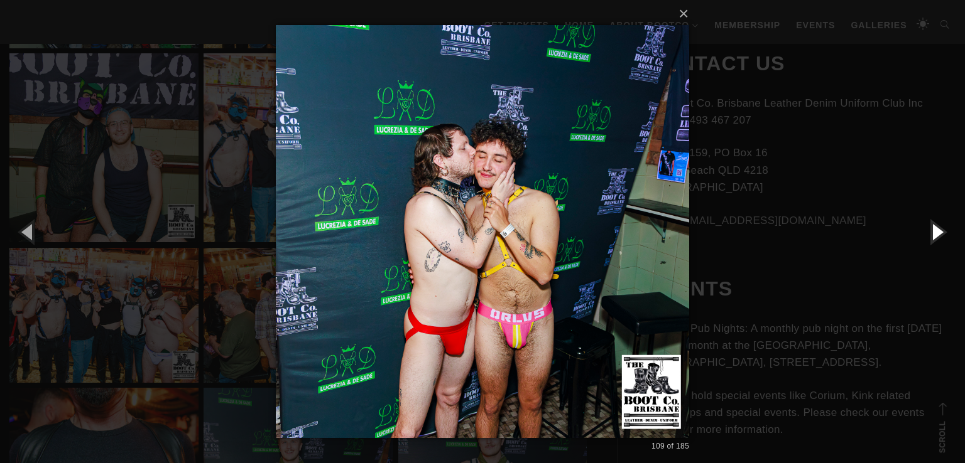
click at [938, 232] on button "button" at bounding box center [936, 231] width 57 height 69
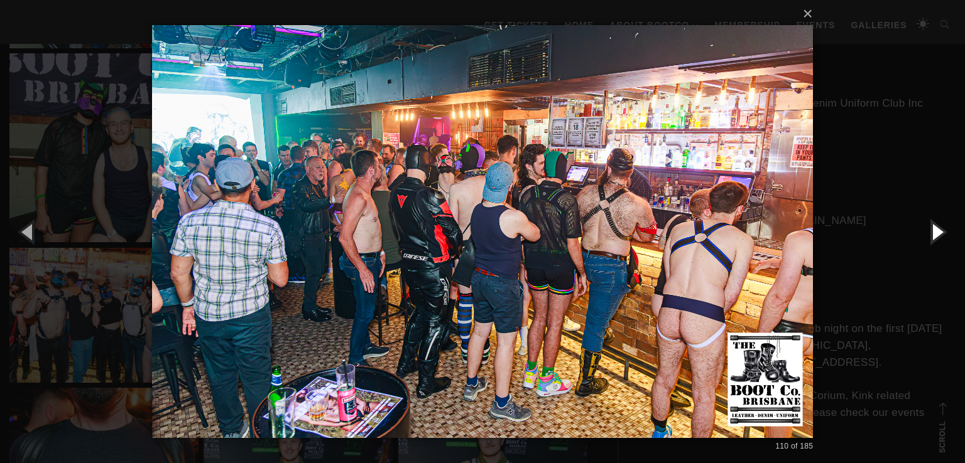
click at [922, 232] on button "button" at bounding box center [936, 231] width 57 height 69
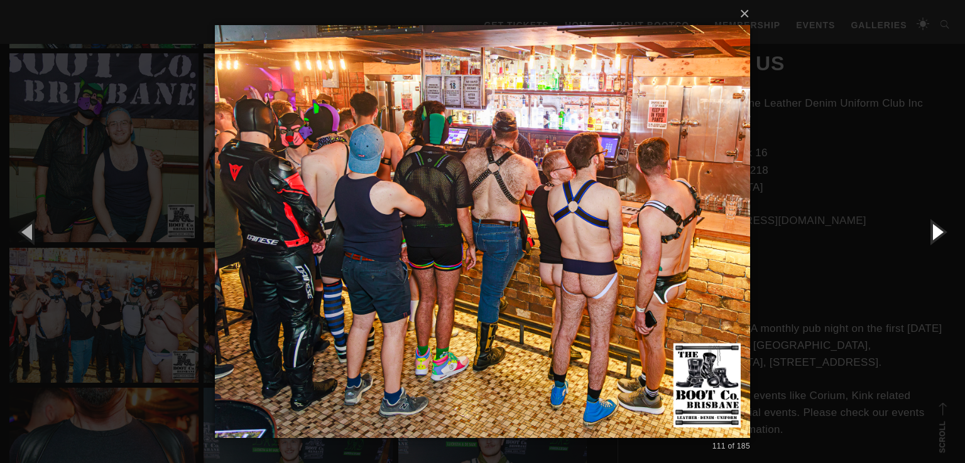
click at [922, 232] on button "button" at bounding box center [936, 231] width 57 height 69
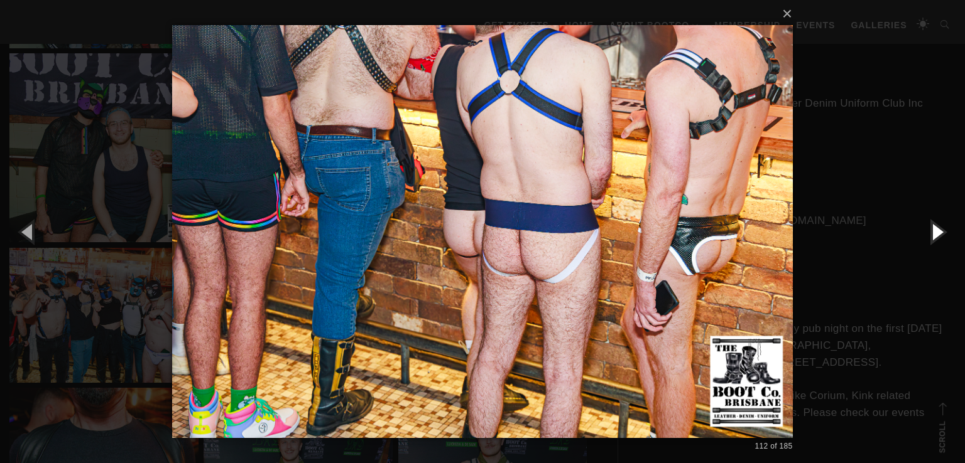
click at [922, 232] on button "button" at bounding box center [936, 231] width 57 height 69
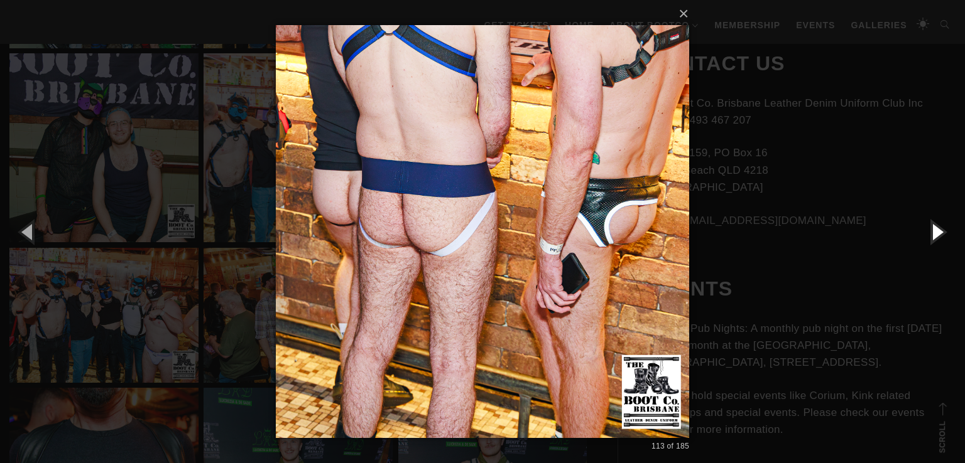
click at [922, 232] on button "button" at bounding box center [936, 231] width 57 height 69
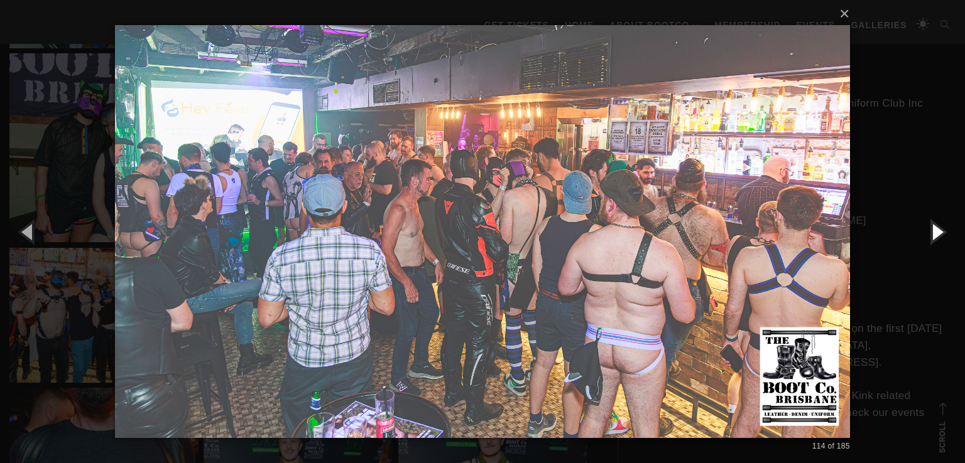
click at [922, 232] on button "button" at bounding box center [936, 231] width 57 height 69
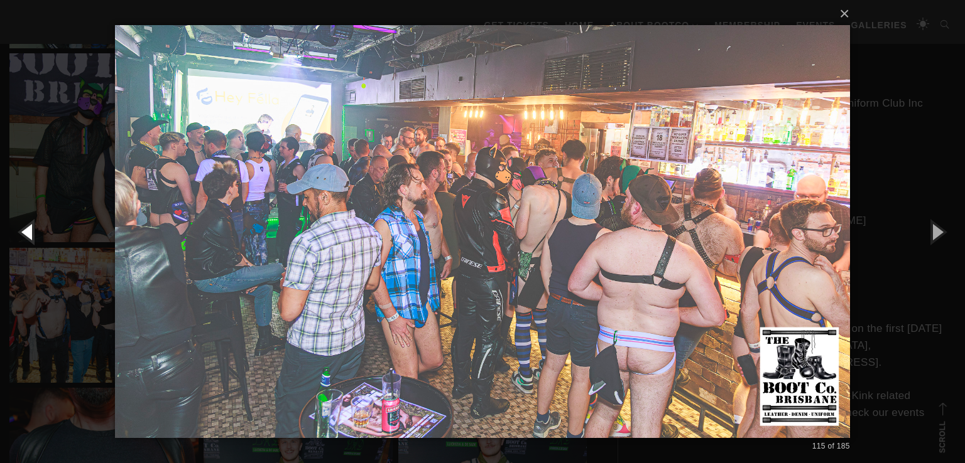
click at [20, 234] on button "button" at bounding box center [28, 231] width 57 height 69
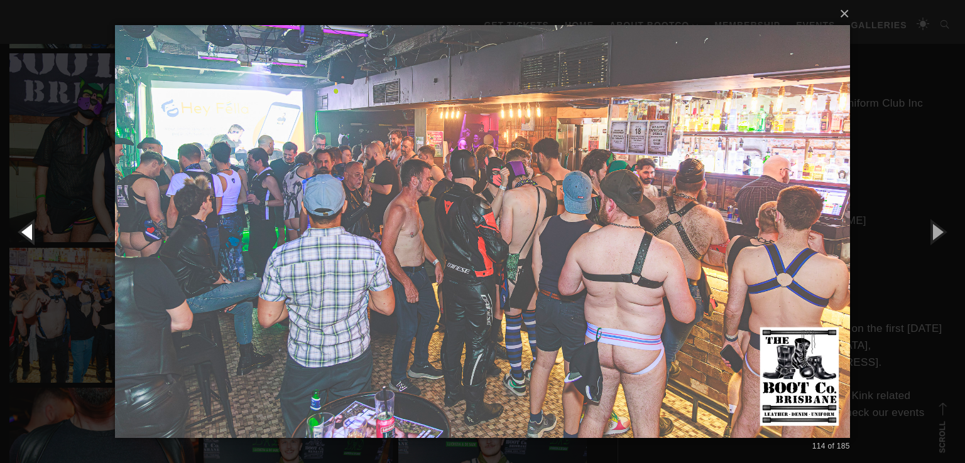
click at [20, 234] on button "button" at bounding box center [28, 231] width 57 height 69
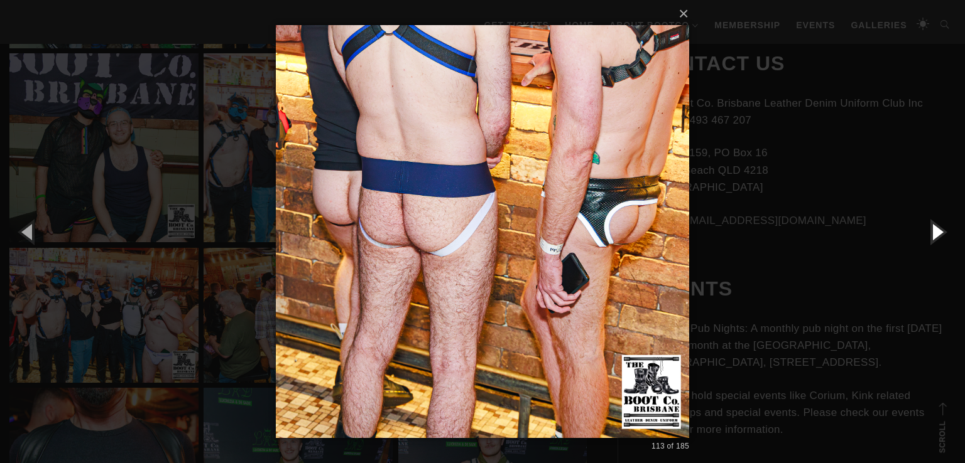
click at [936, 235] on button "button" at bounding box center [936, 231] width 57 height 69
